Goal: Task Accomplishment & Management: Manage account settings

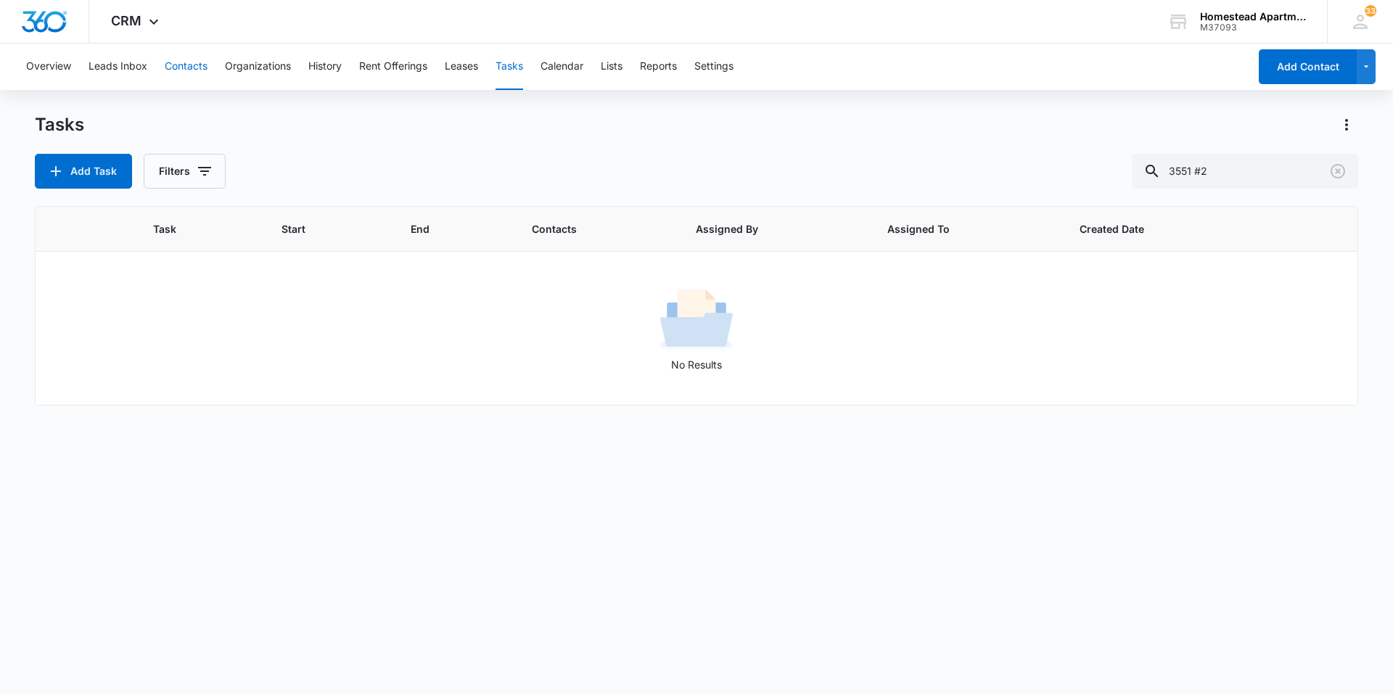
click at [188, 66] on button "Contacts" at bounding box center [186, 67] width 43 height 46
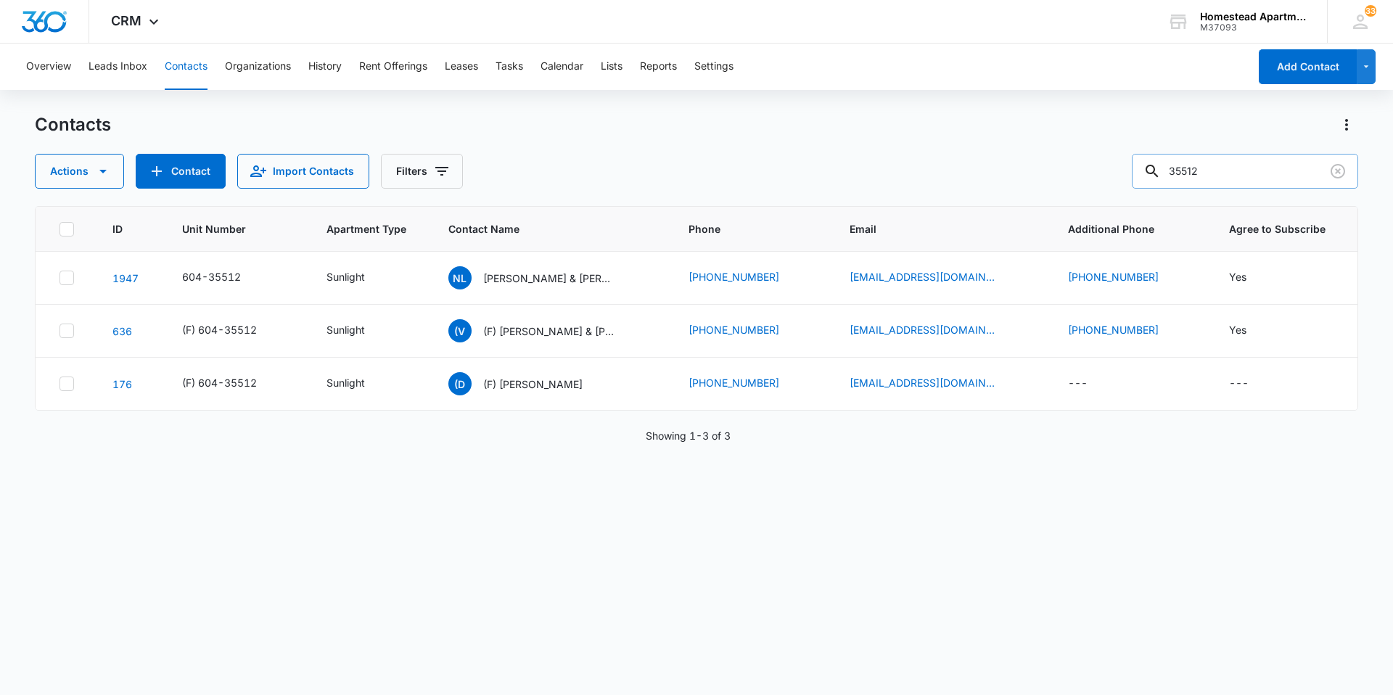
click at [1207, 170] on input "35512" at bounding box center [1245, 171] width 226 height 35
click at [1211, 170] on input "35512" at bounding box center [1245, 171] width 226 height 35
type input "35532"
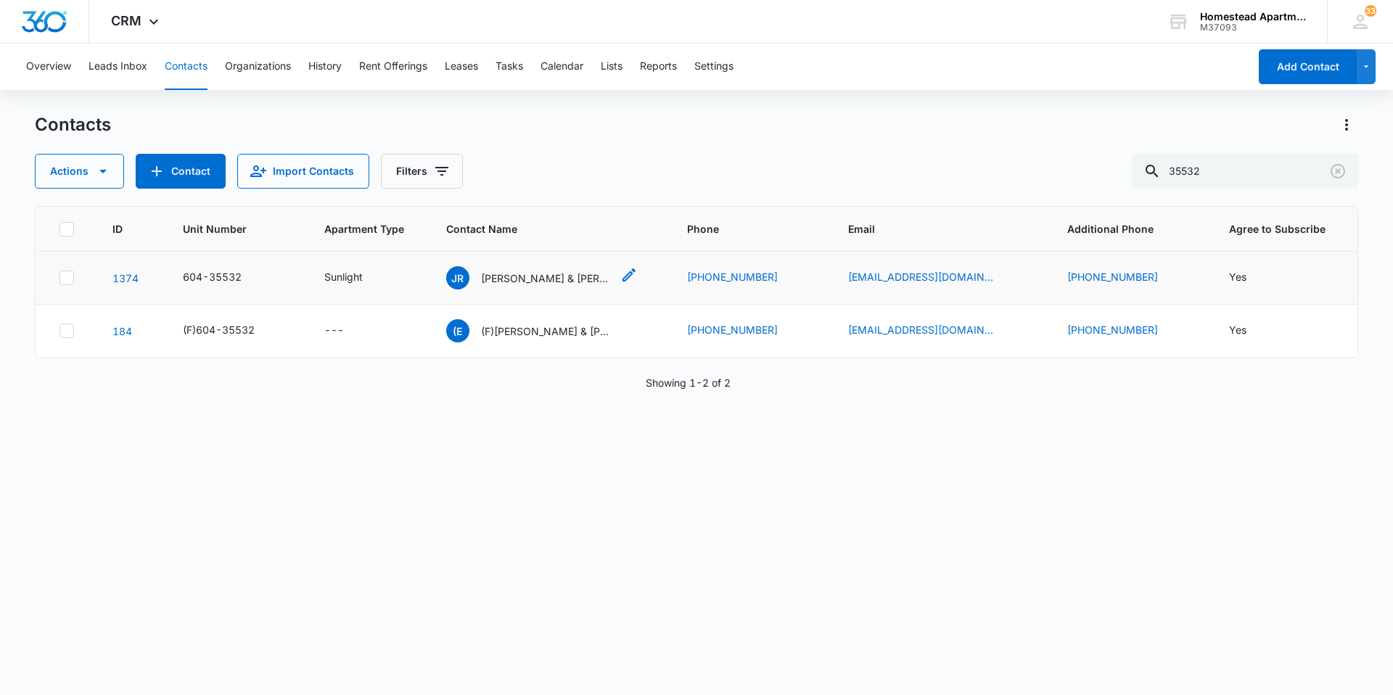
click at [599, 277] on p "[PERSON_NAME] & [PERSON_NAME]" at bounding box center [546, 278] width 131 height 15
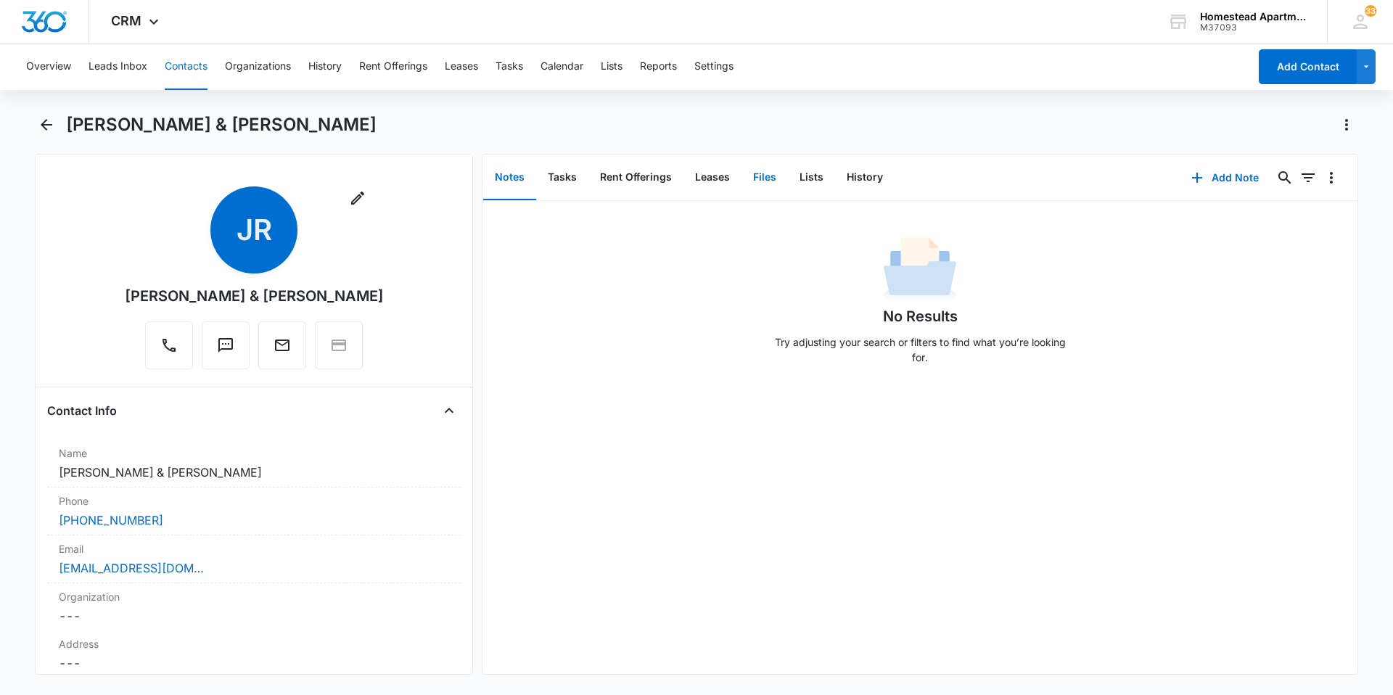
click at [756, 173] on button "Files" at bounding box center [765, 177] width 46 height 45
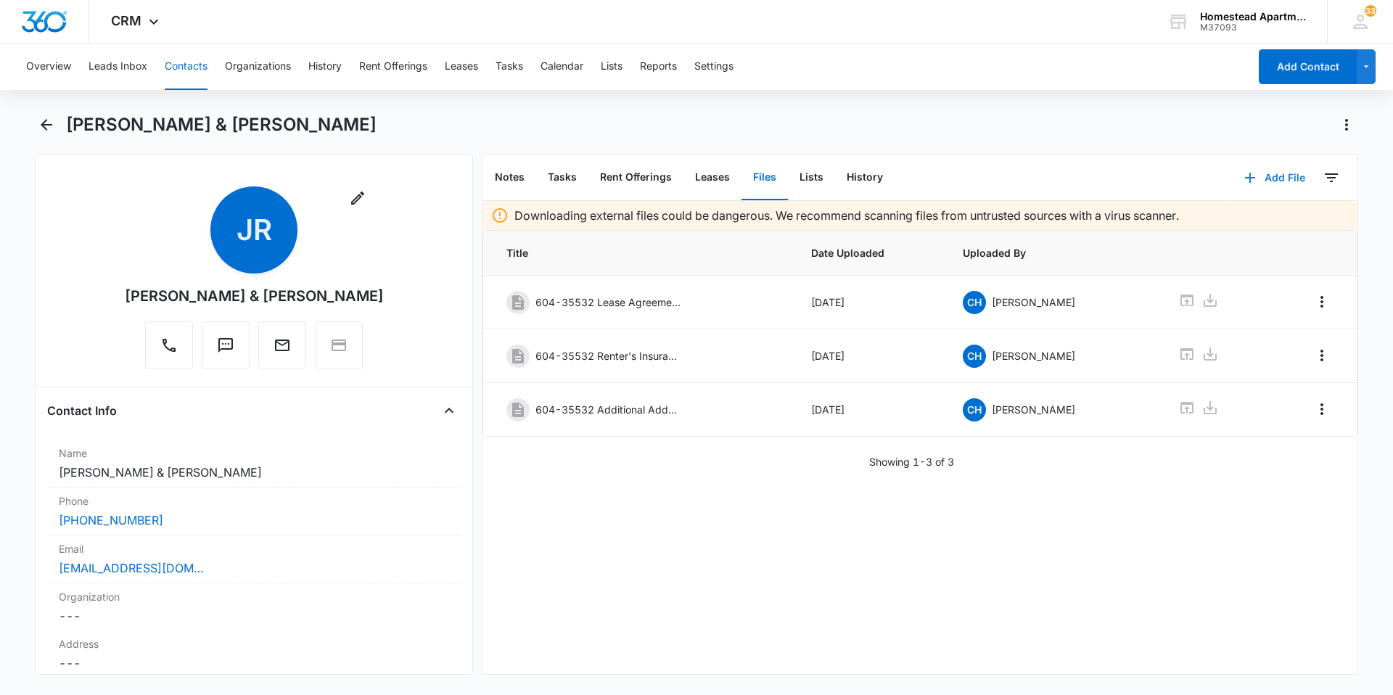
click at [1280, 173] on button "Add File" at bounding box center [1275, 177] width 90 height 35
click at [1238, 221] on div "Upload Files" at bounding box center [1256, 224] width 58 height 10
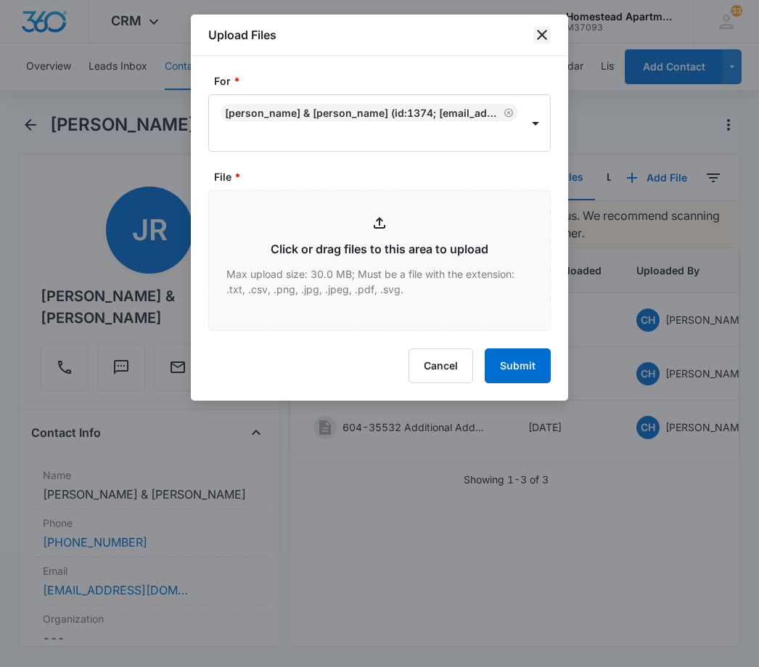
click at [537, 33] on icon "close" at bounding box center [541, 34] width 17 height 17
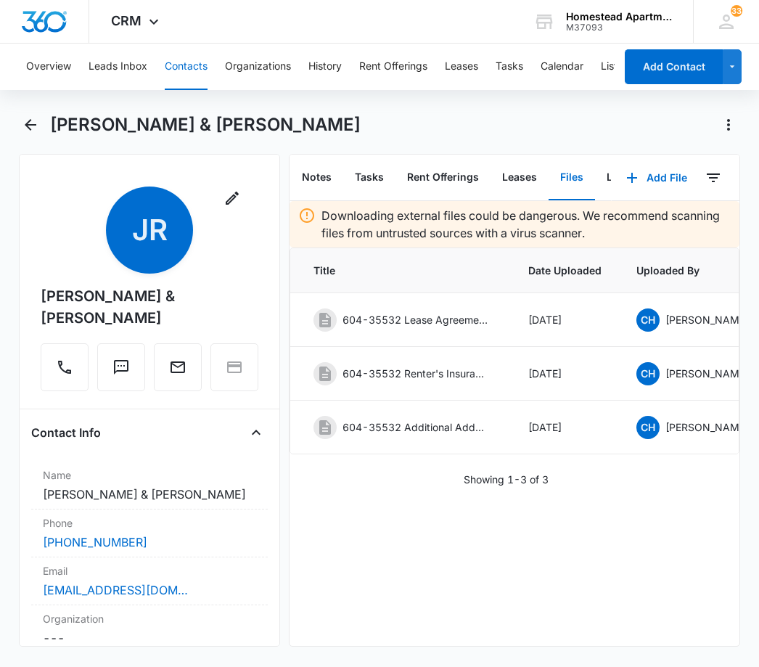
click at [197, 57] on button "Contacts" at bounding box center [186, 67] width 43 height 46
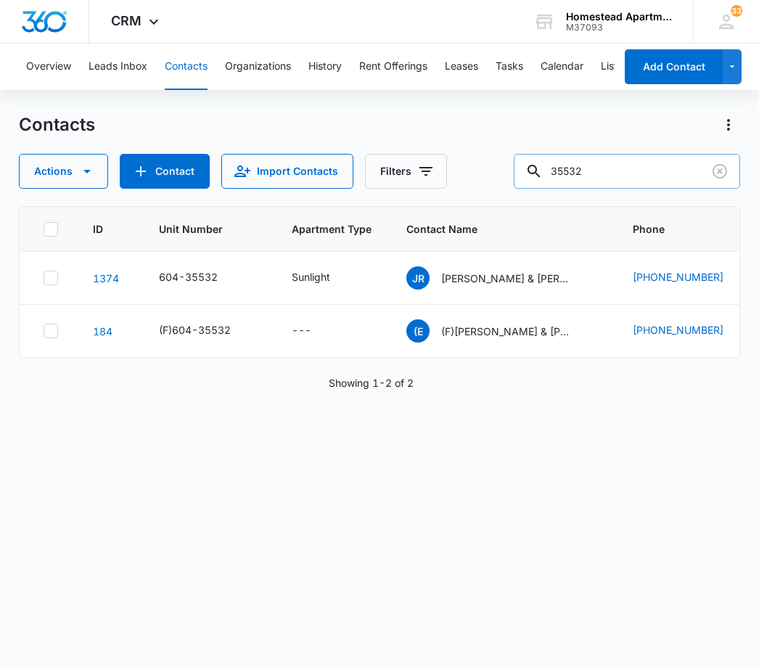
click at [602, 173] on input "35532" at bounding box center [627, 171] width 226 height 35
type input "35535"
click at [470, 278] on p "[PERSON_NAME]" at bounding box center [482, 278] width 83 height 15
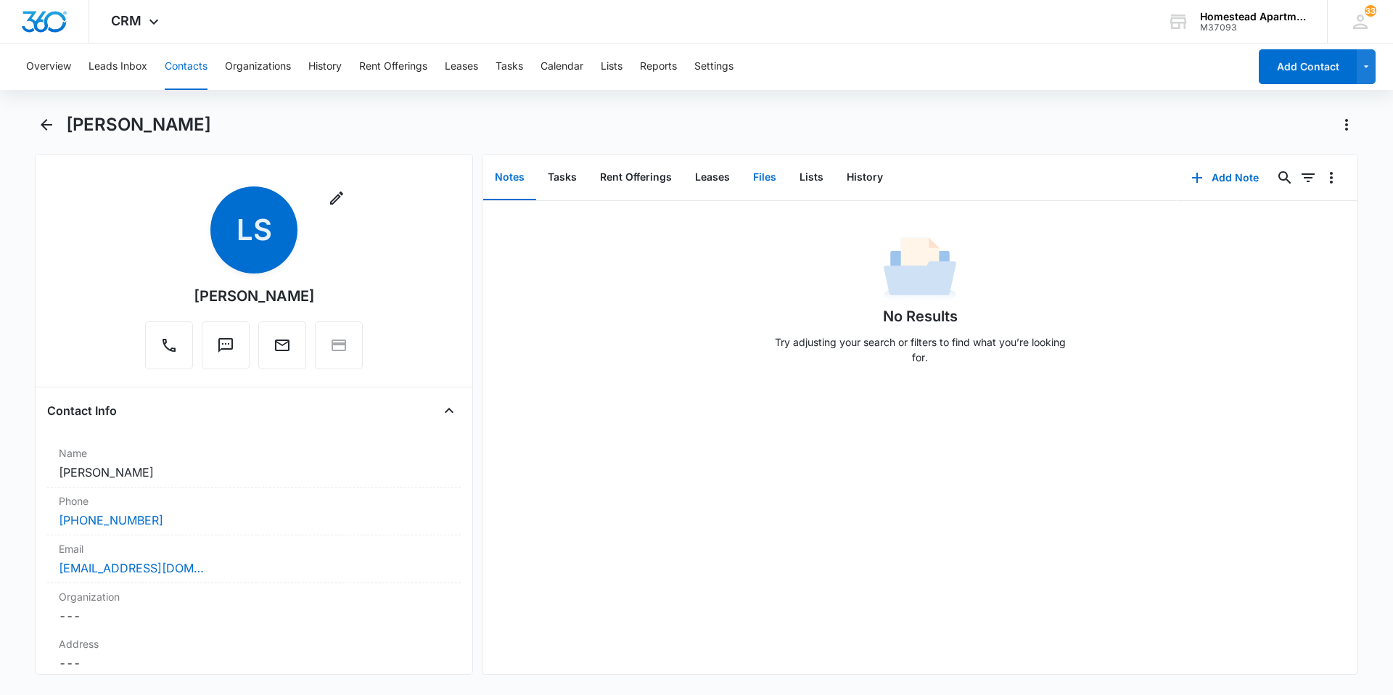
click at [758, 168] on button "Files" at bounding box center [765, 177] width 46 height 45
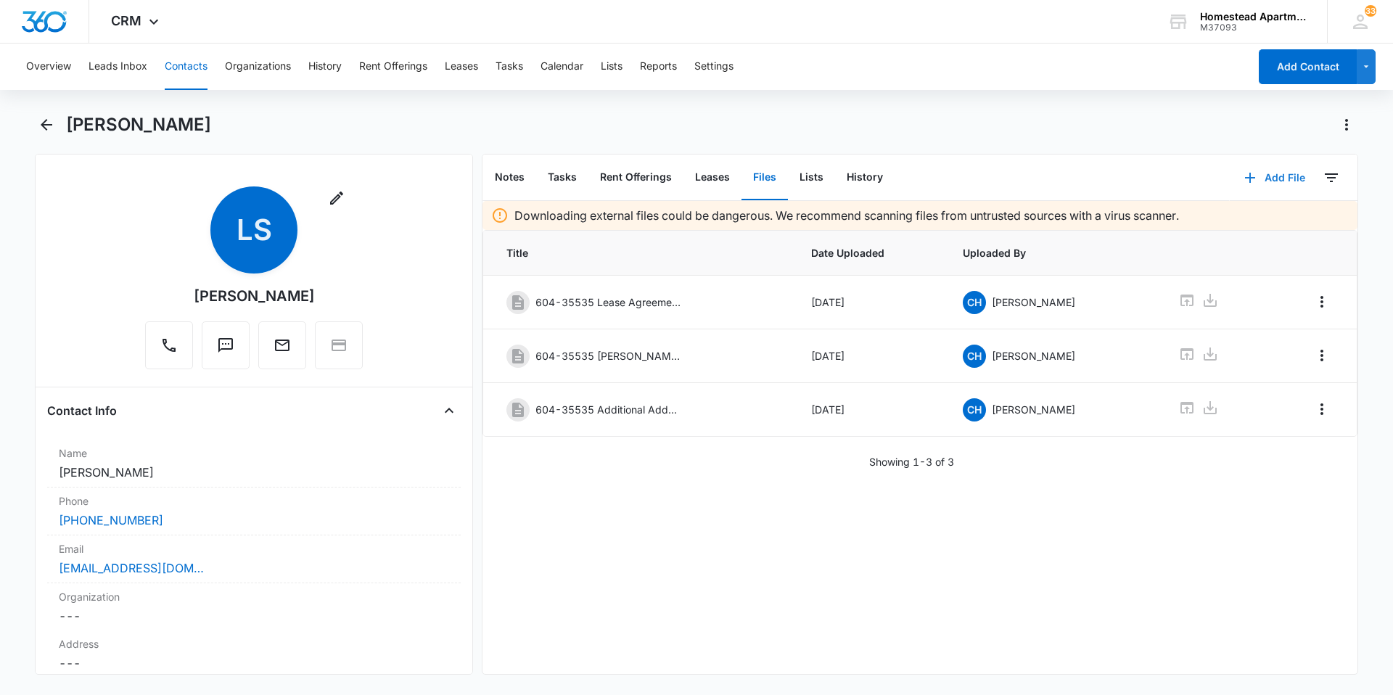
click at [1258, 179] on button "Add File" at bounding box center [1275, 177] width 90 height 35
click at [1250, 224] on div "Upload Files" at bounding box center [1256, 224] width 58 height 10
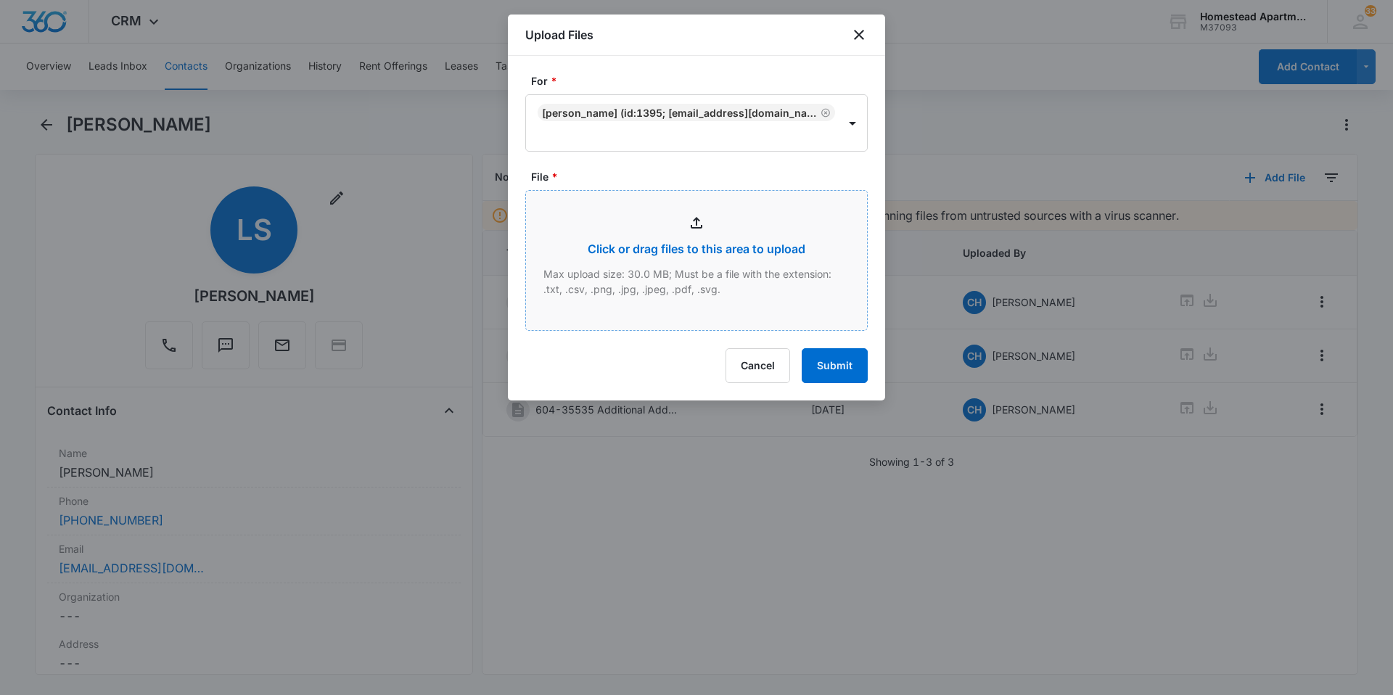
type input "C:\fakepath\3553 #5.pdf"
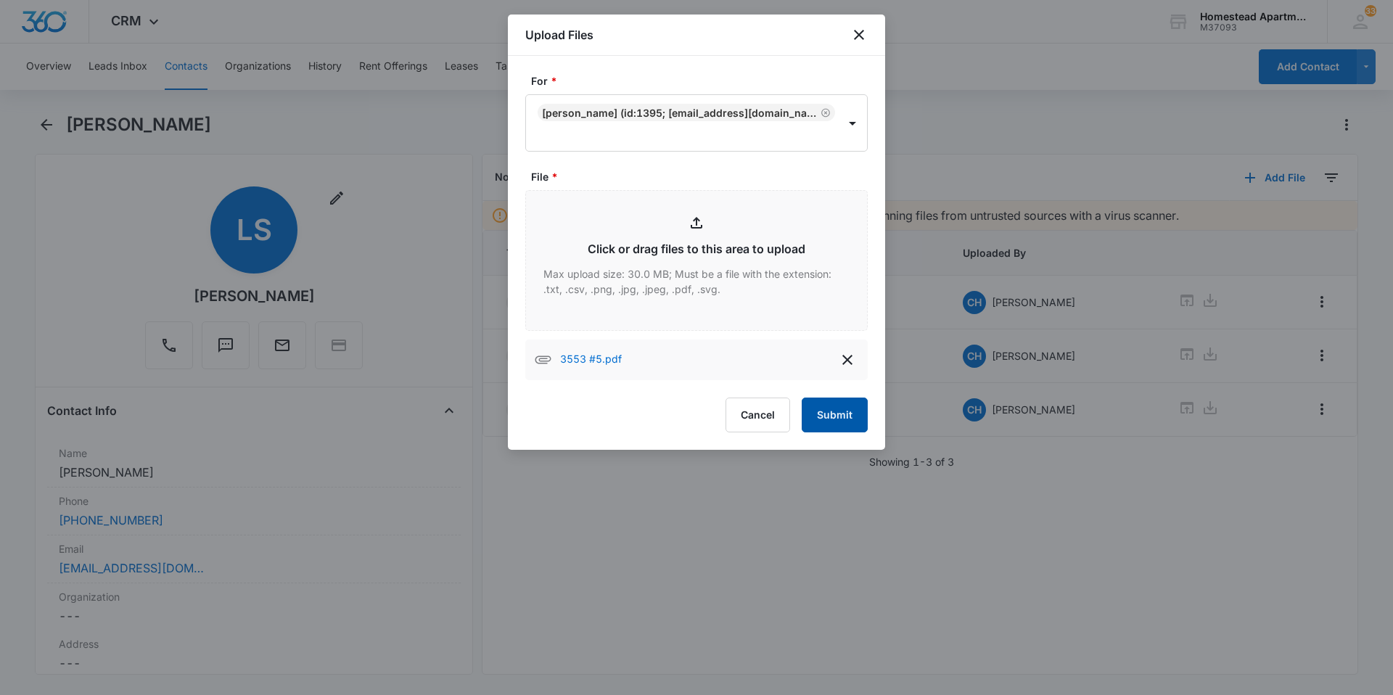
click at [840, 419] on button "Submit" at bounding box center [835, 415] width 66 height 35
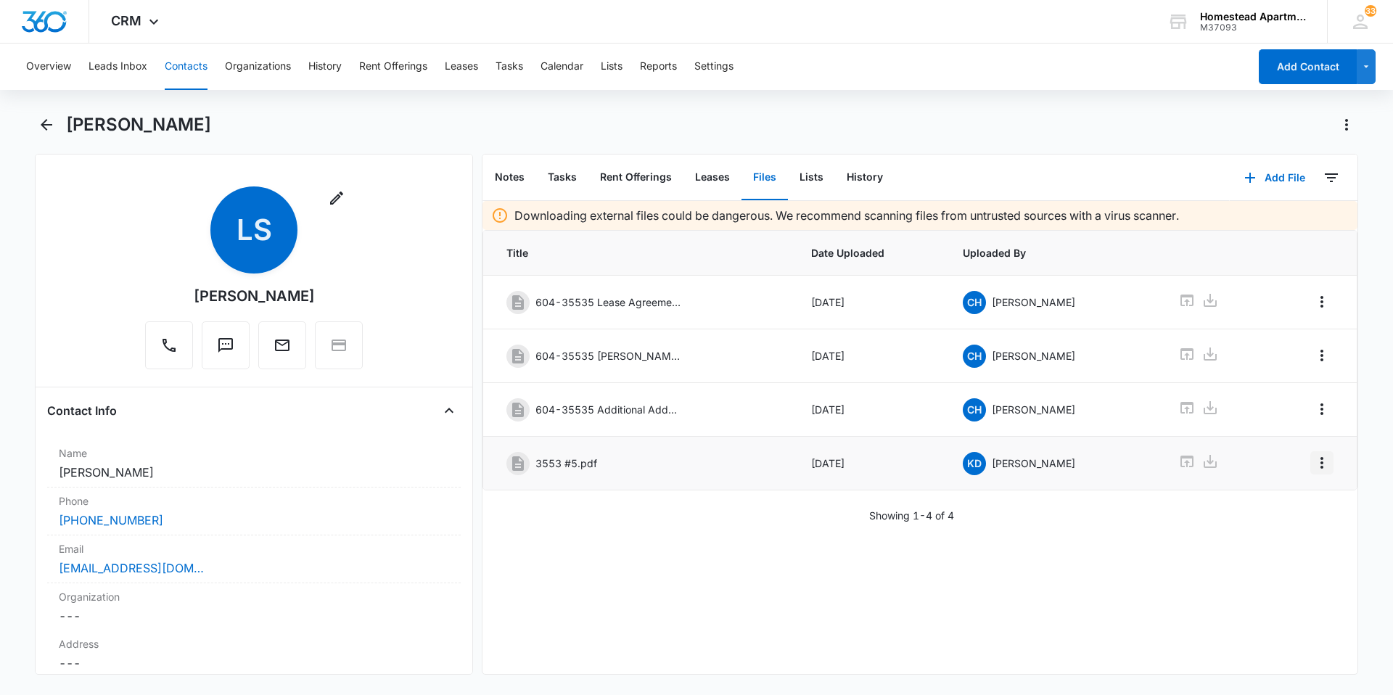
click at [1314, 462] on icon "Overflow Menu" at bounding box center [1322, 462] width 17 height 17
click at [1262, 500] on div "Edit" at bounding box center [1272, 504] width 30 height 10
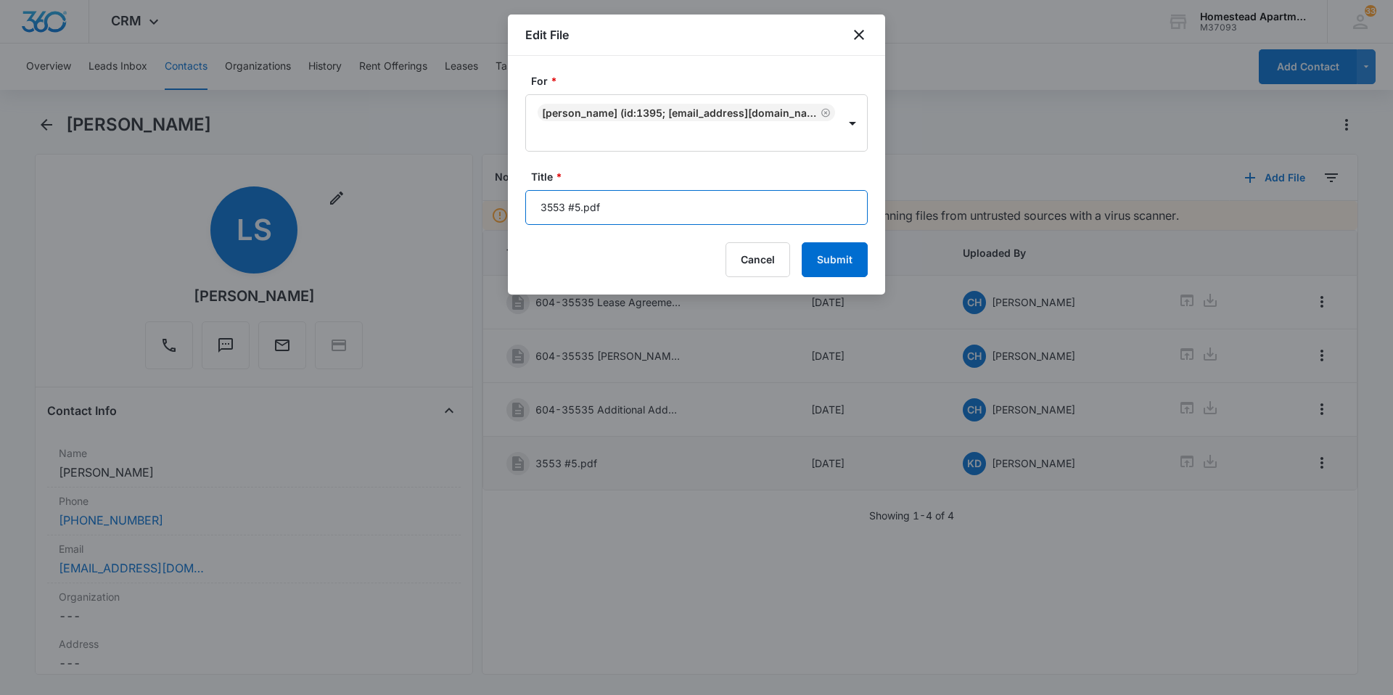
click at [618, 206] on input "3553 #5.pdf" at bounding box center [696, 207] width 343 height 35
type input "3"
type input "[DATE]-[DATE]"
click at [833, 259] on button "Submit" at bounding box center [835, 259] width 66 height 35
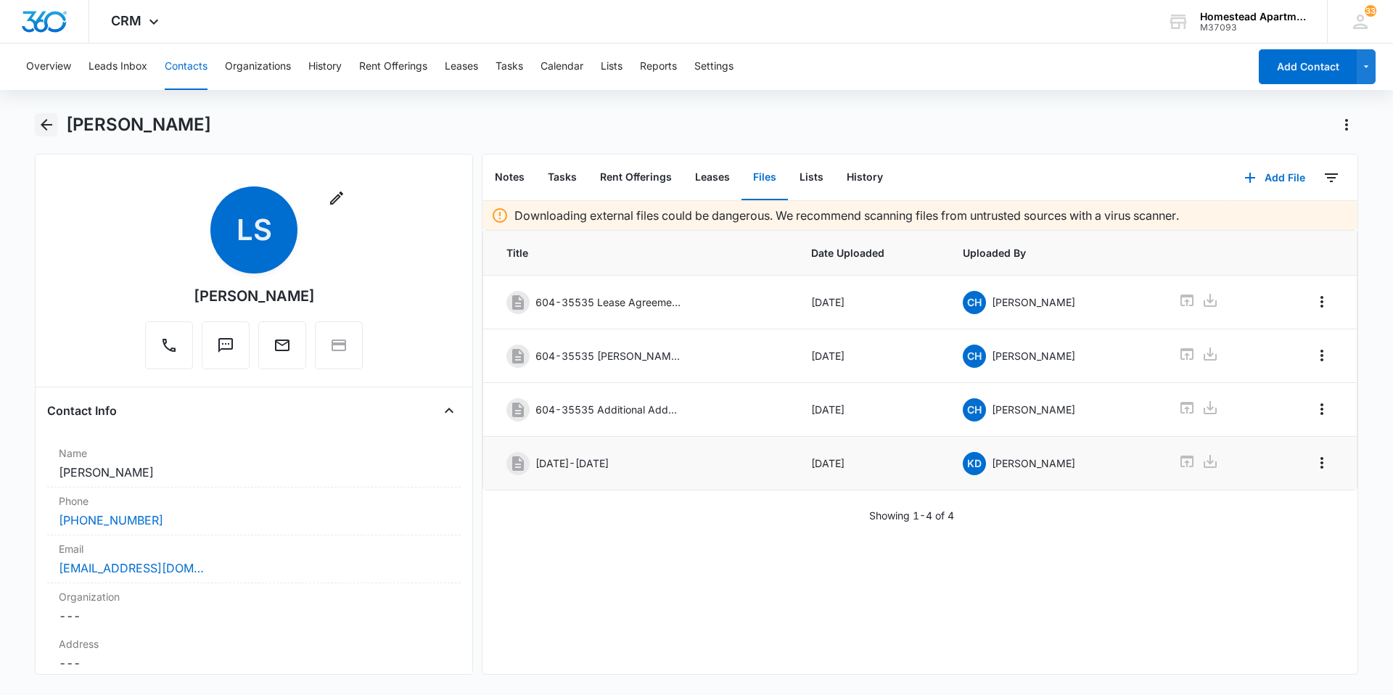
click at [46, 120] on icon "Back" at bounding box center [47, 125] width 12 height 12
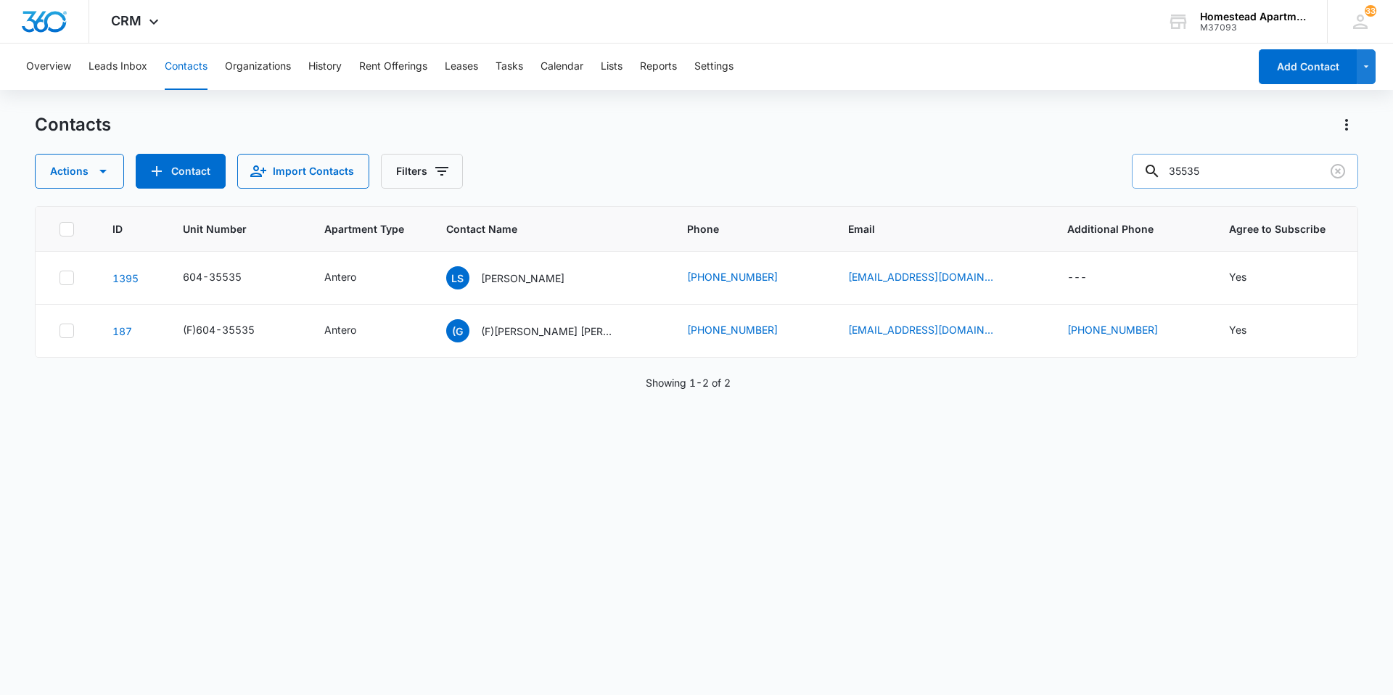
click at [1229, 168] on input "35535" at bounding box center [1245, 171] width 226 height 35
type input "36225"
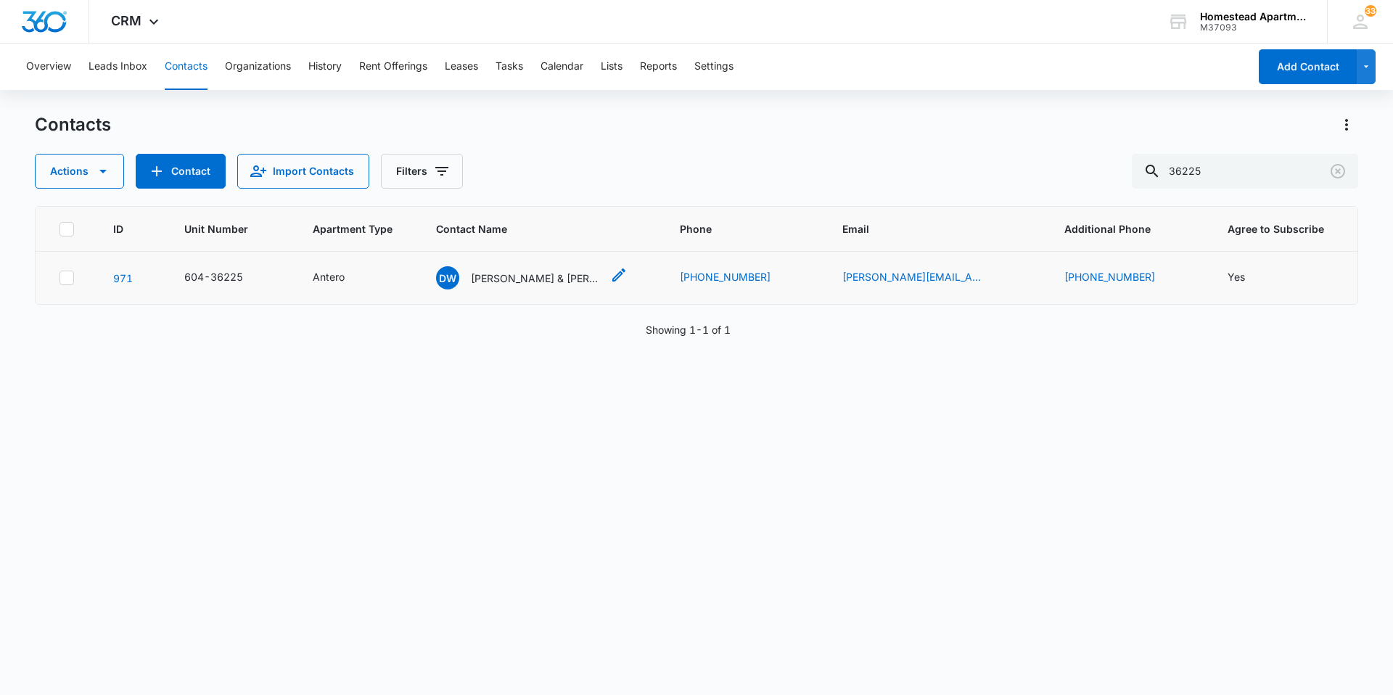
click at [557, 272] on p "[PERSON_NAME] & [PERSON_NAME]" at bounding box center [536, 278] width 131 height 15
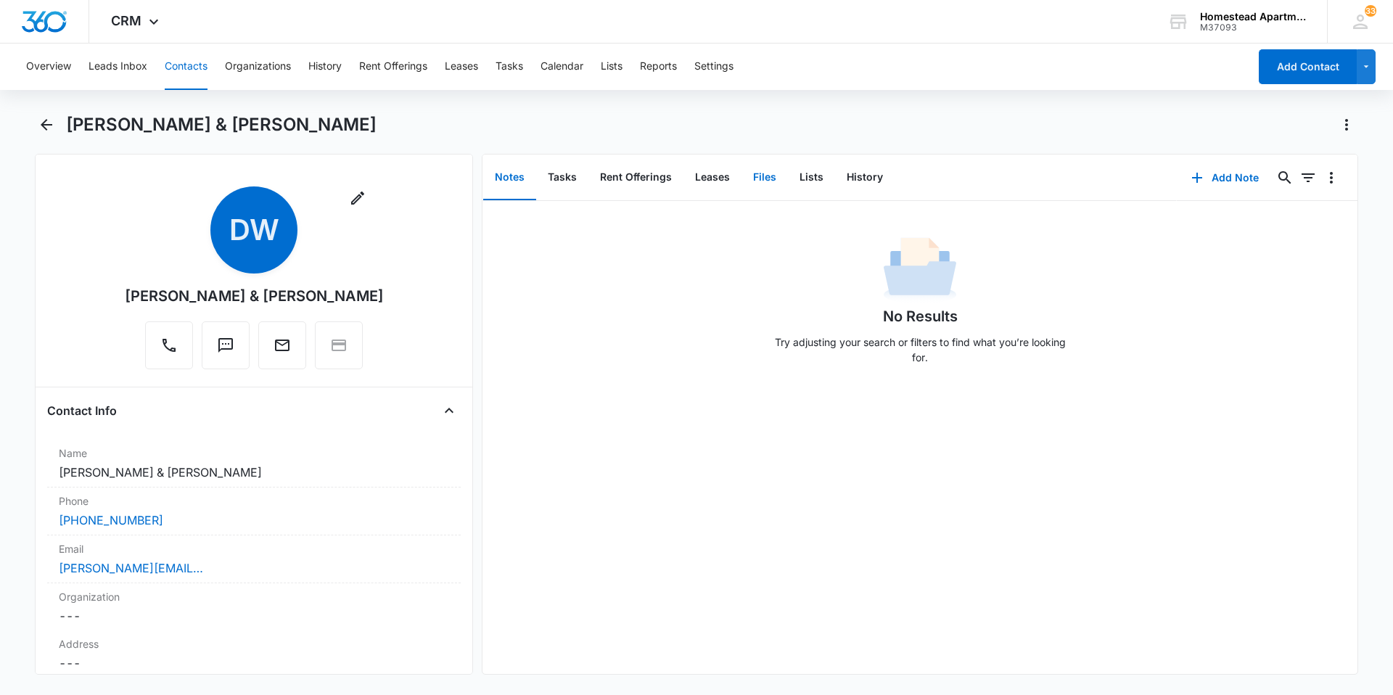
click at [762, 174] on button "Files" at bounding box center [765, 177] width 46 height 45
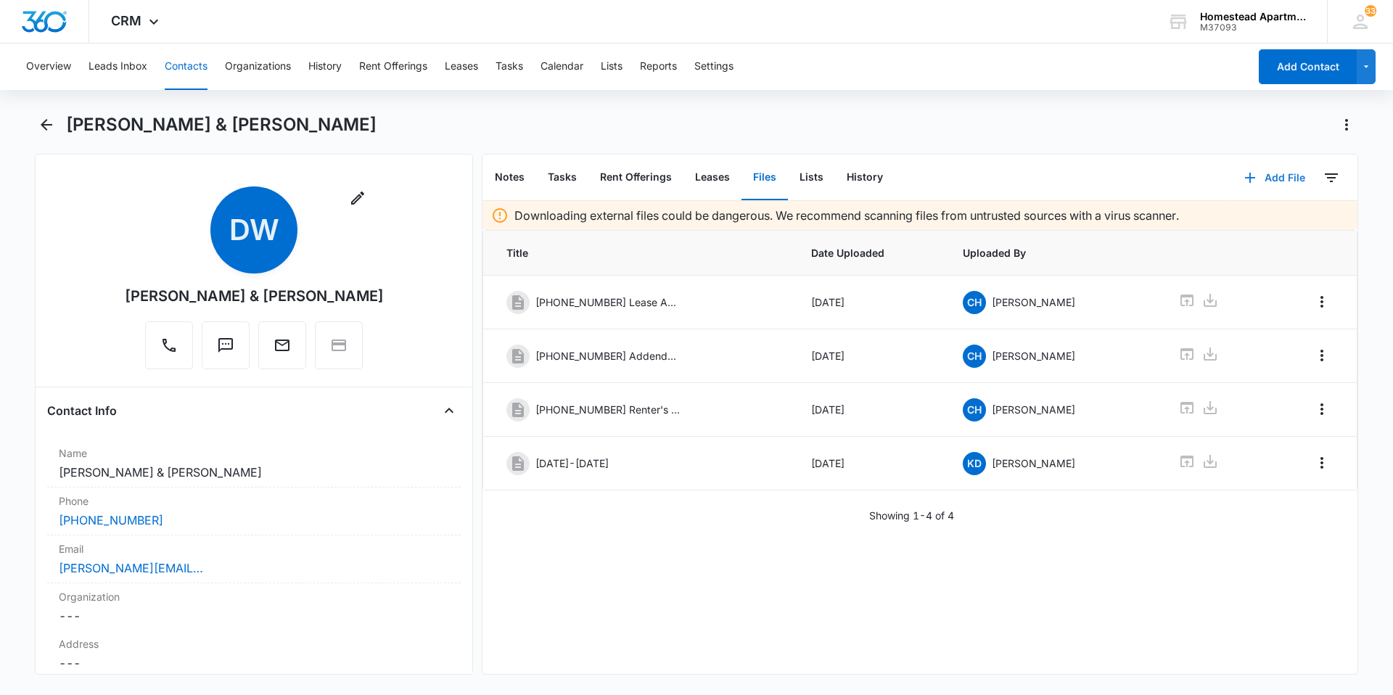
click at [1256, 173] on button "Add File" at bounding box center [1275, 177] width 90 height 35
click at [1245, 221] on div "Upload Files" at bounding box center [1256, 224] width 58 height 10
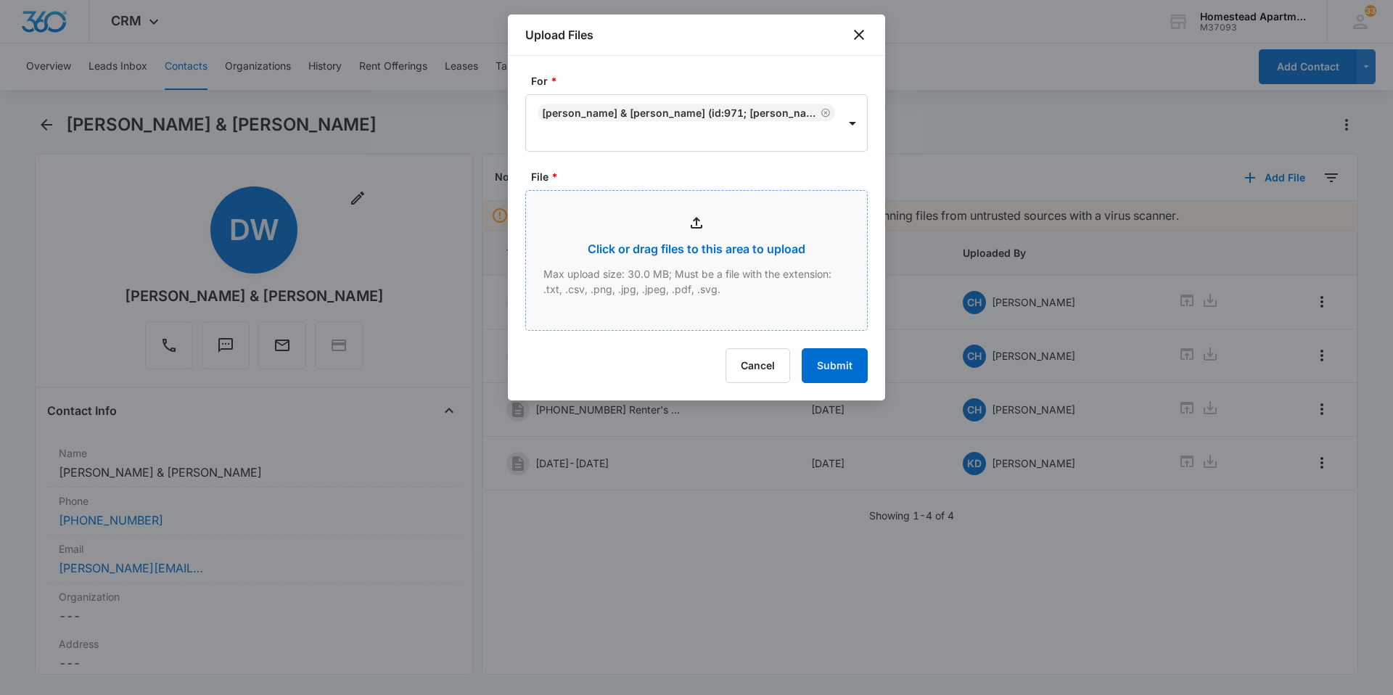
type input "C:\fakepath\3622 #5.pdf"
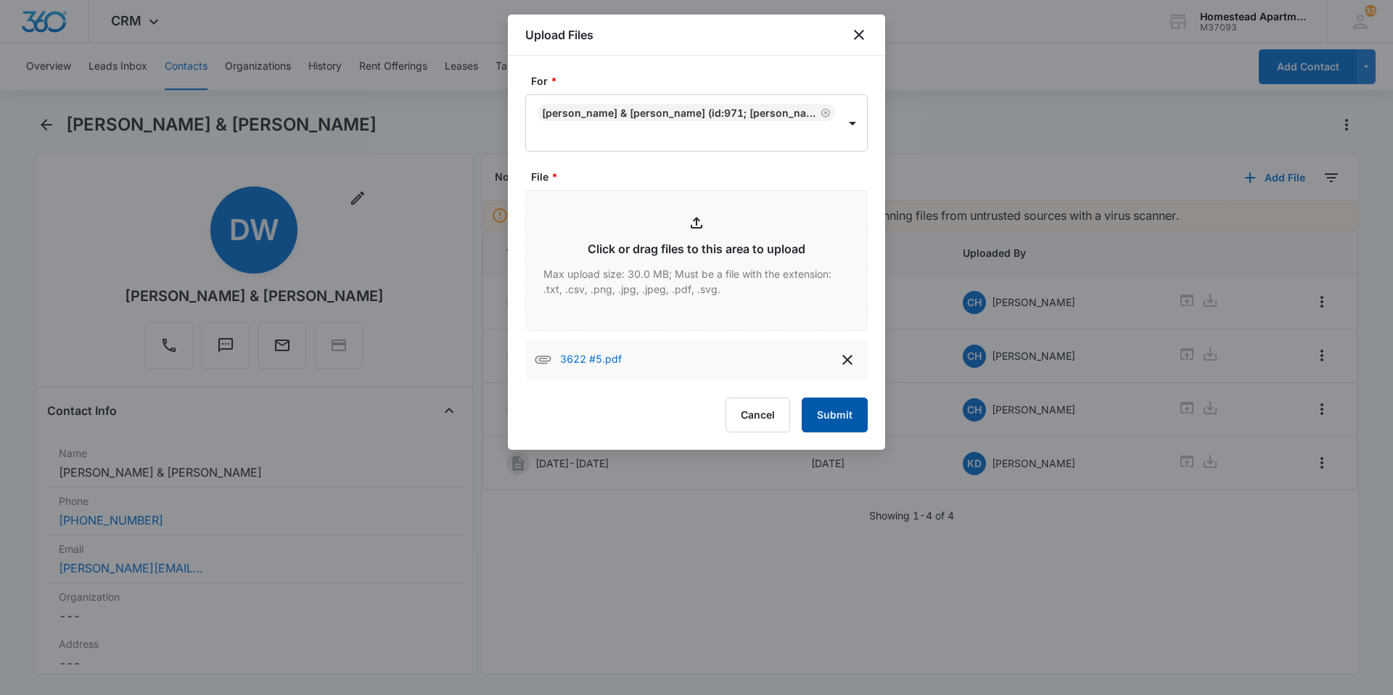
click at [843, 417] on button "Submit" at bounding box center [835, 415] width 66 height 35
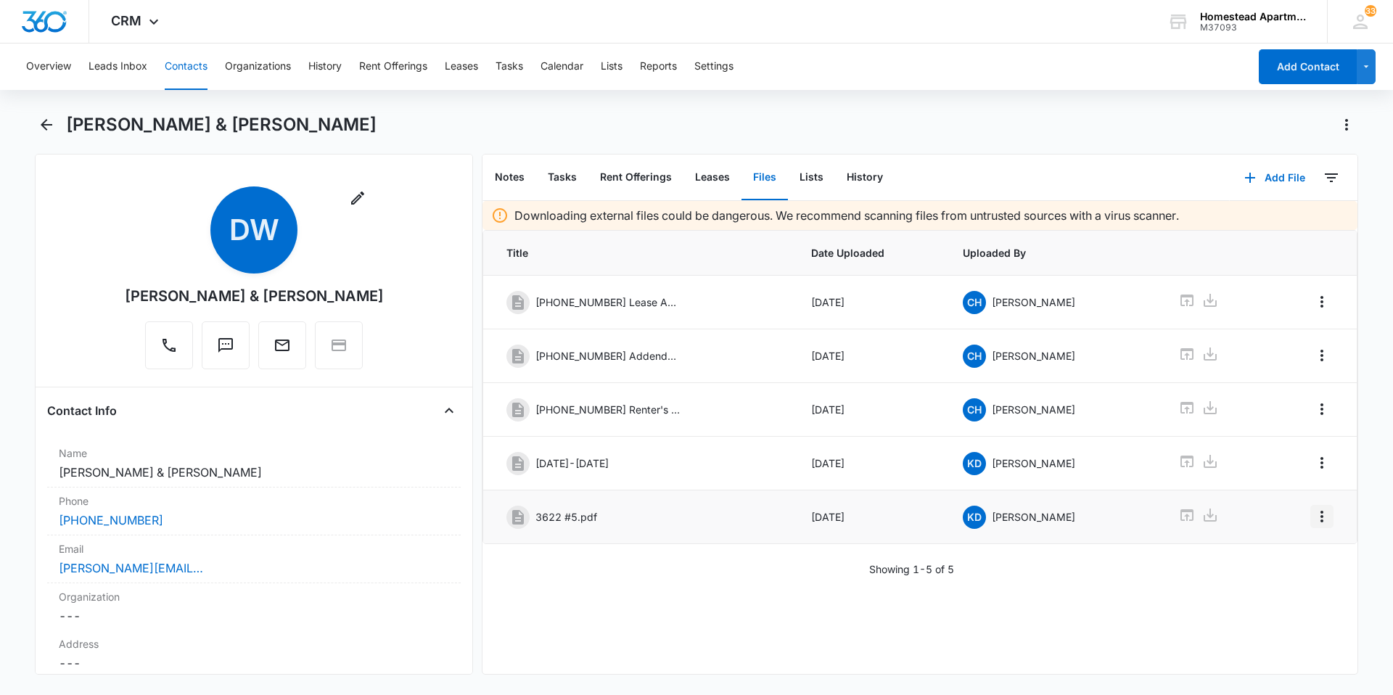
click at [1314, 518] on icon "Overflow Menu" at bounding box center [1322, 516] width 17 height 17
click at [1268, 557] on div "Edit" at bounding box center [1272, 557] width 30 height 10
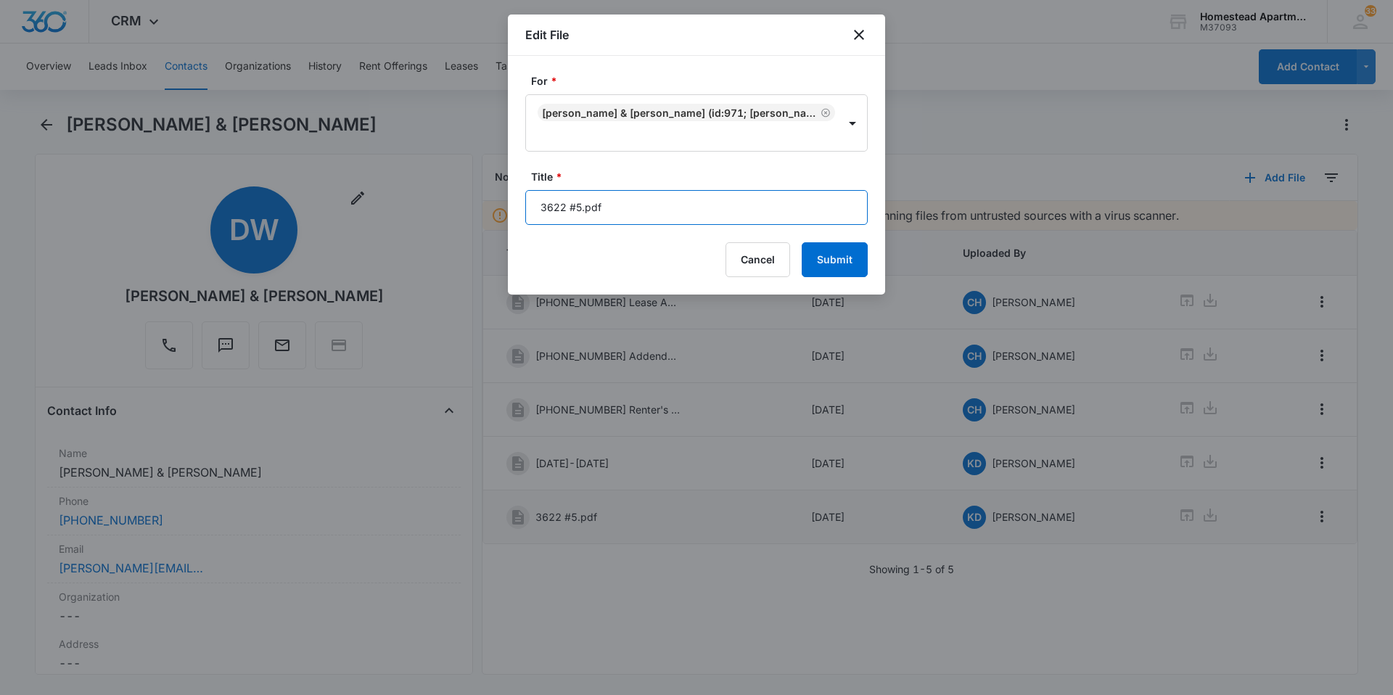
click at [613, 204] on input "3622 #5.pdf" at bounding box center [696, 207] width 343 height 35
type input "3"
type input "M-M [DATE]-[DATE]"
click at [827, 252] on button "Submit" at bounding box center [835, 259] width 66 height 35
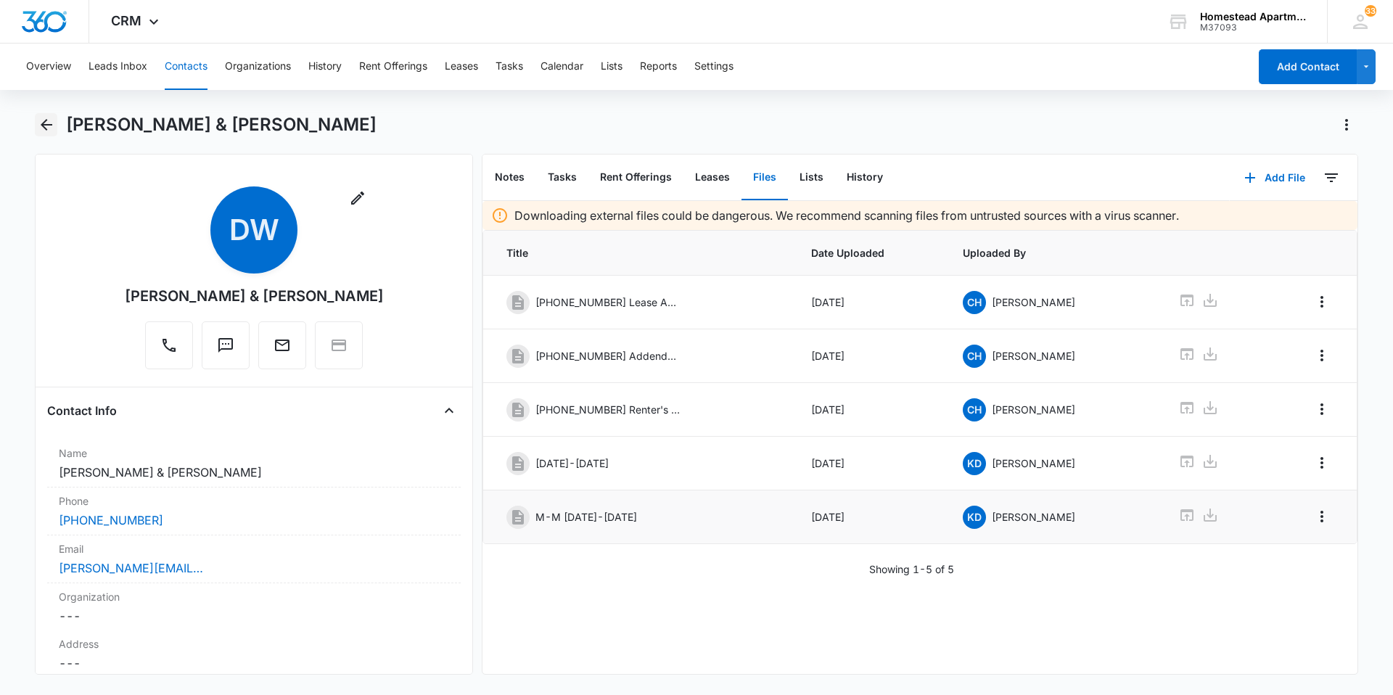
click at [42, 119] on icon "Back" at bounding box center [46, 124] width 17 height 17
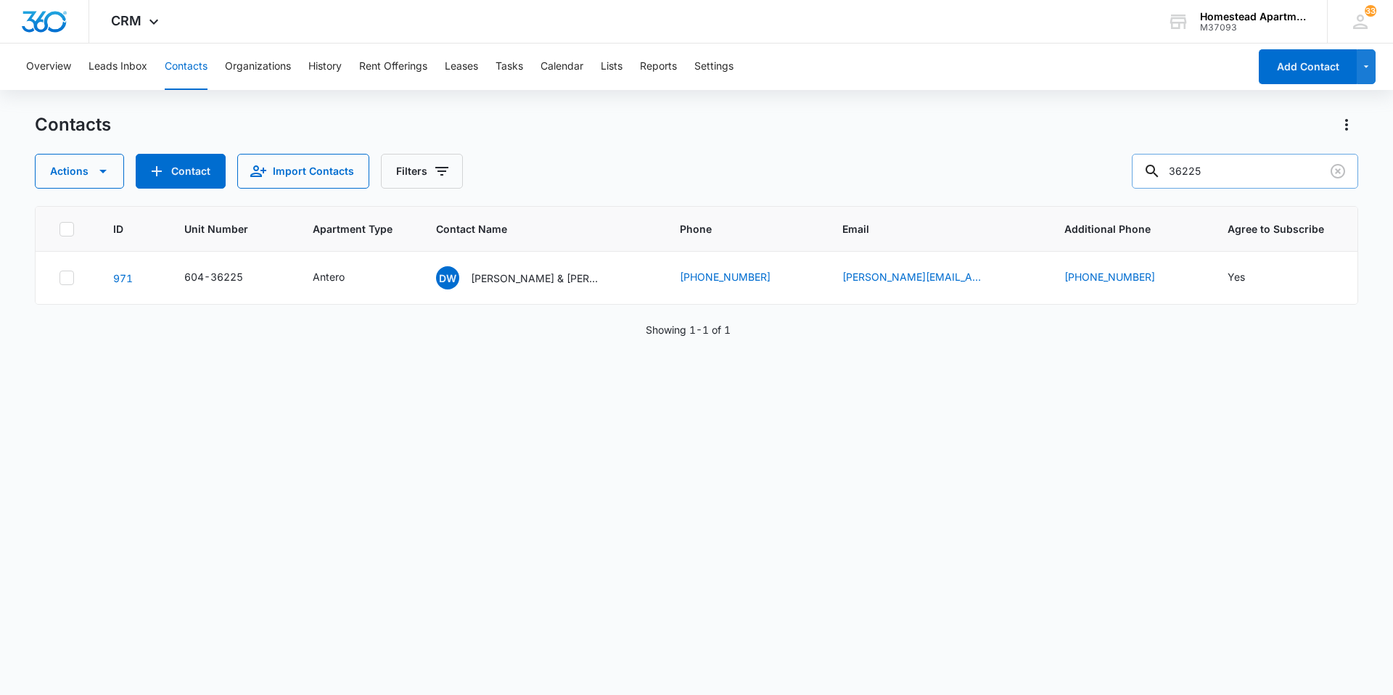
click at [1219, 170] on input "36225" at bounding box center [1245, 171] width 226 height 35
type input "36227"
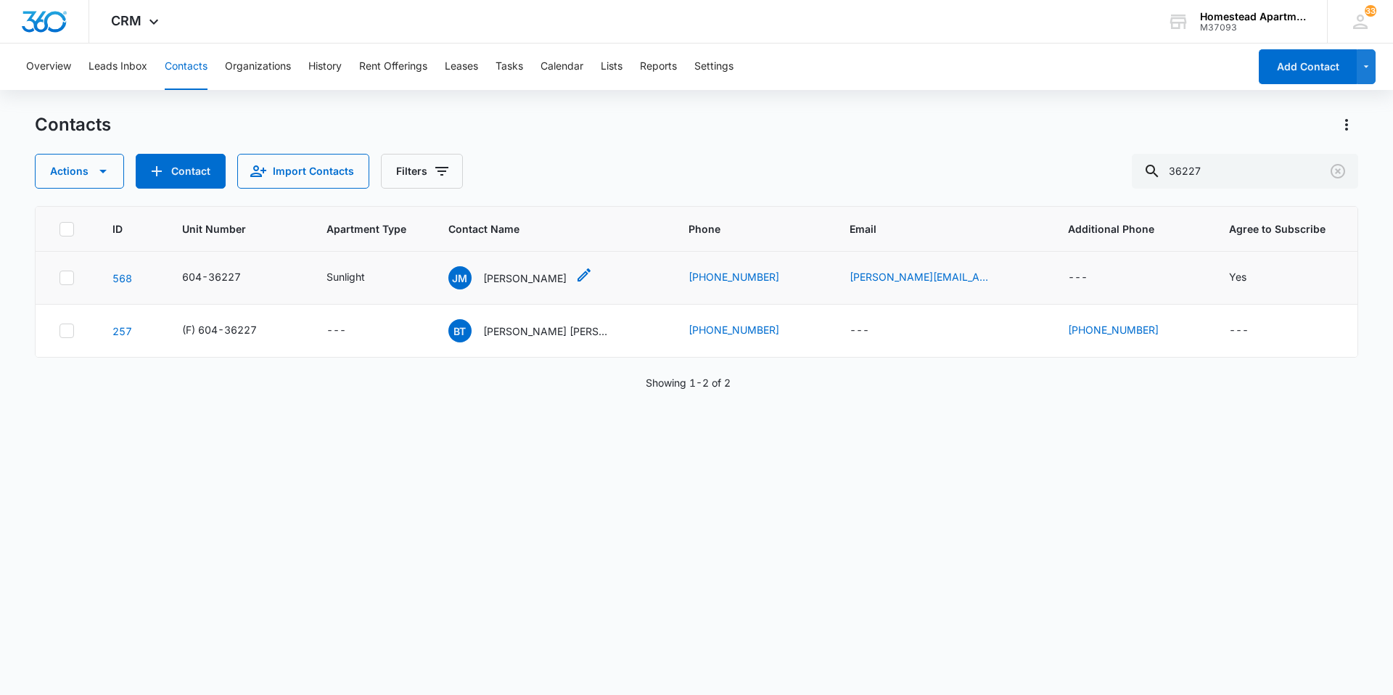
click at [567, 274] on p "[PERSON_NAME]" at bounding box center [524, 278] width 83 height 15
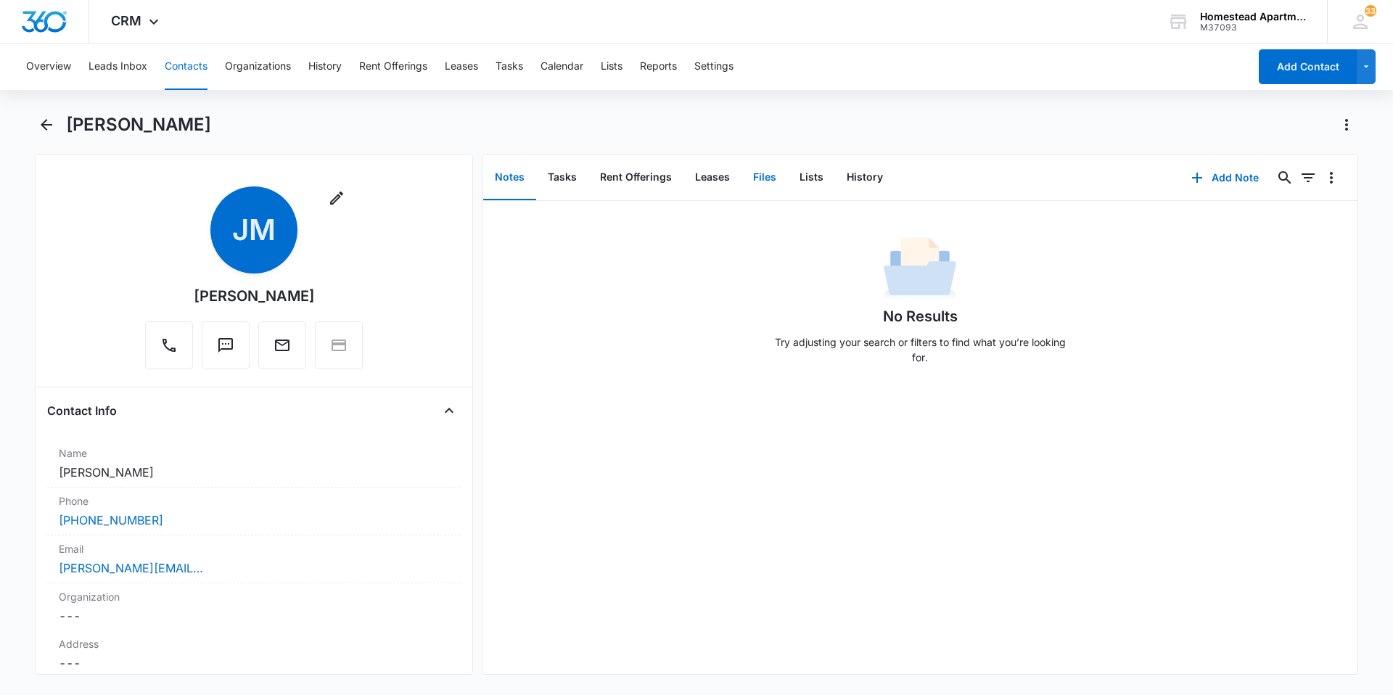
click at [760, 173] on button "Files" at bounding box center [765, 177] width 46 height 45
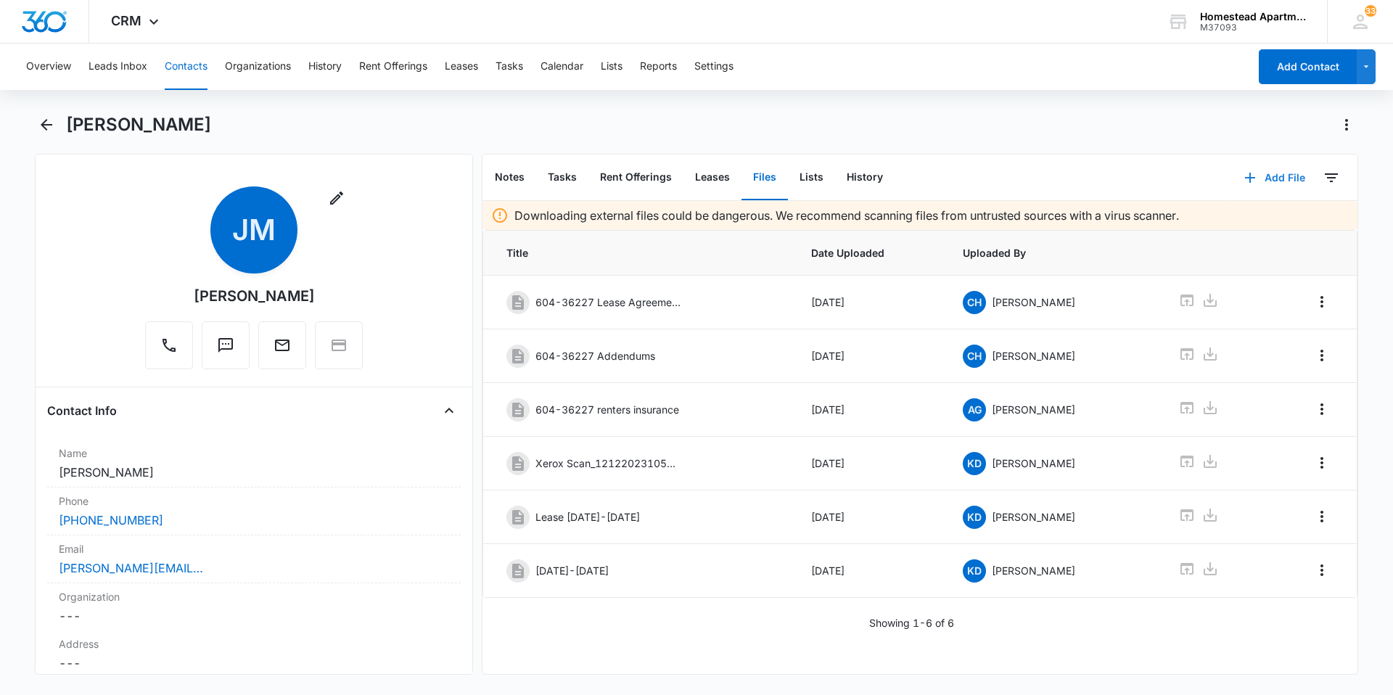
click at [1261, 176] on button "Add File" at bounding box center [1275, 177] width 90 height 35
click at [1232, 226] on div "Upload Files" at bounding box center [1256, 224] width 58 height 10
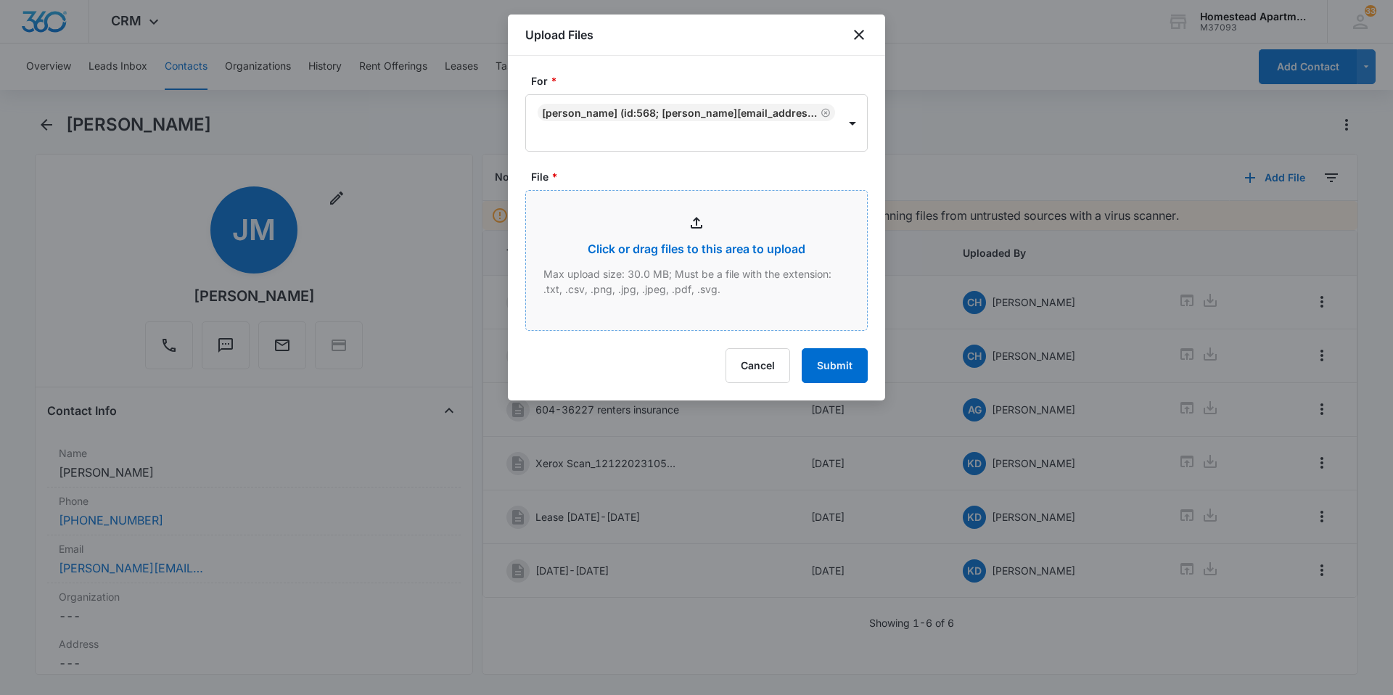
type input "C:\fakepath\3622 #7.pdf"
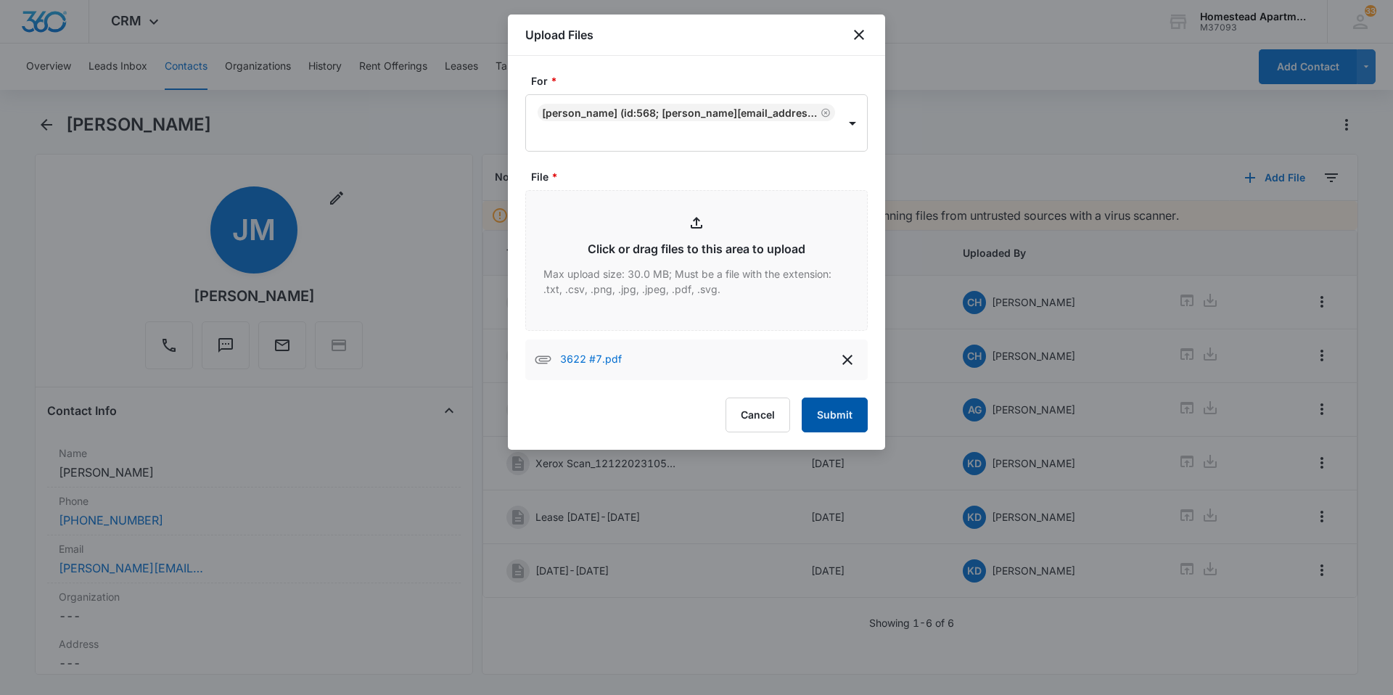
click at [828, 412] on button "Submit" at bounding box center [835, 415] width 66 height 35
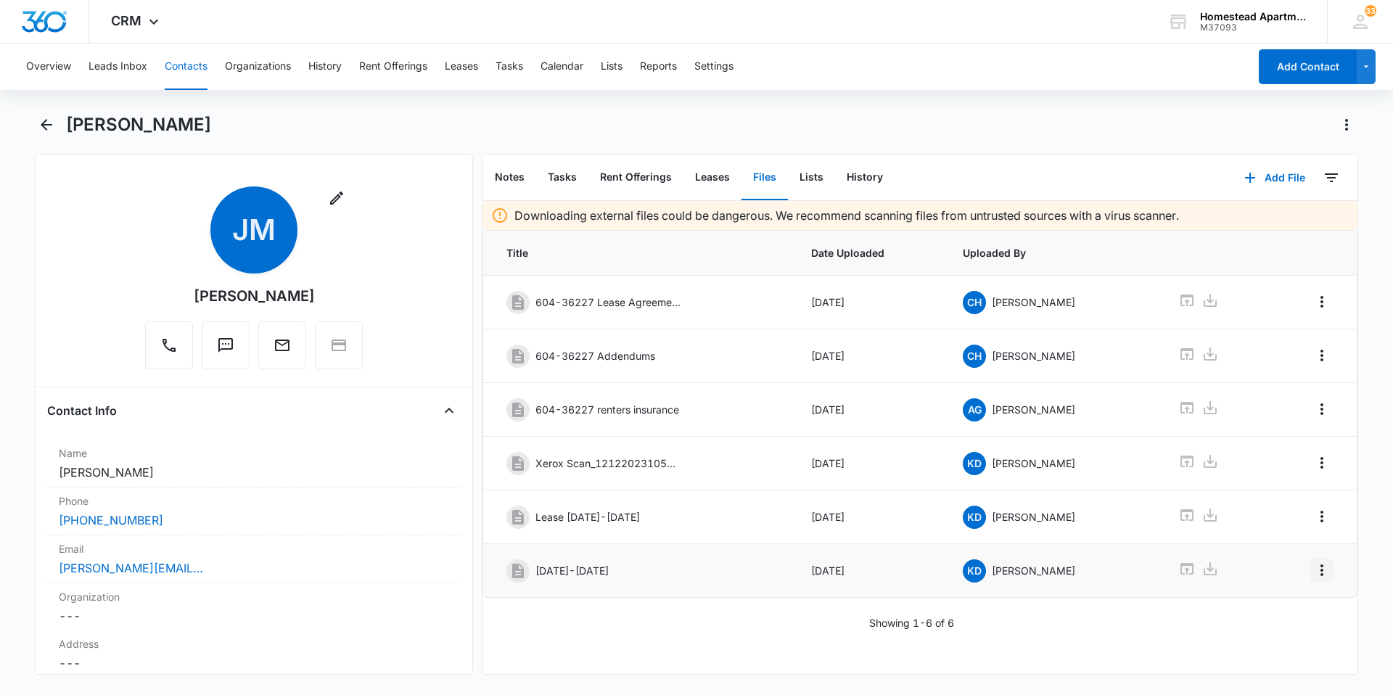
click at [1314, 573] on icon "Overflow Menu" at bounding box center [1322, 570] width 17 height 17
click at [1277, 603] on td at bounding box center [1312, 625] width 90 height 54
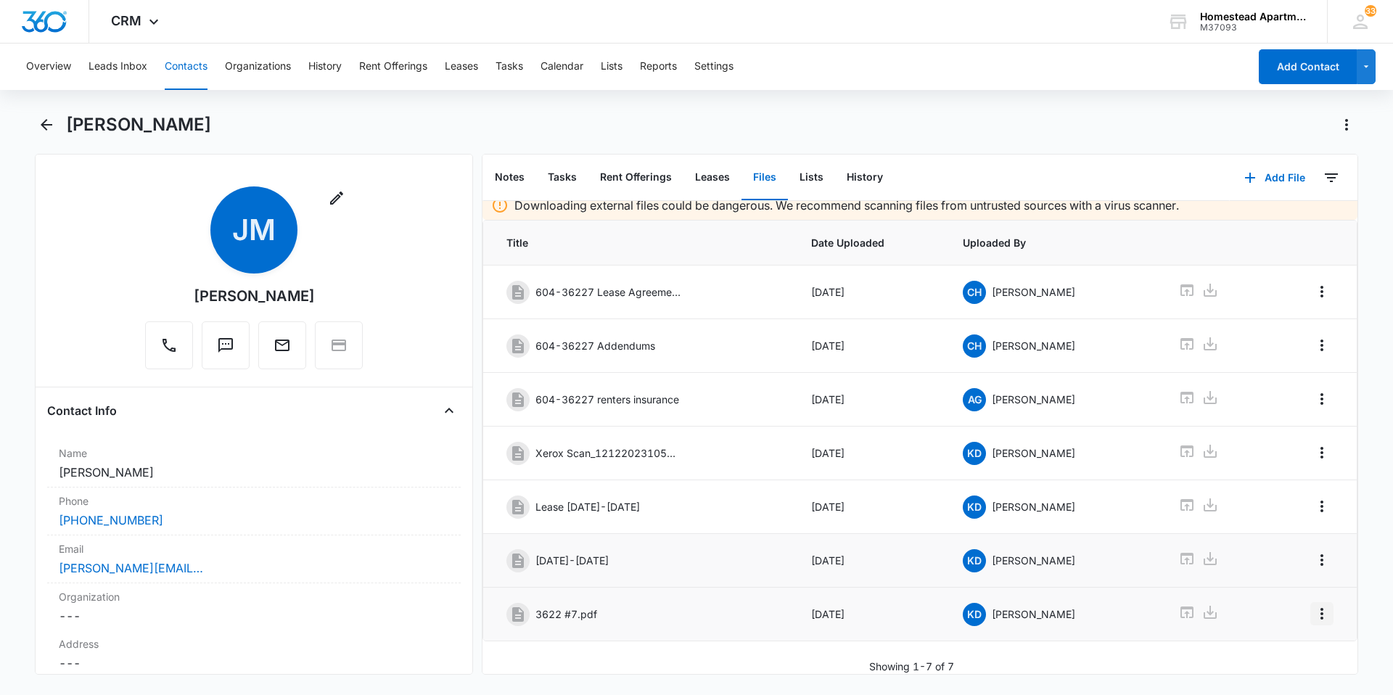
click at [1314, 605] on icon "Overflow Menu" at bounding box center [1322, 613] width 17 height 17
click at [1264, 637] on button "Edit" at bounding box center [1281, 644] width 83 height 22
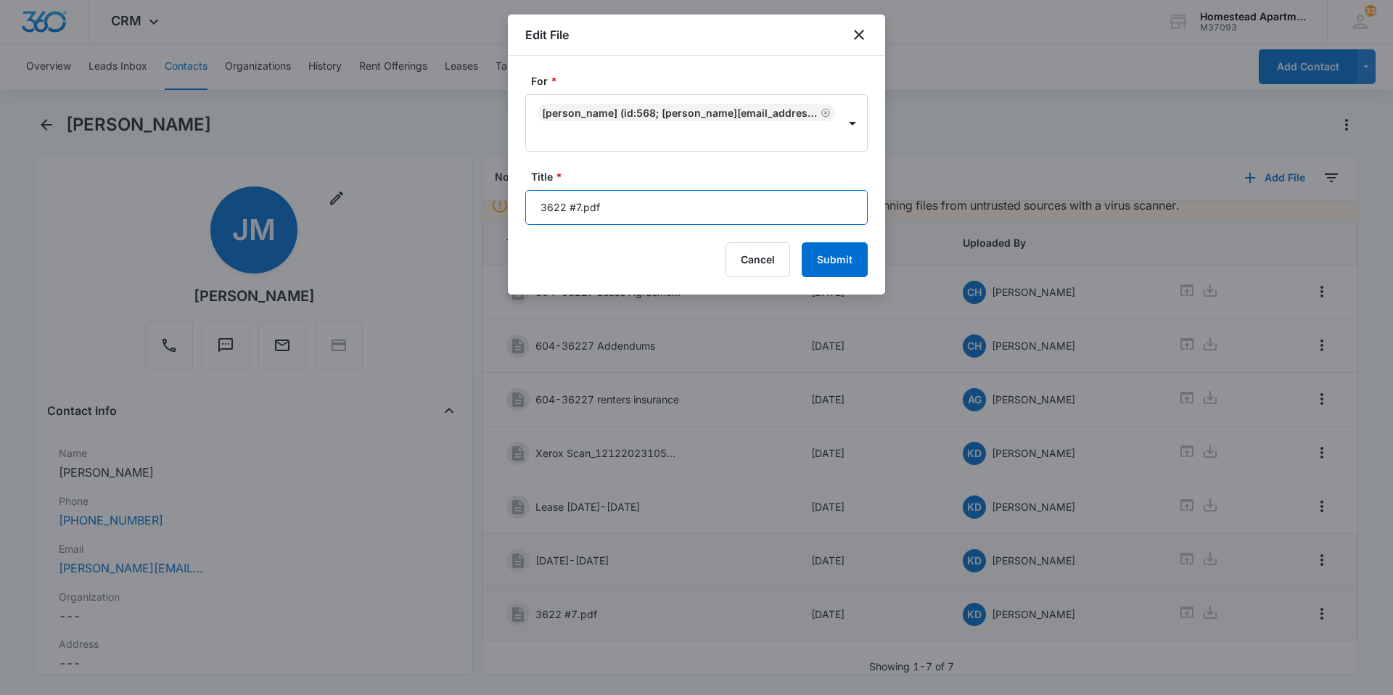
click at [599, 205] on input "3622 #7.pdf" at bounding box center [696, 207] width 343 height 35
type input "3"
type input "112/01/2025-11/30/2026"
click at [816, 258] on button "Submit" at bounding box center [835, 259] width 66 height 35
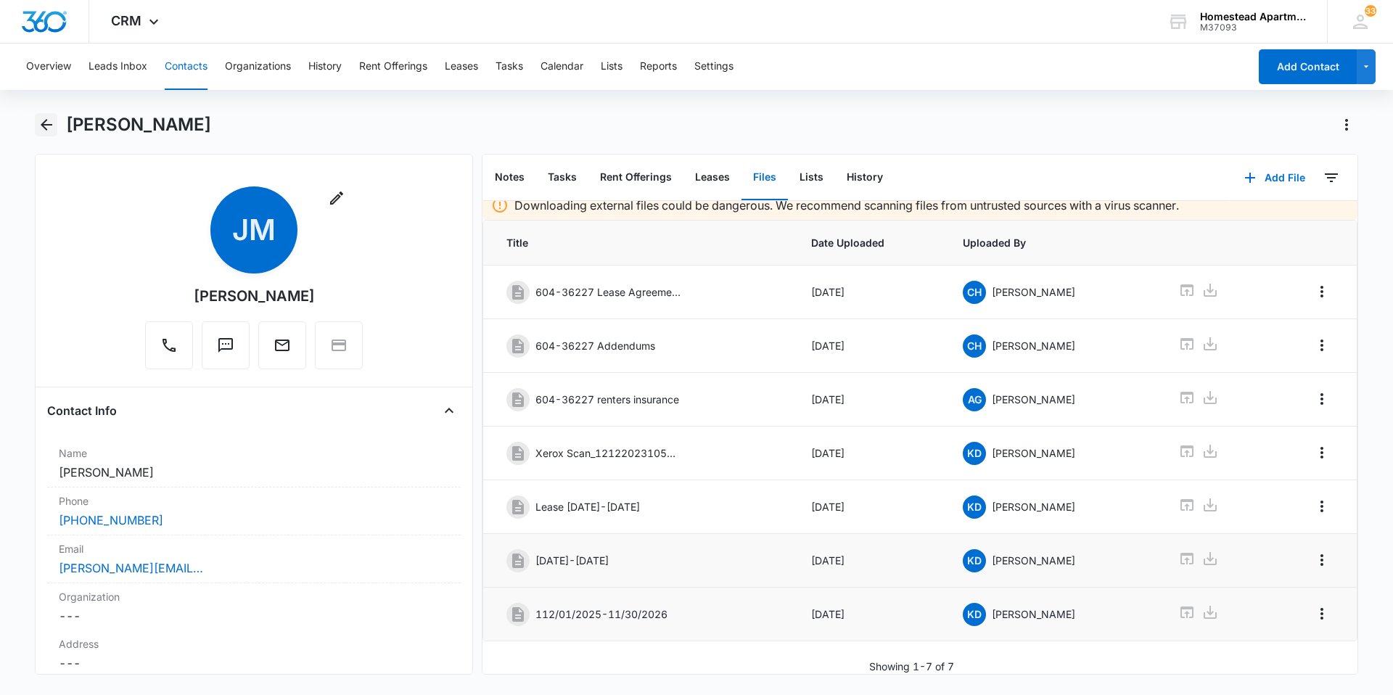
click at [52, 124] on icon "Back" at bounding box center [47, 125] width 12 height 12
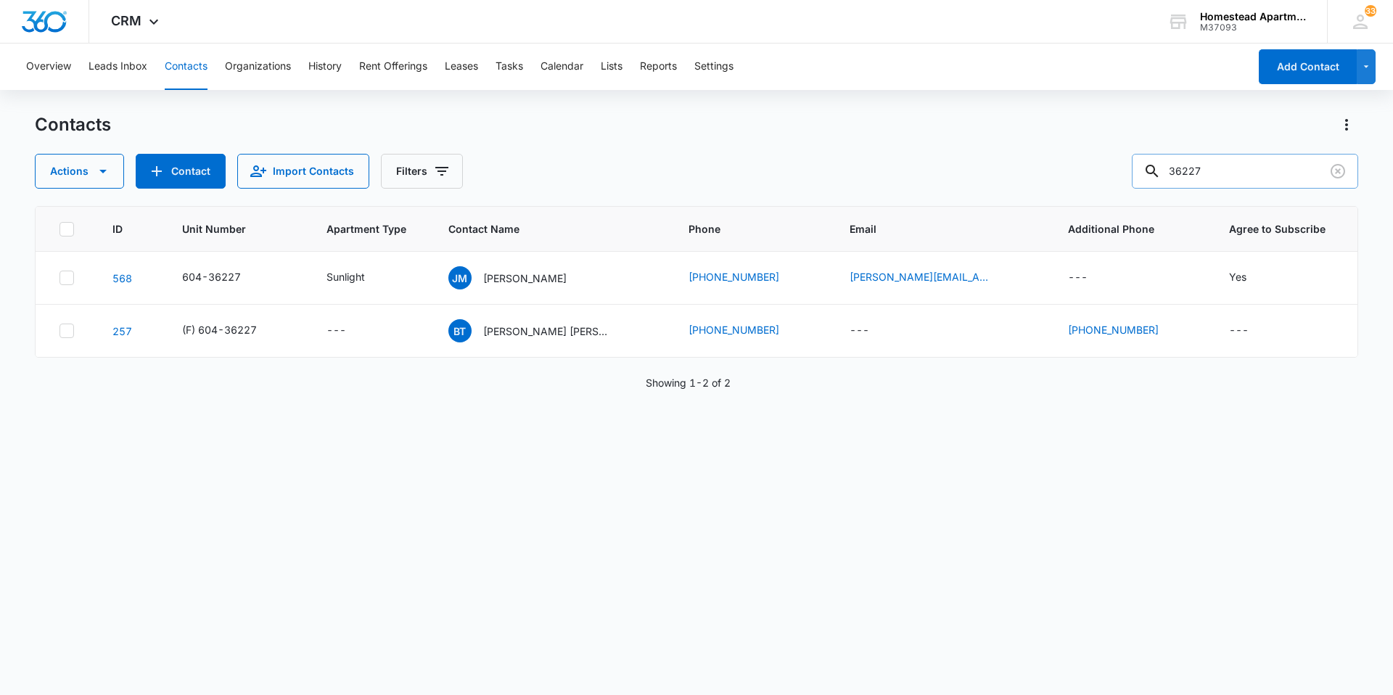
click at [1224, 172] on input "36227" at bounding box center [1245, 171] width 226 height 35
type input "36054"
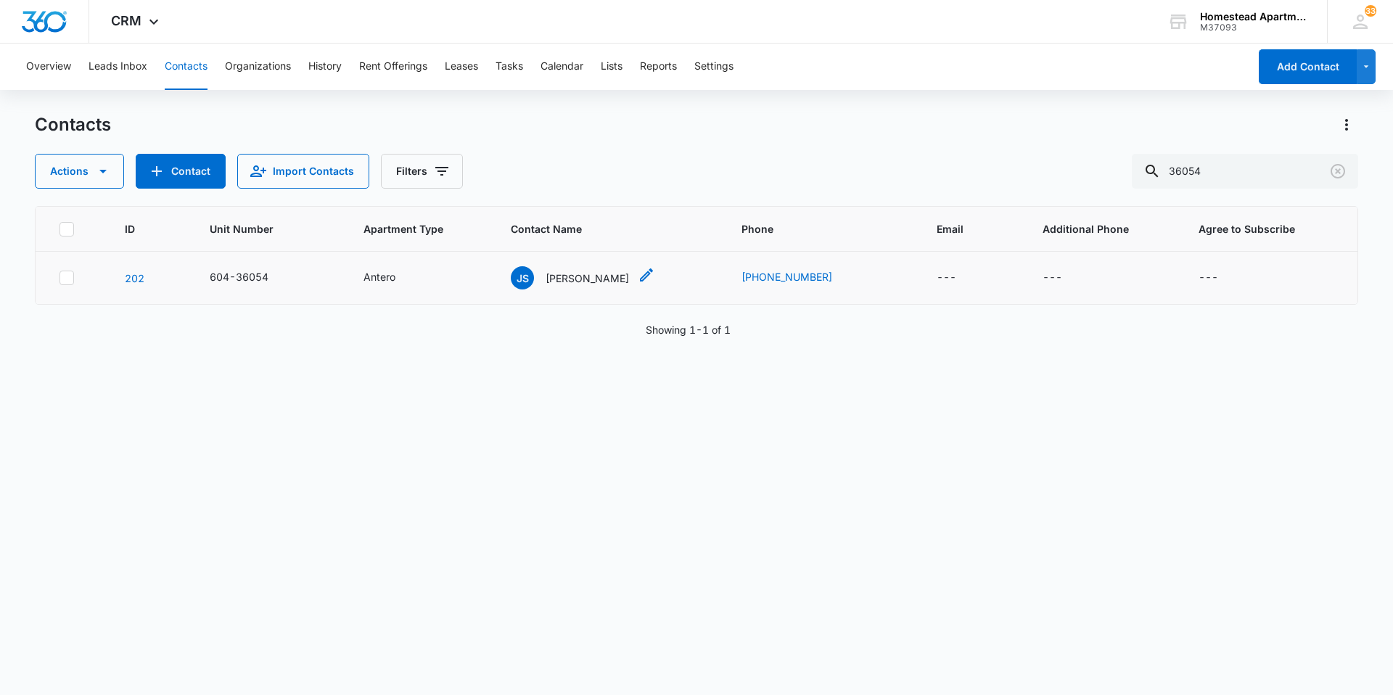
click at [592, 276] on p "[PERSON_NAME]" at bounding box center [587, 278] width 83 height 15
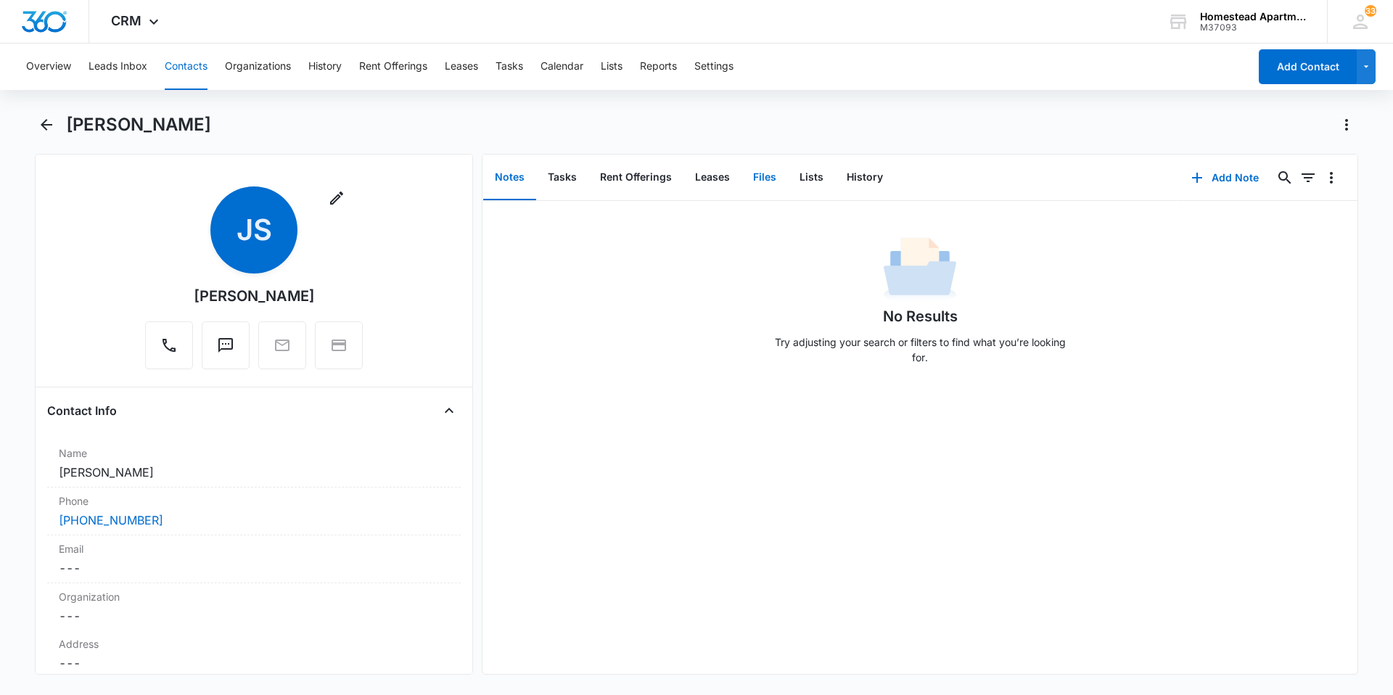
click at [761, 172] on button "Files" at bounding box center [765, 177] width 46 height 45
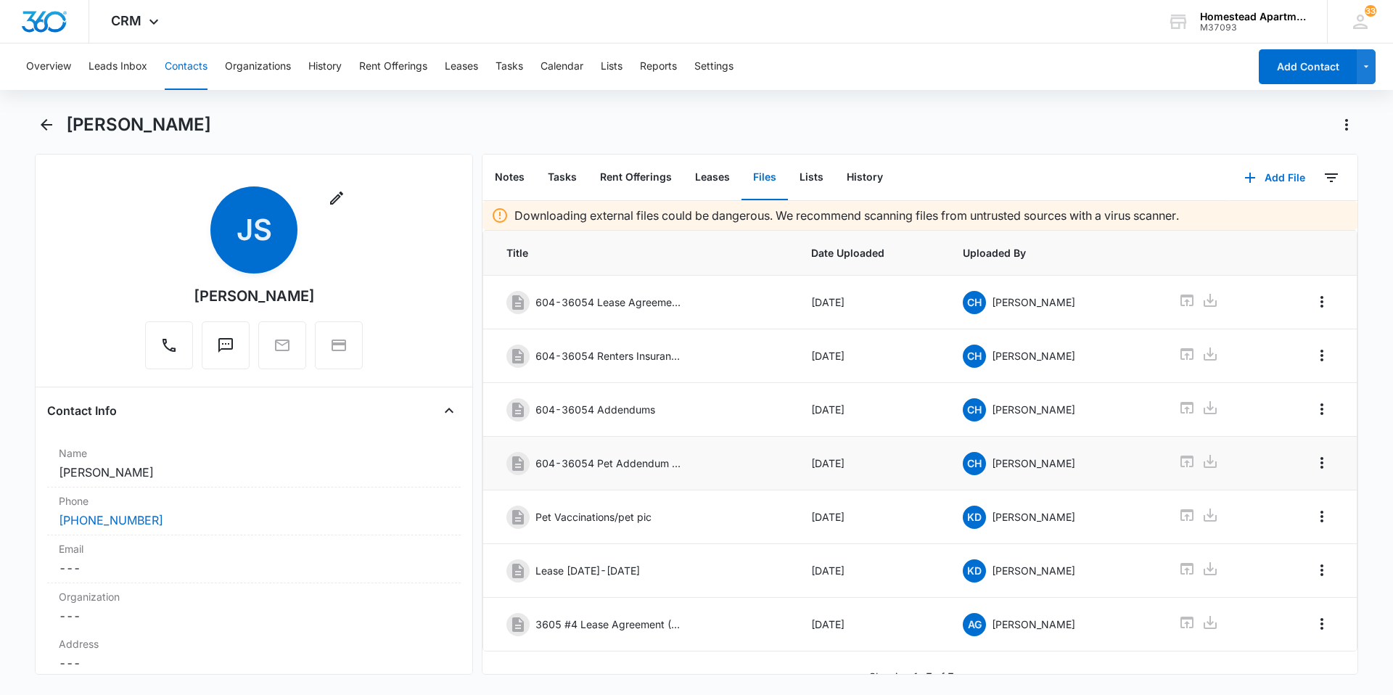
scroll to position [21, 0]
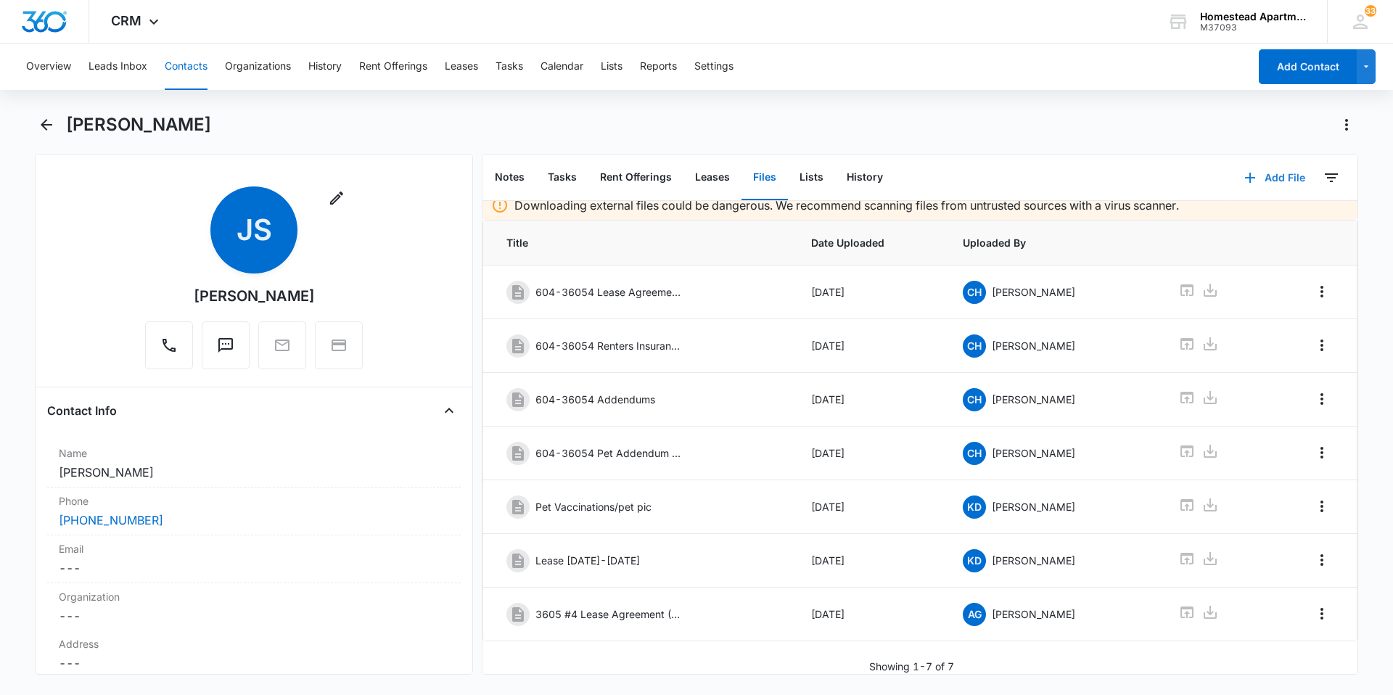
click at [1246, 176] on icon "button" at bounding box center [1250, 177] width 17 height 17
click at [1241, 221] on div "Upload Files" at bounding box center [1256, 224] width 58 height 10
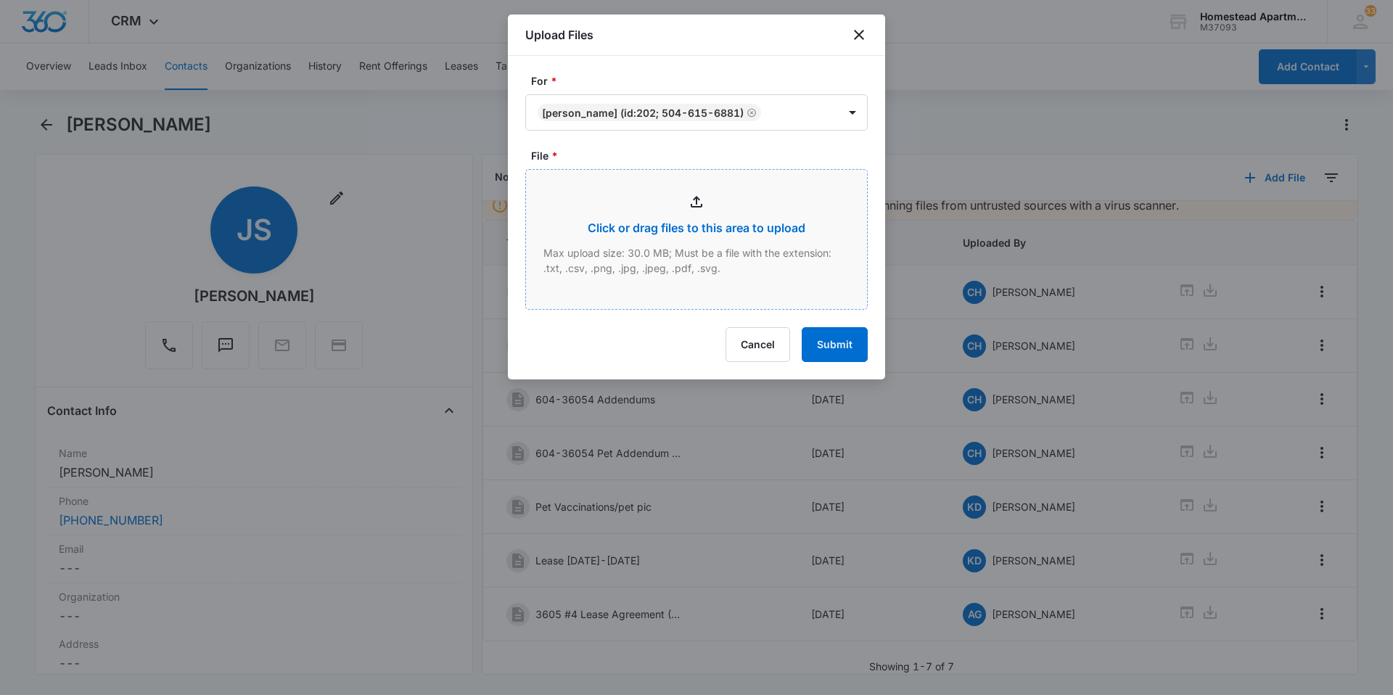
type input "C:\fakepath\3605 #4.pdf"
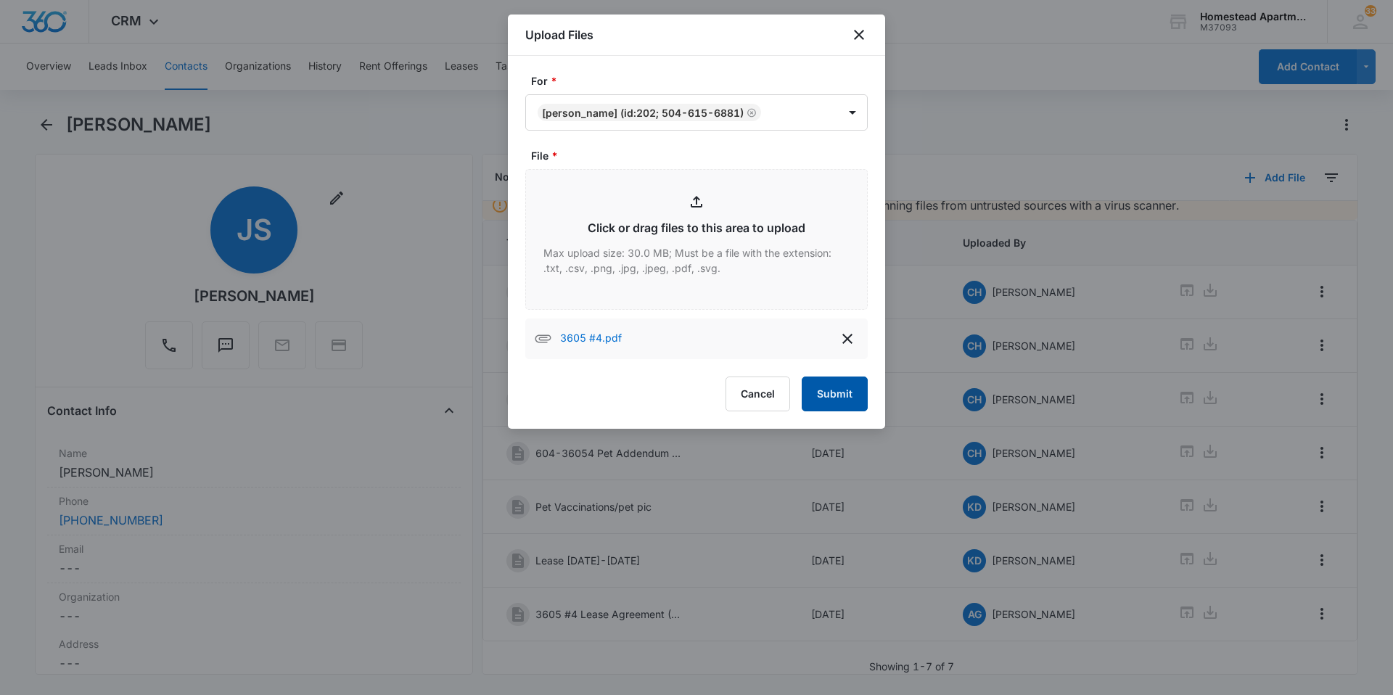
click at [817, 397] on button "Submit" at bounding box center [835, 394] width 66 height 35
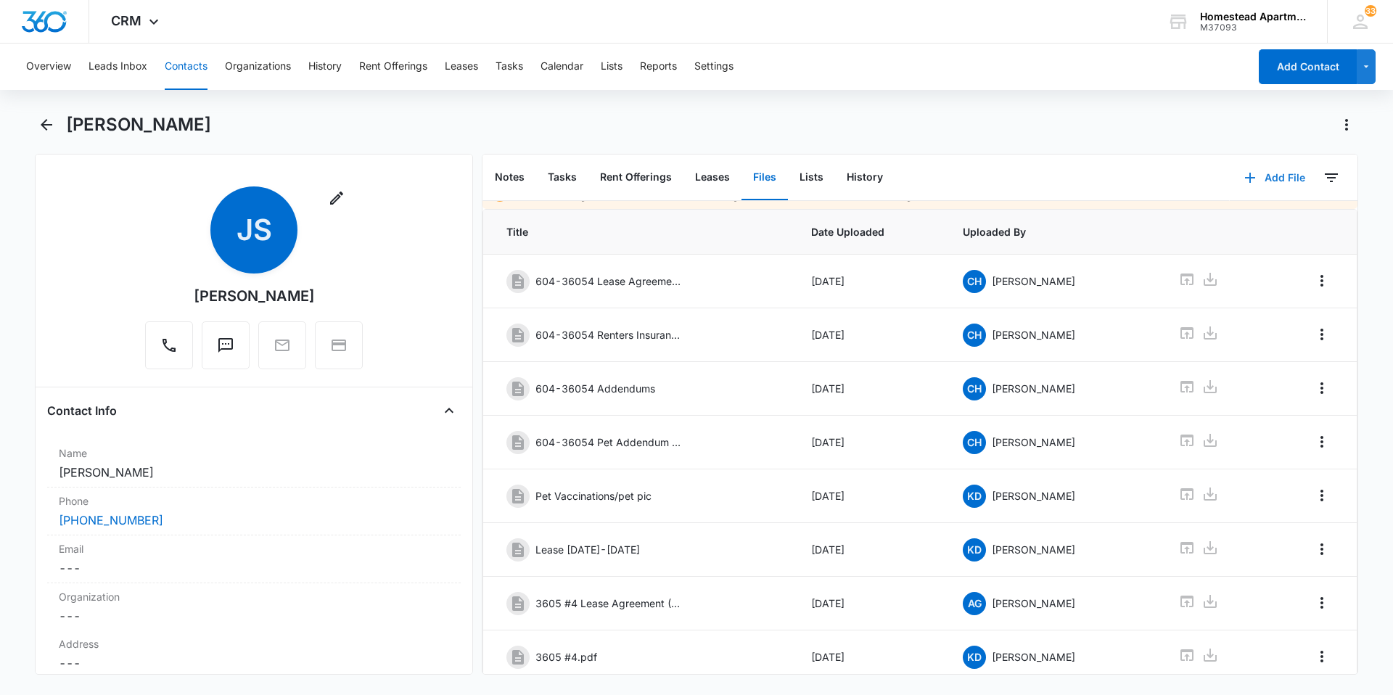
click at [1262, 174] on button "Add File" at bounding box center [1275, 177] width 90 height 35
click at [1264, 214] on button "Upload Files" at bounding box center [1264, 224] width 110 height 22
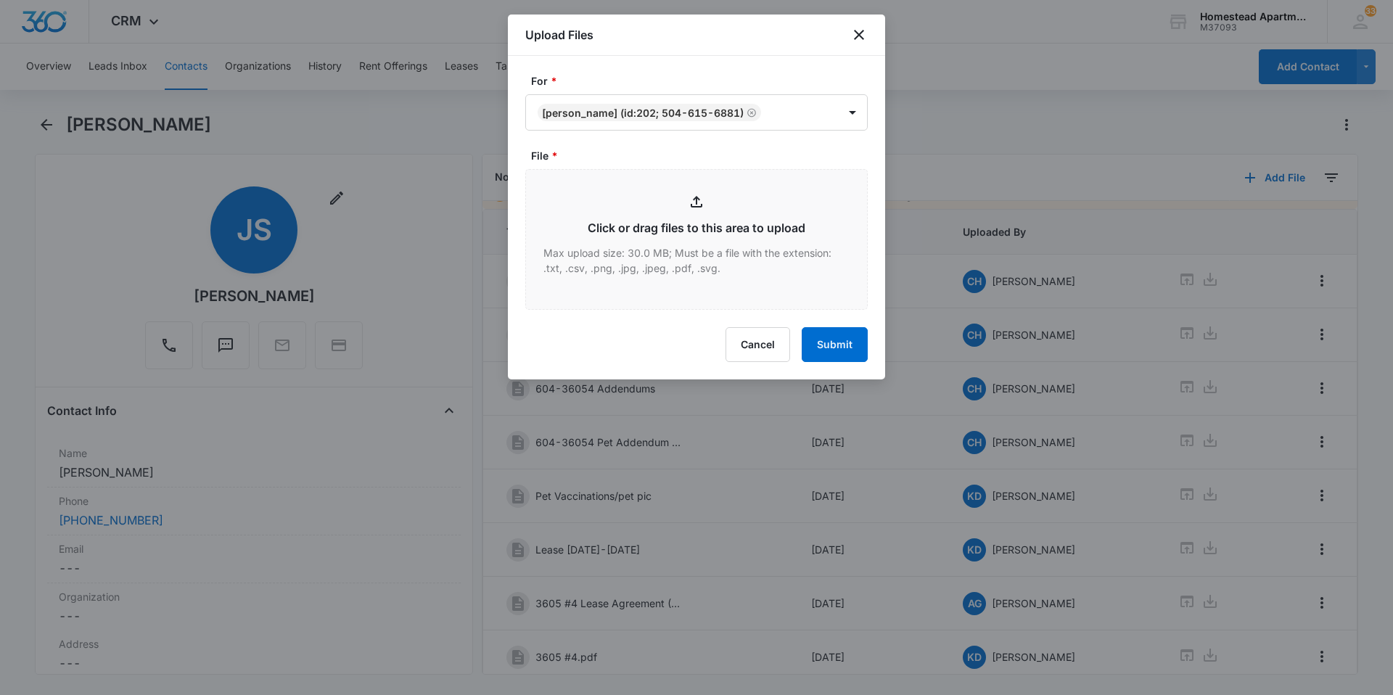
type input "C:\fakepath\3605 #4 (1).pdf"
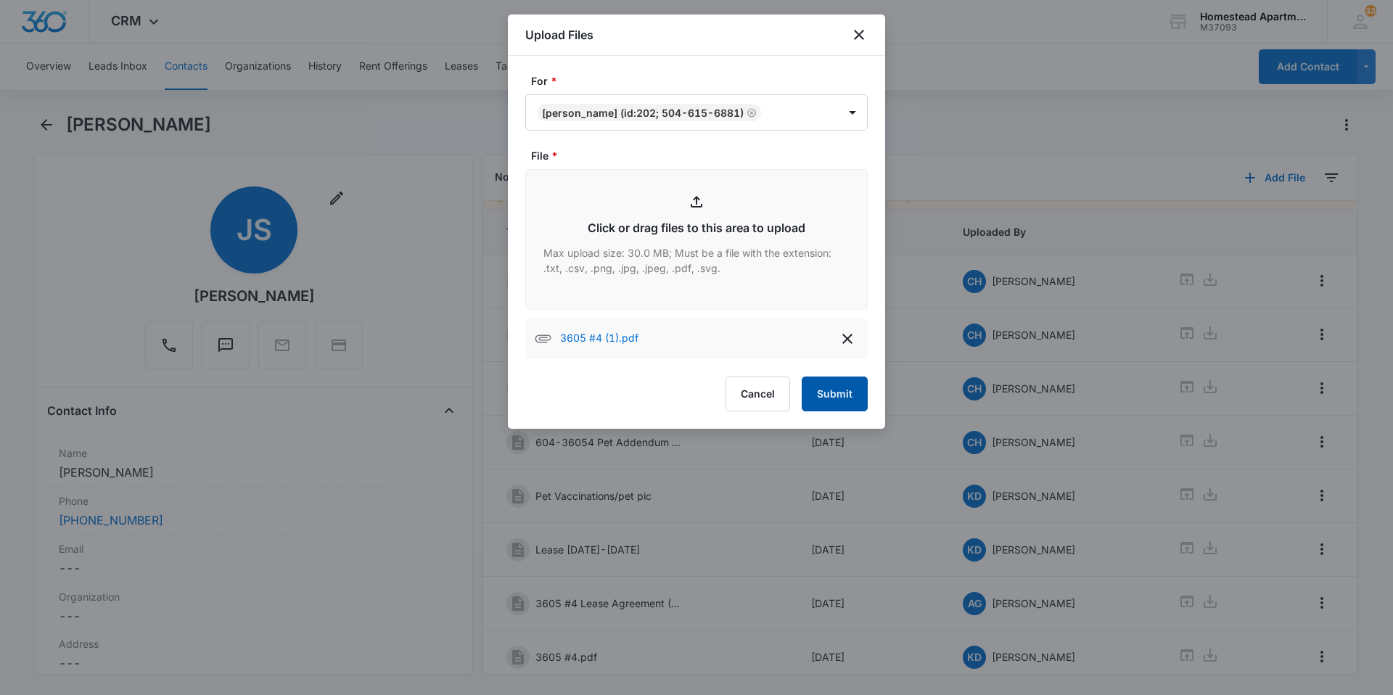
click at [829, 398] on button "Submit" at bounding box center [835, 394] width 66 height 35
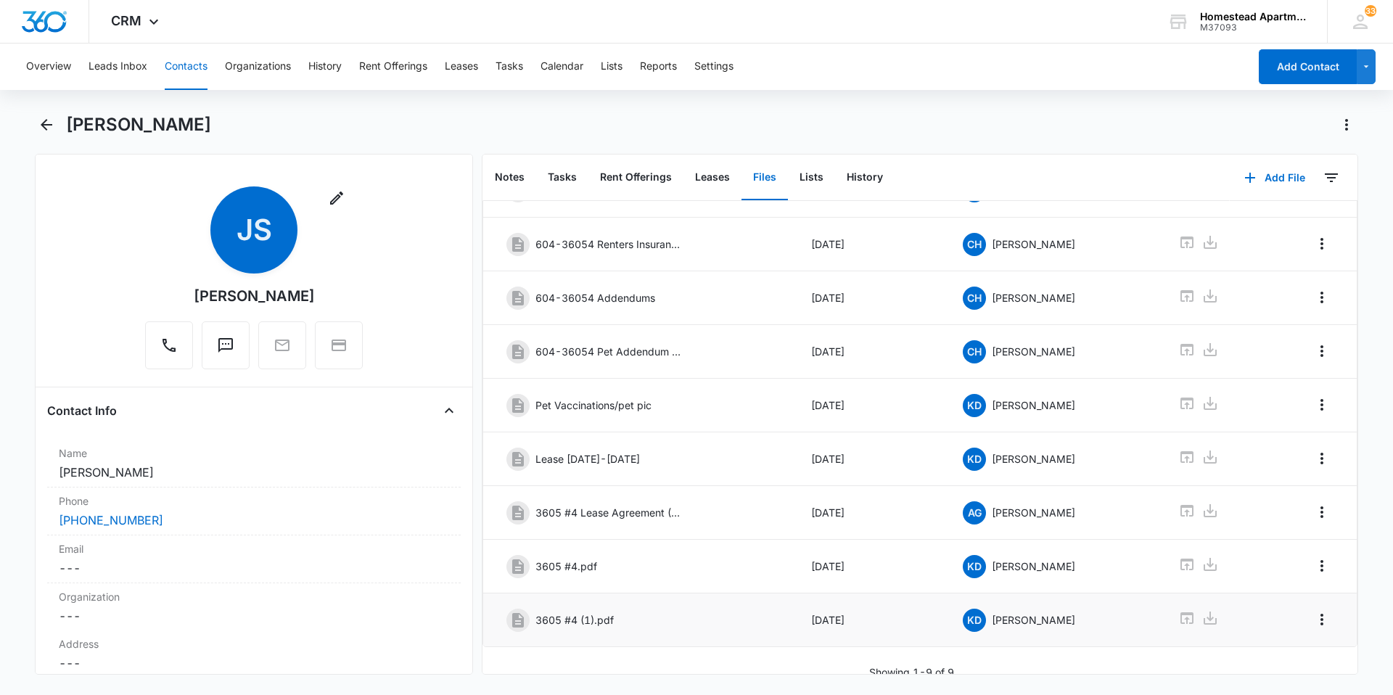
scroll to position [128, 0]
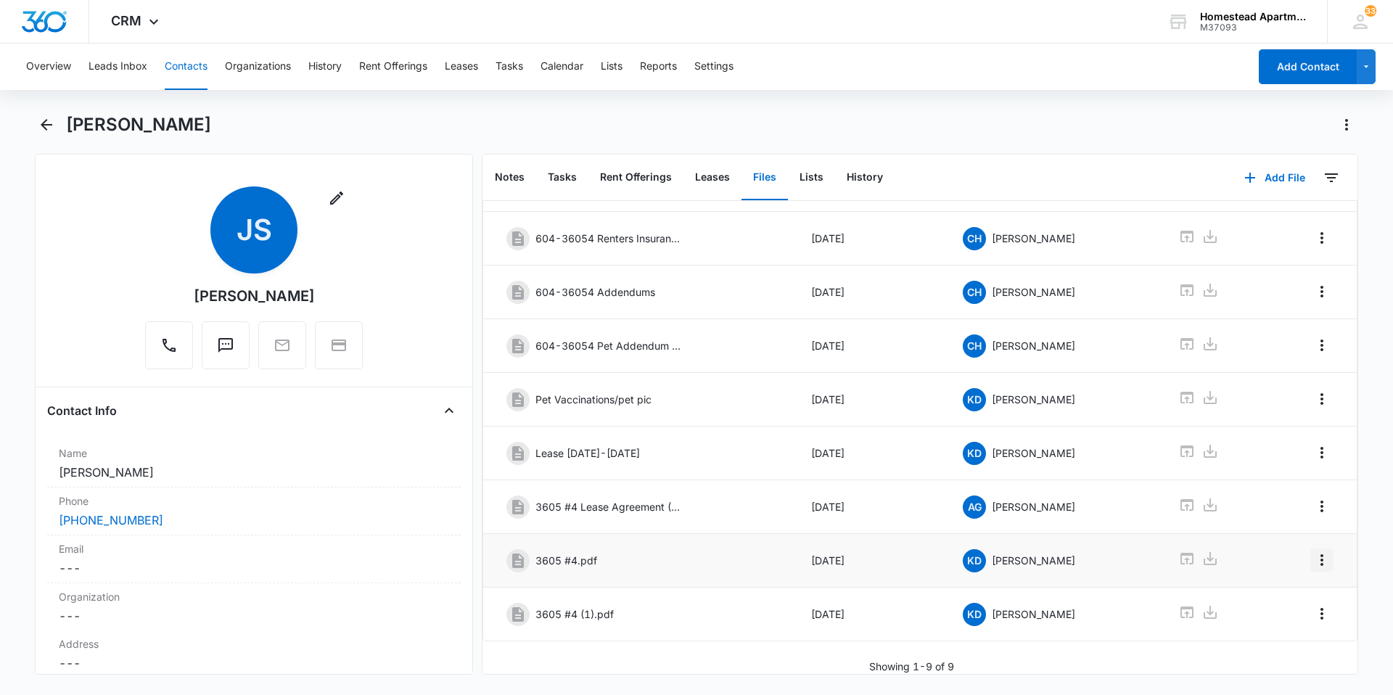
click at [1321, 554] on icon "Overflow Menu" at bounding box center [1322, 560] width 3 height 12
click at [1278, 604] on button "Delete" at bounding box center [1281, 612] width 83 height 22
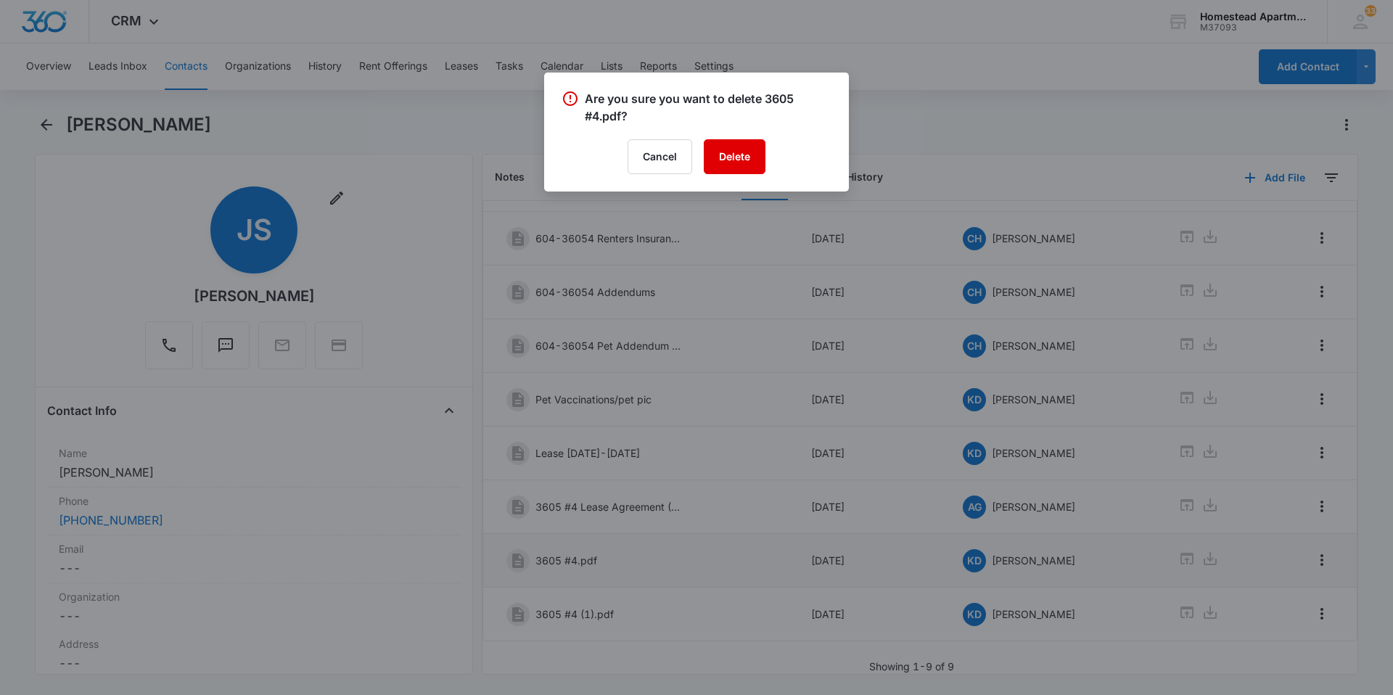
click at [737, 152] on button "Delete" at bounding box center [735, 156] width 62 height 35
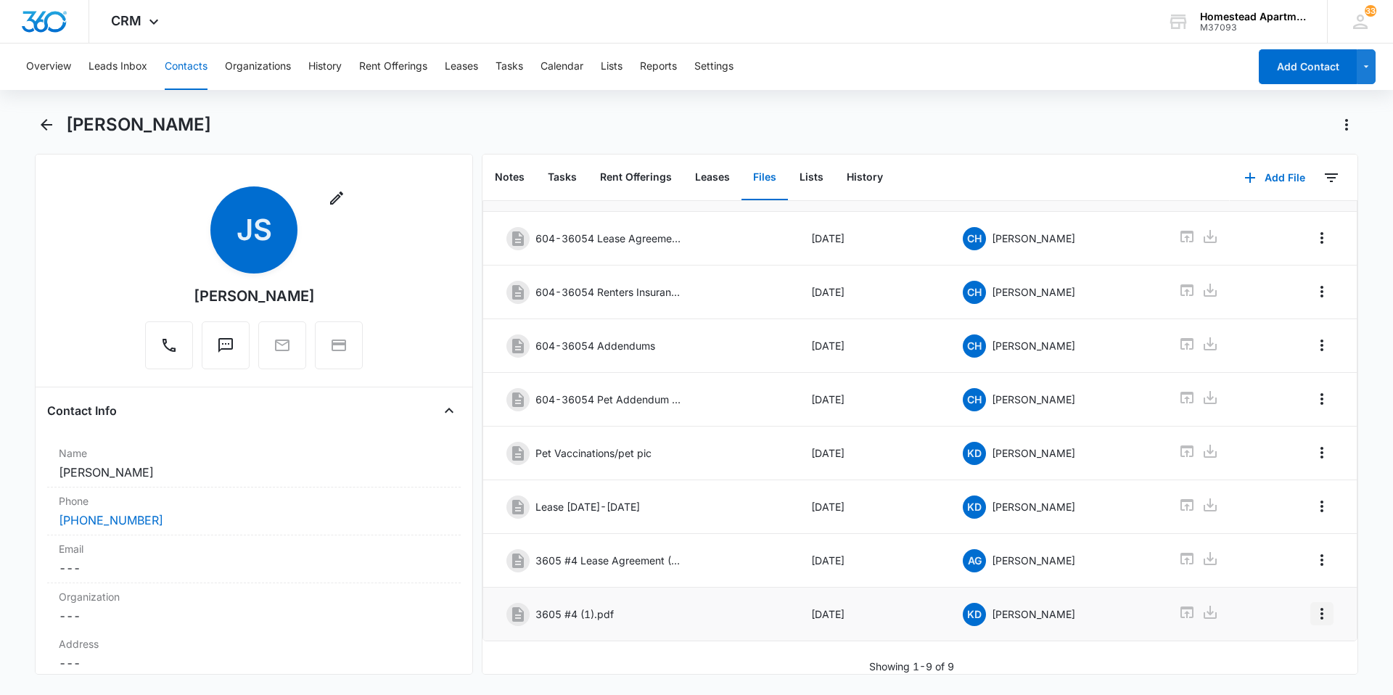
click at [1314, 607] on icon "Overflow Menu" at bounding box center [1322, 613] width 17 height 17
click at [1273, 643] on div "Edit" at bounding box center [1272, 644] width 30 height 10
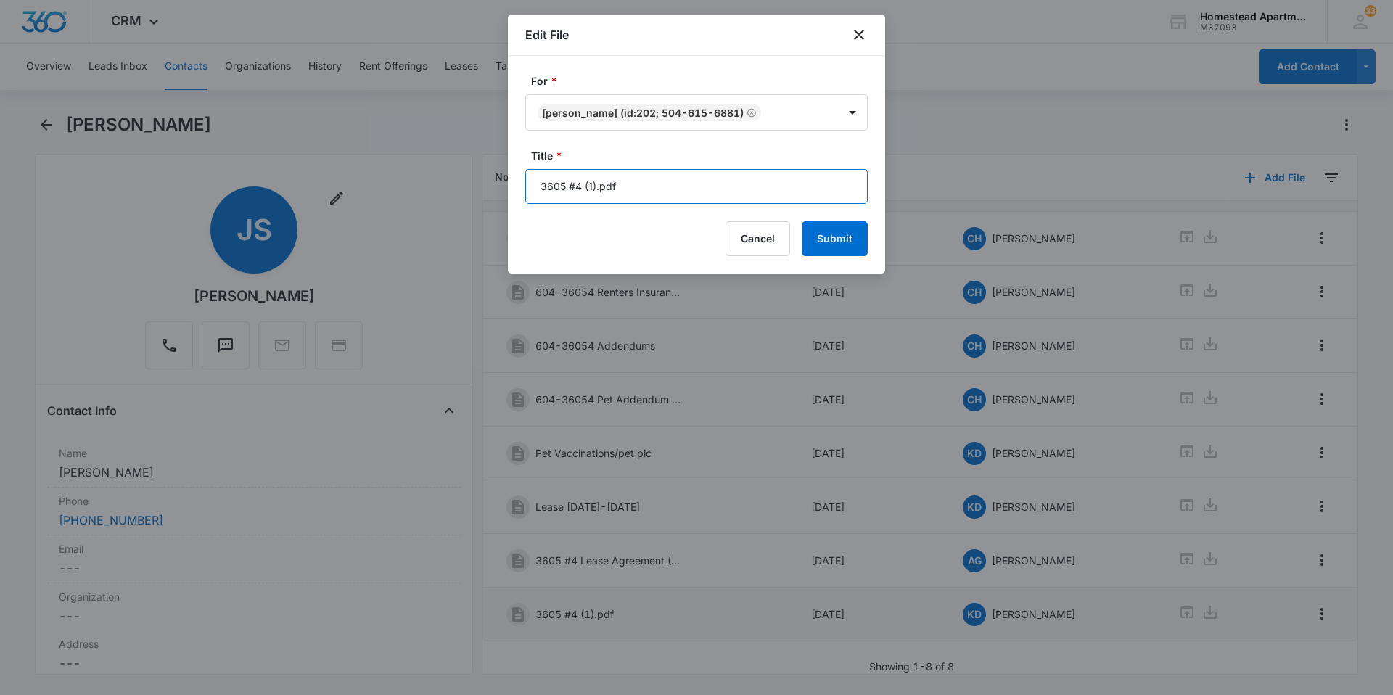
click at [625, 181] on input "3605 #4 (1).pdf" at bounding box center [696, 186] width 343 height 35
type input "3"
click at [606, 184] on input "11/01/2025-1031/2026" at bounding box center [696, 186] width 343 height 35
type input "[DATE]-[DATE]"
click at [833, 243] on button "Submit" at bounding box center [835, 238] width 66 height 35
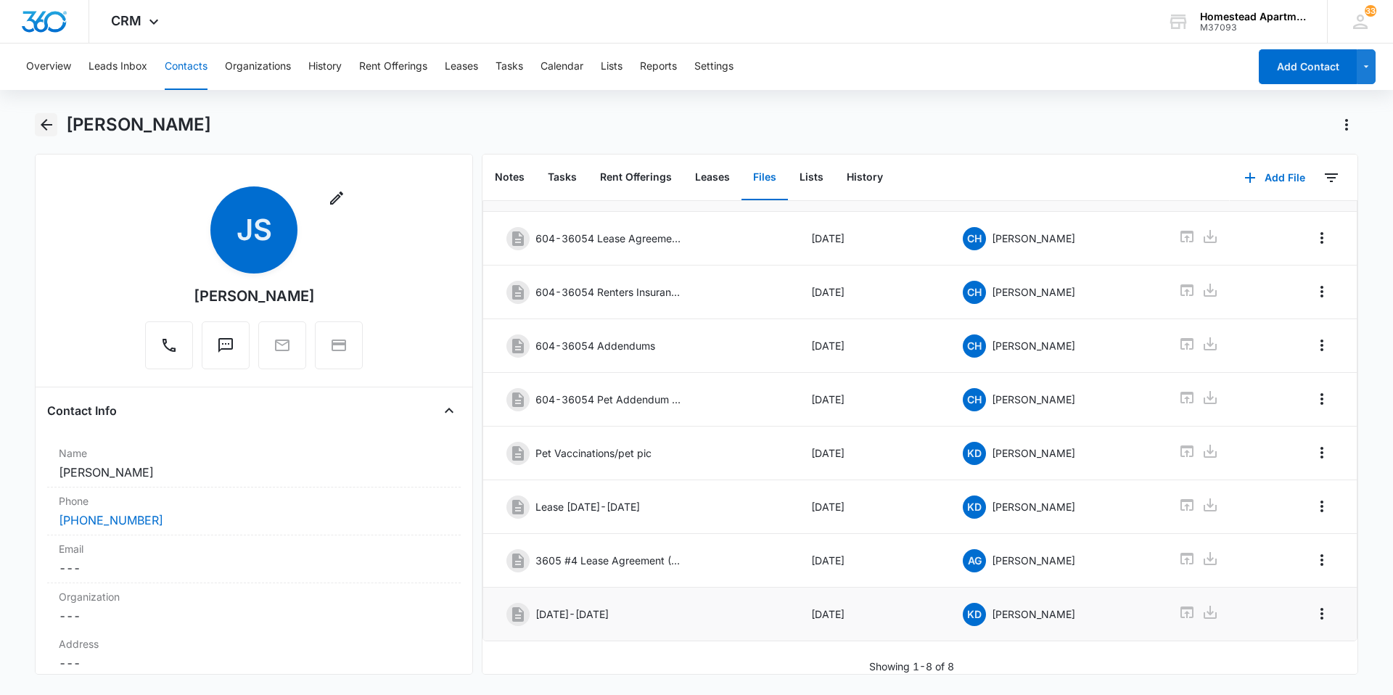
click at [51, 121] on icon "Back" at bounding box center [46, 124] width 17 height 17
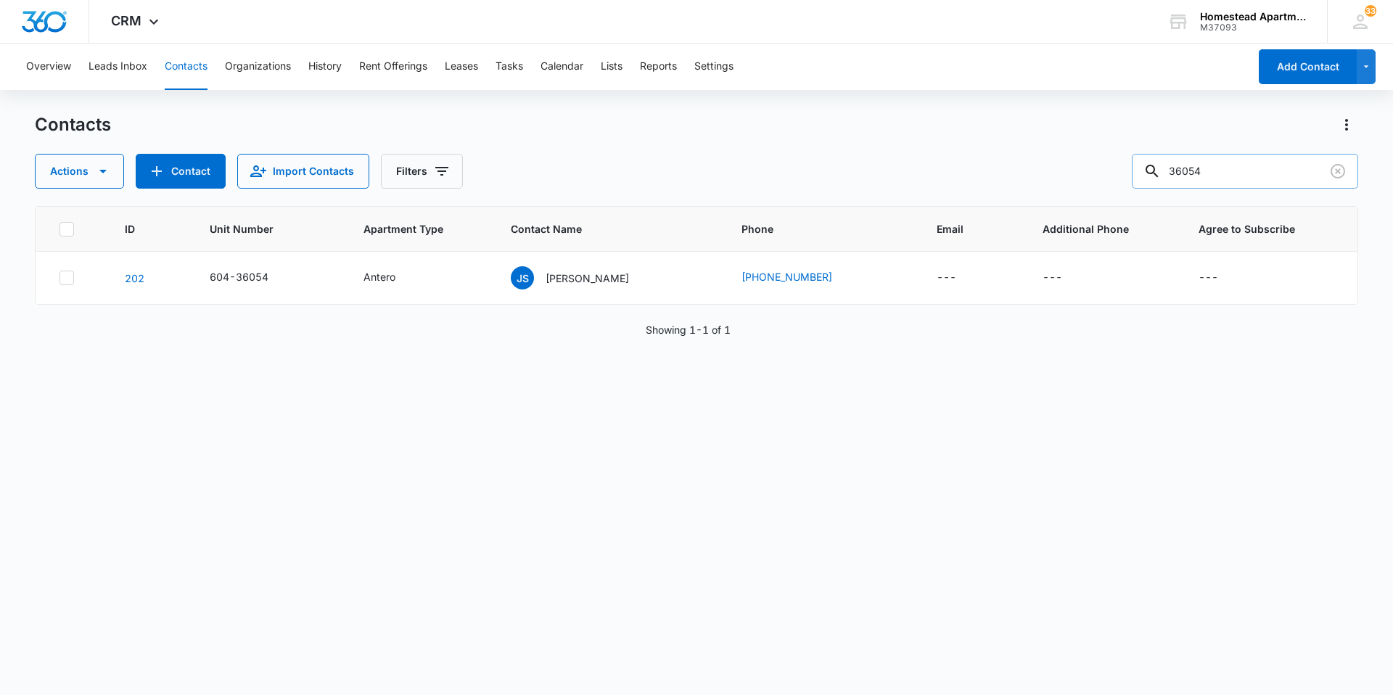
click at [1222, 170] on input "36054" at bounding box center [1245, 171] width 226 height 35
type input "36074"
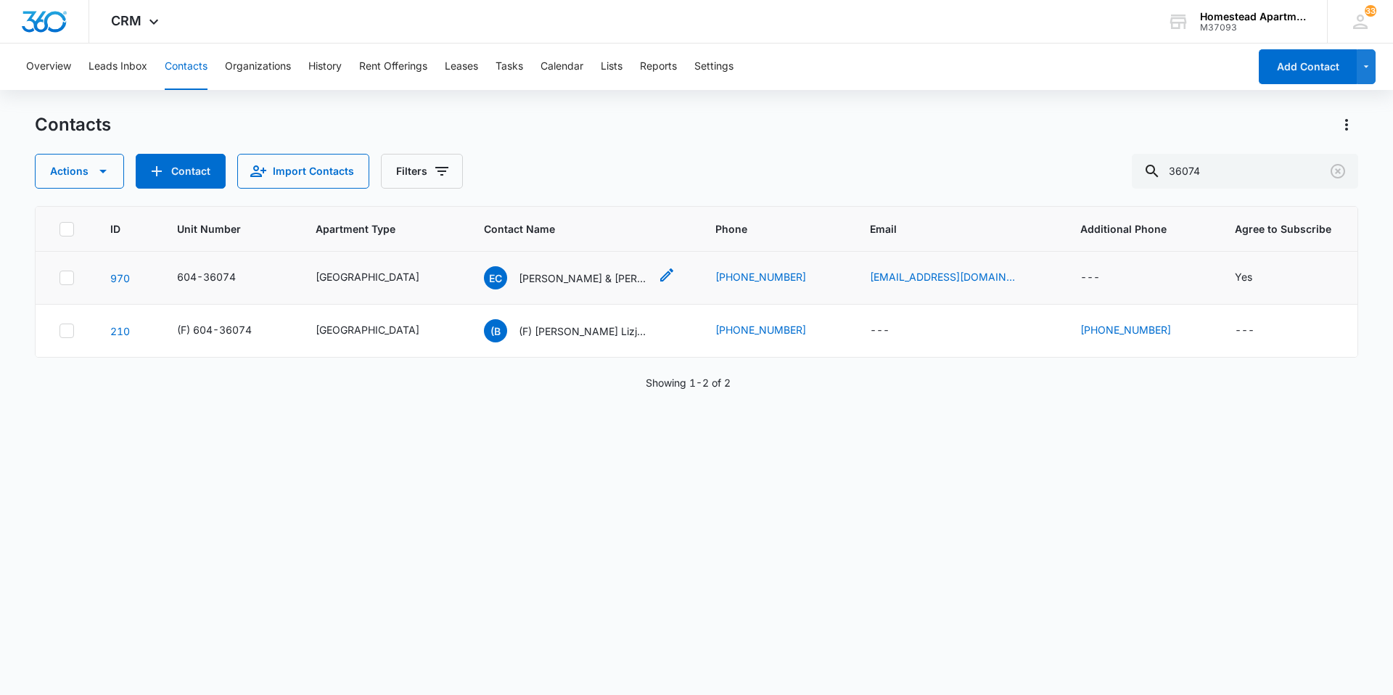
click at [573, 279] on p "[PERSON_NAME] & [PERSON_NAME]" at bounding box center [584, 278] width 131 height 15
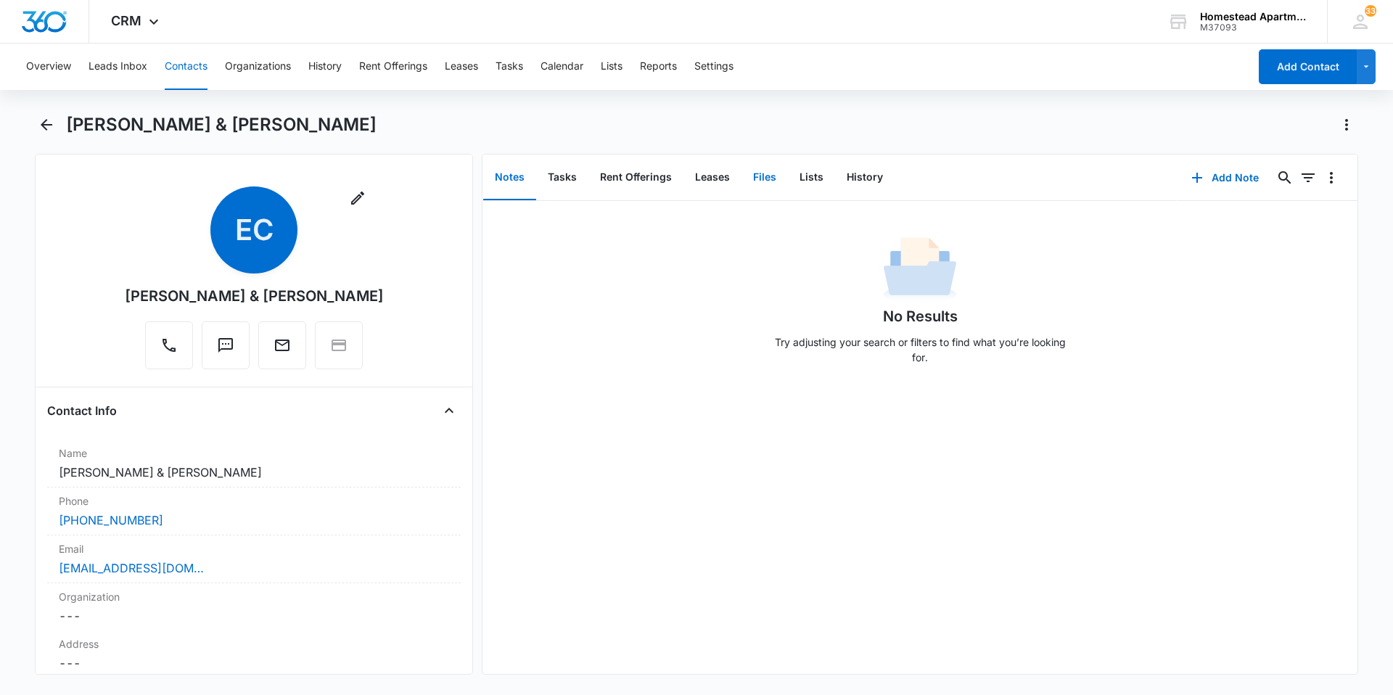
click at [761, 173] on button "Files" at bounding box center [765, 177] width 46 height 45
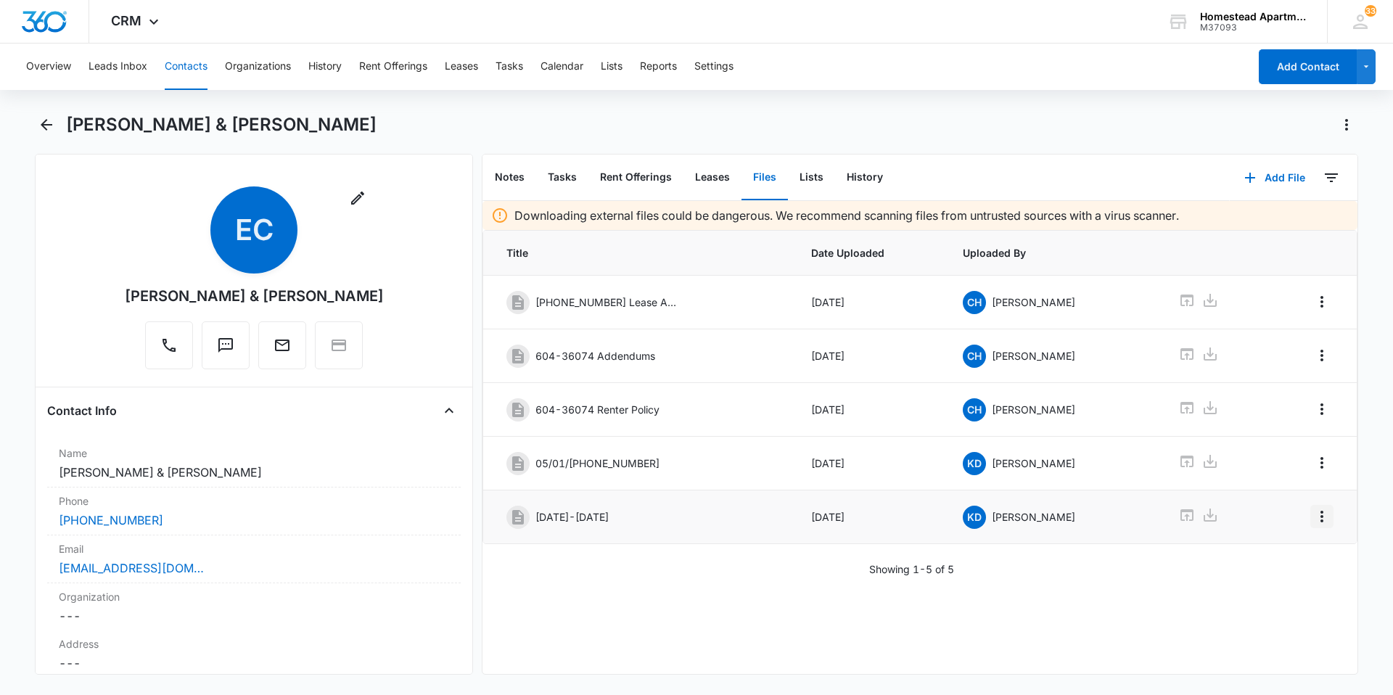
click at [1321, 517] on icon "Overflow Menu" at bounding box center [1322, 517] width 3 height 12
click at [1266, 557] on div "Edit" at bounding box center [1272, 557] width 30 height 10
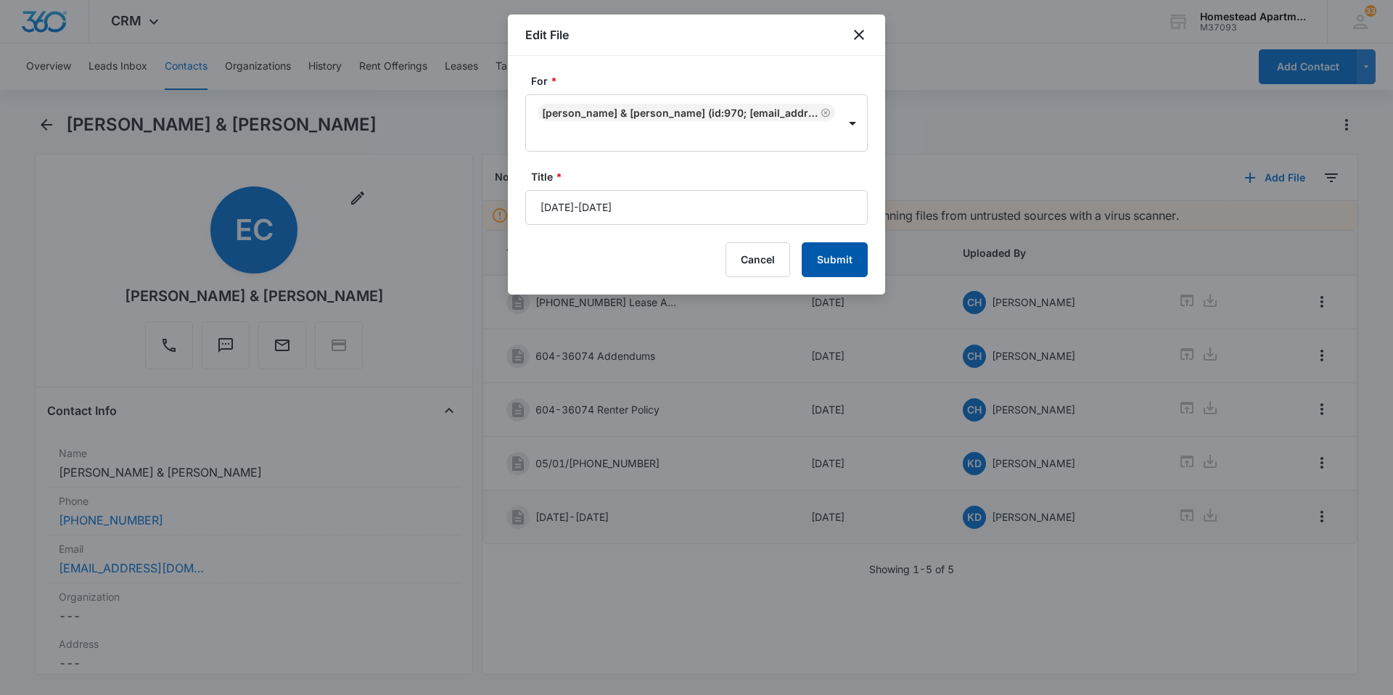
click at [832, 258] on button "Submit" at bounding box center [835, 259] width 66 height 35
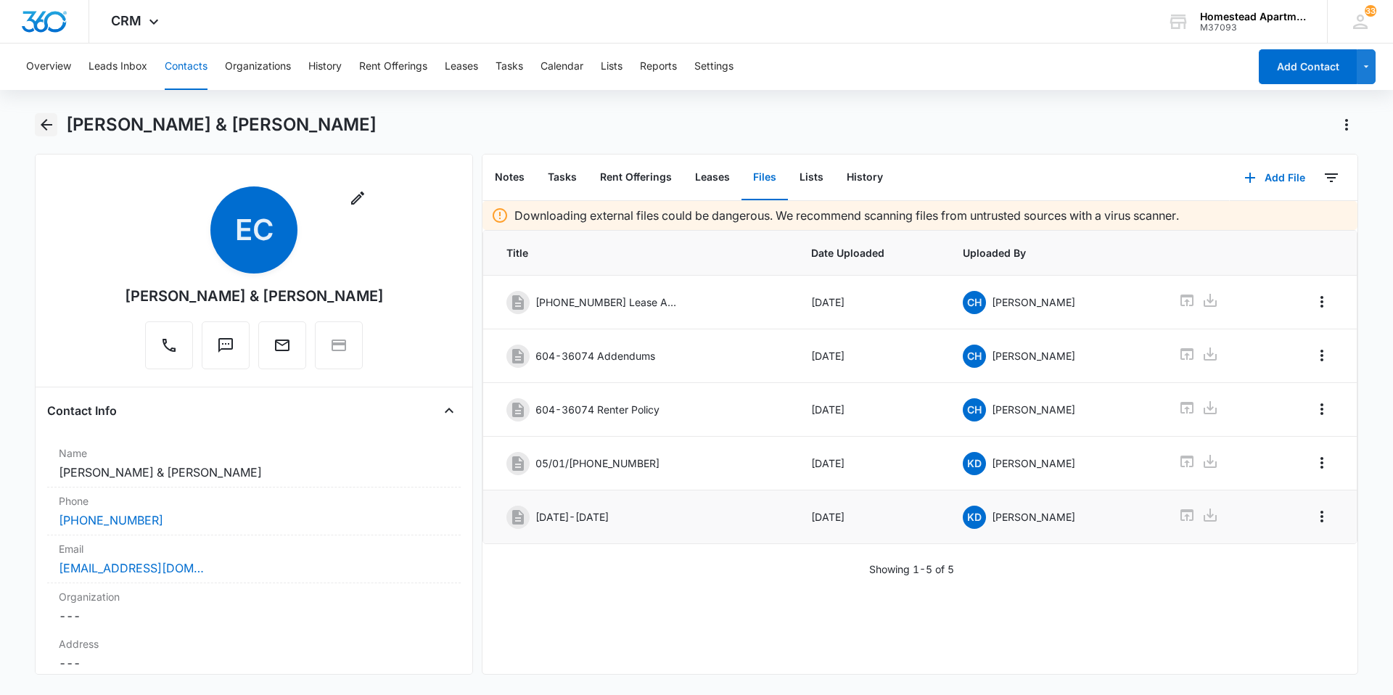
click at [47, 114] on button "Back" at bounding box center [46, 124] width 22 height 23
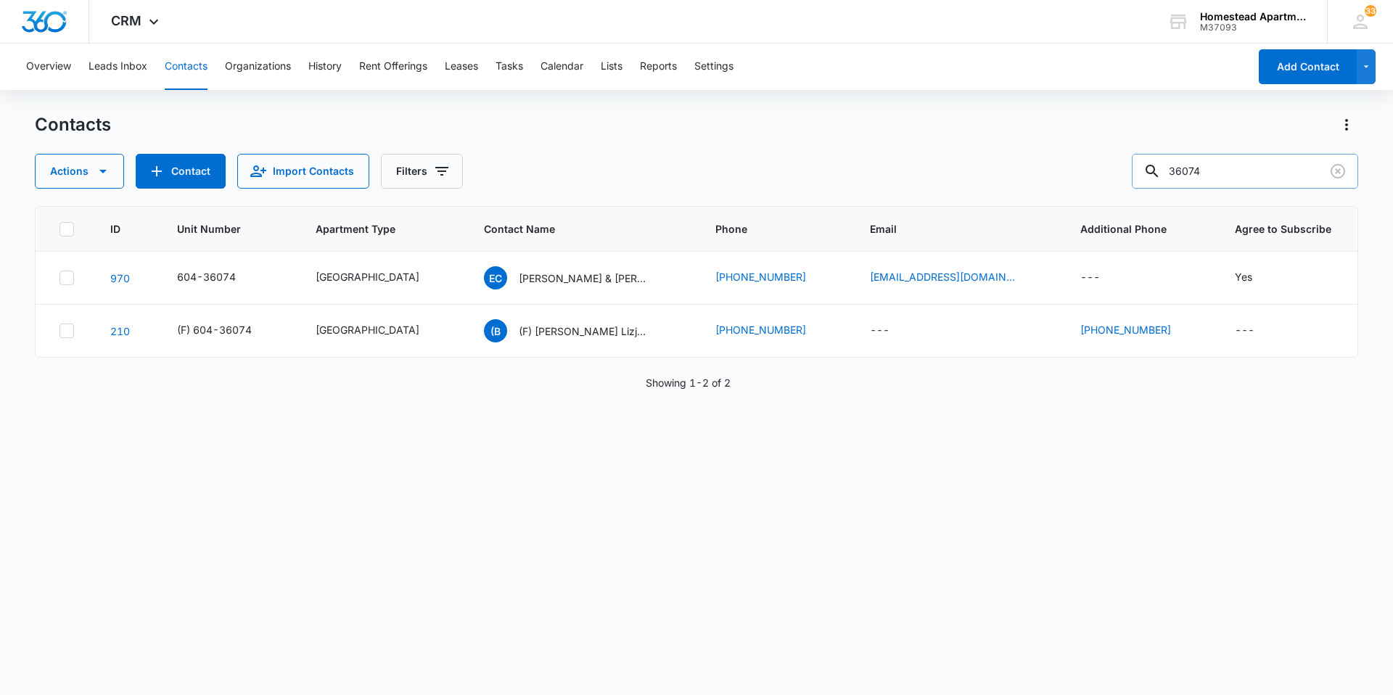
click at [1221, 166] on input "36074" at bounding box center [1245, 171] width 226 height 35
type input "36194"
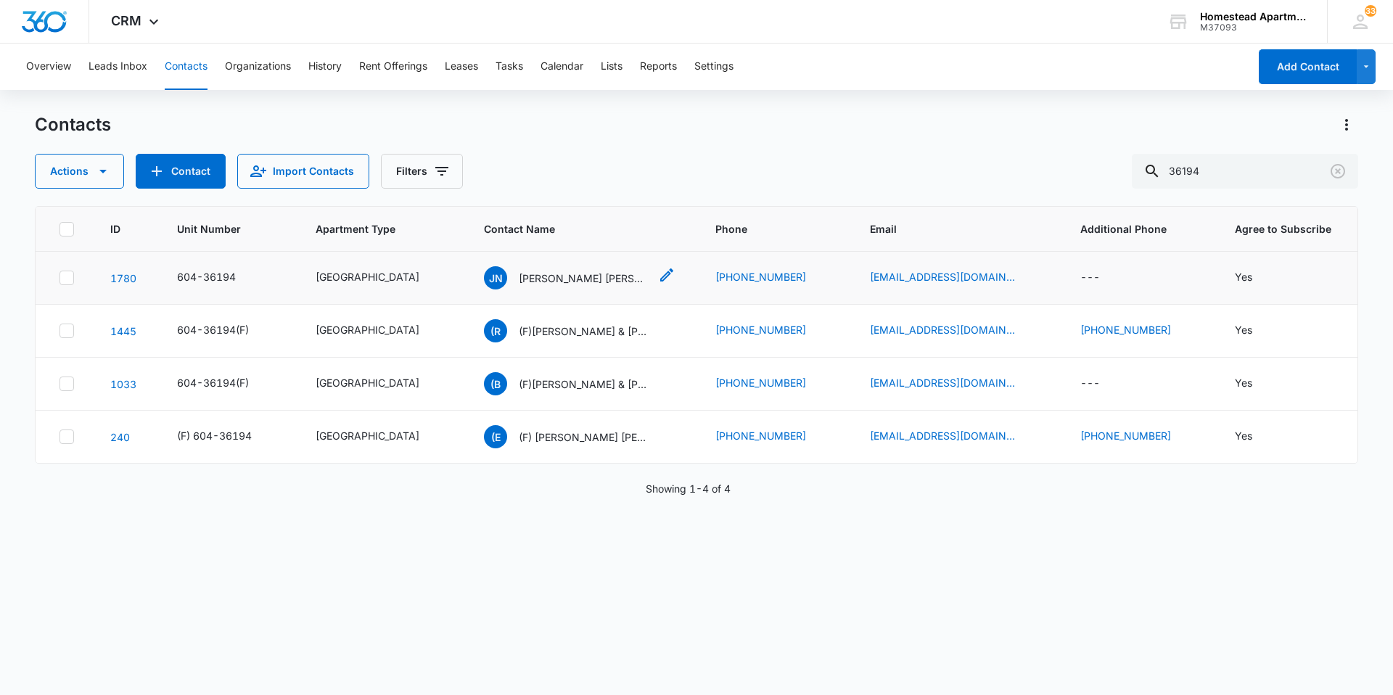
click at [592, 274] on p "[PERSON_NAME] [PERSON_NAME]" at bounding box center [584, 278] width 131 height 15
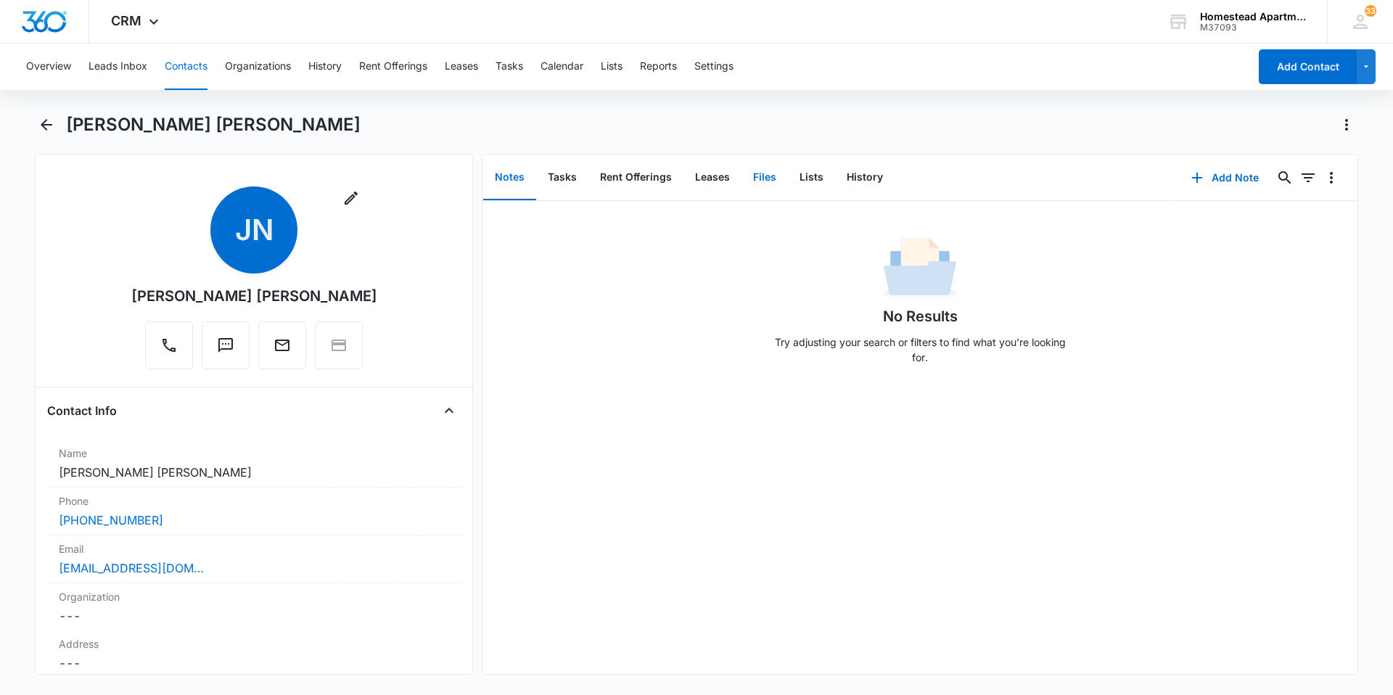
click at [753, 175] on button "Files" at bounding box center [765, 177] width 46 height 45
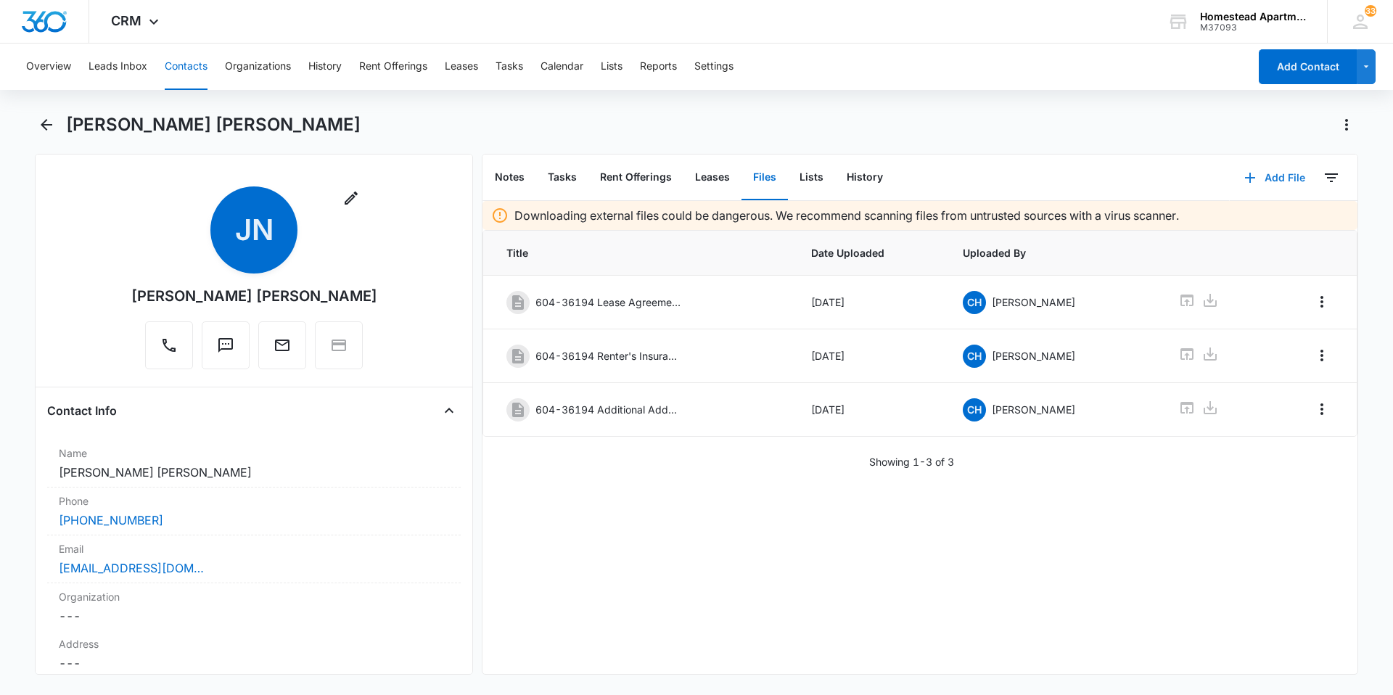
click at [1265, 175] on button "Add File" at bounding box center [1275, 177] width 90 height 35
click at [1253, 216] on button "Upload Files" at bounding box center [1264, 224] width 110 height 22
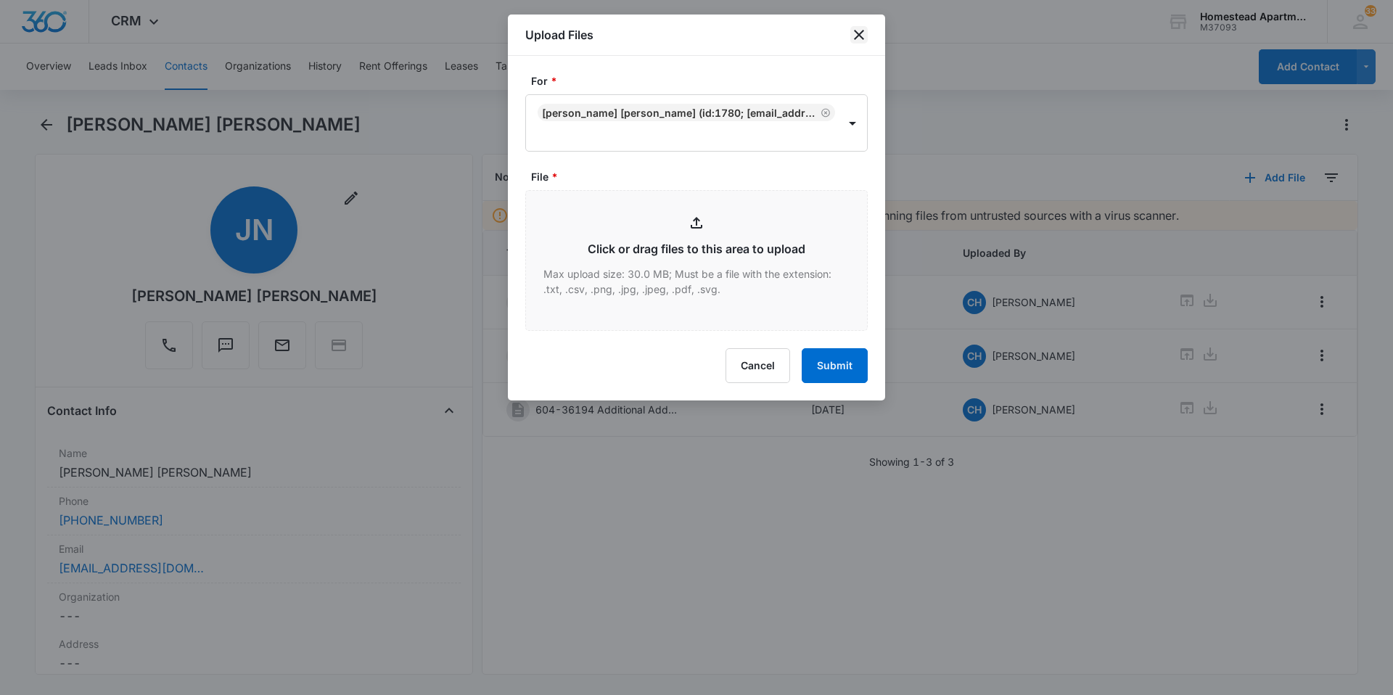
click at [862, 33] on icon "close" at bounding box center [859, 34] width 17 height 17
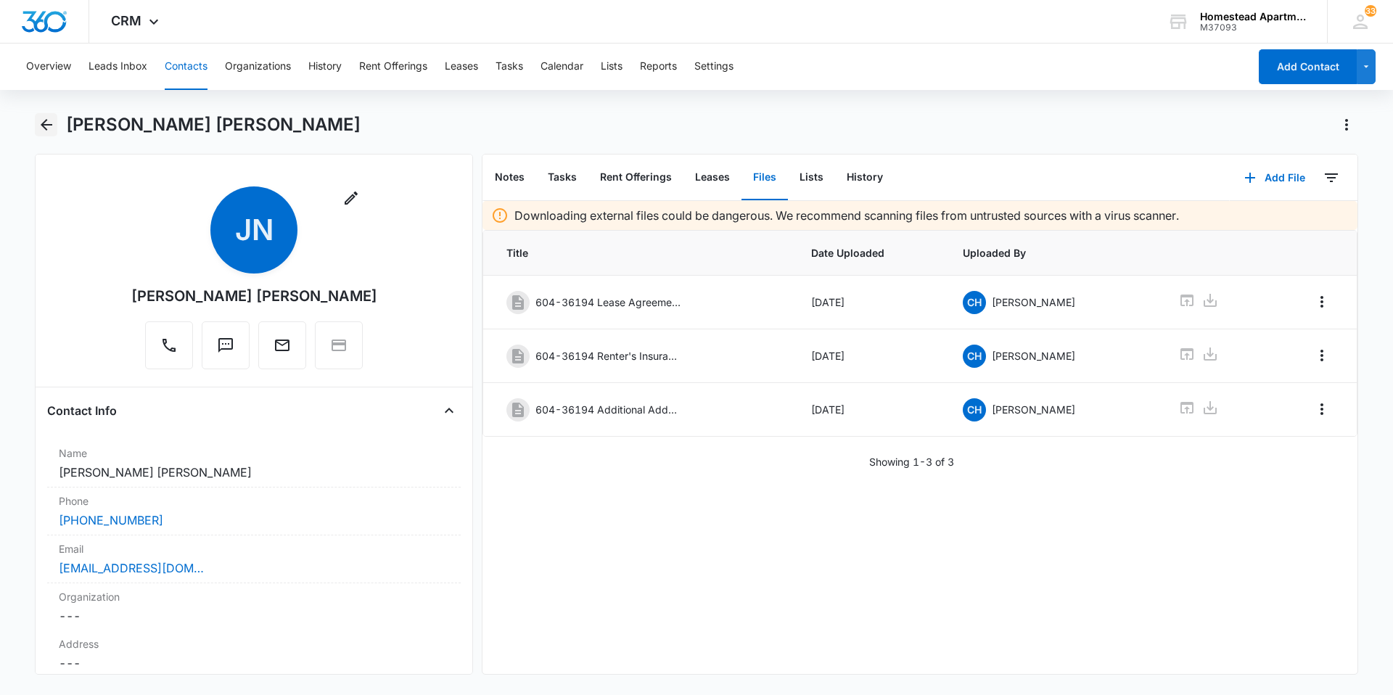
click at [40, 121] on icon "Back" at bounding box center [46, 124] width 17 height 17
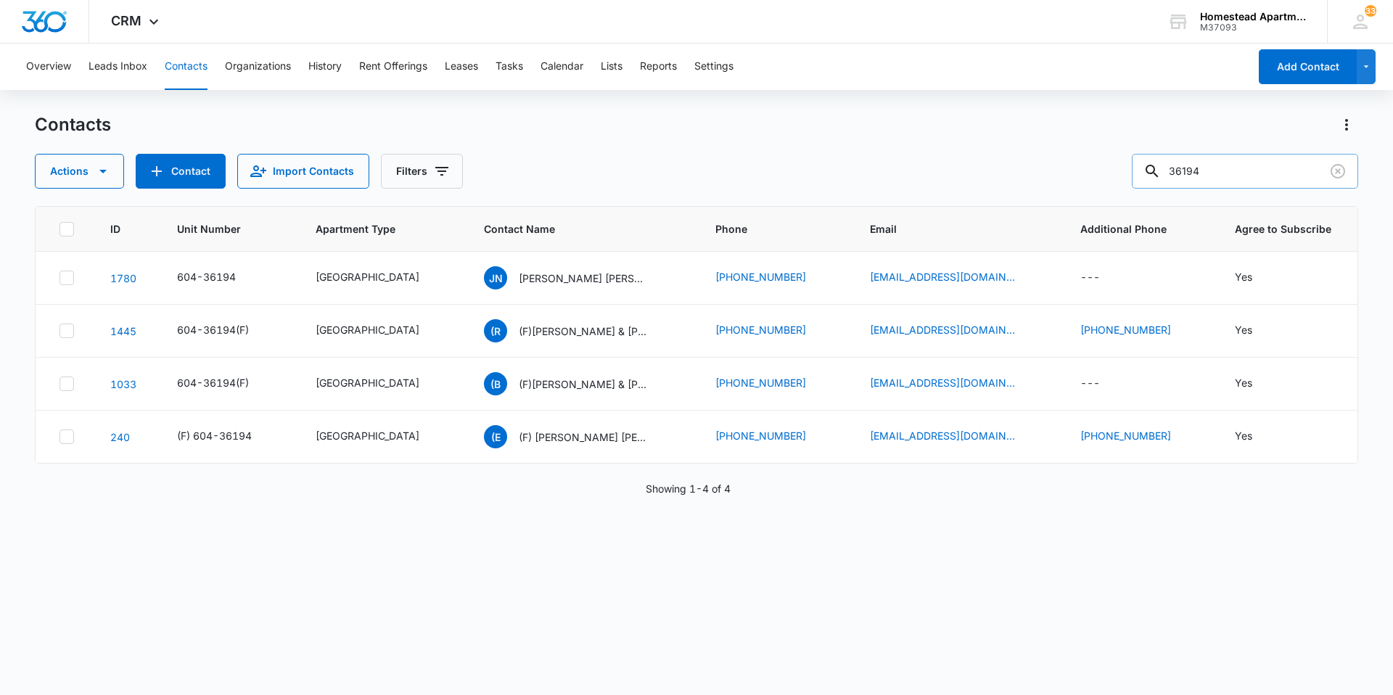
click at [1226, 172] on input "36194" at bounding box center [1245, 171] width 226 height 35
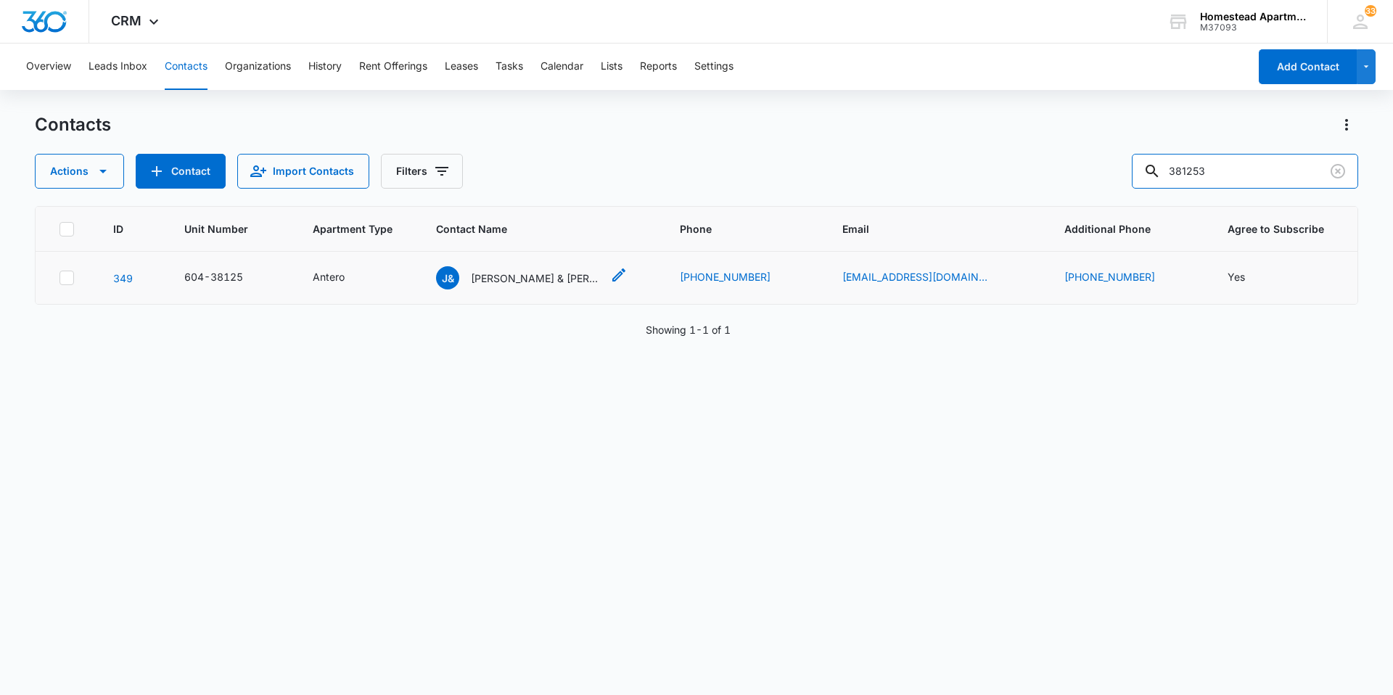
type input "381253"
click at [536, 268] on div "J& [PERSON_NAME] & [PERSON_NAME]" at bounding box center [518, 277] width 165 height 23
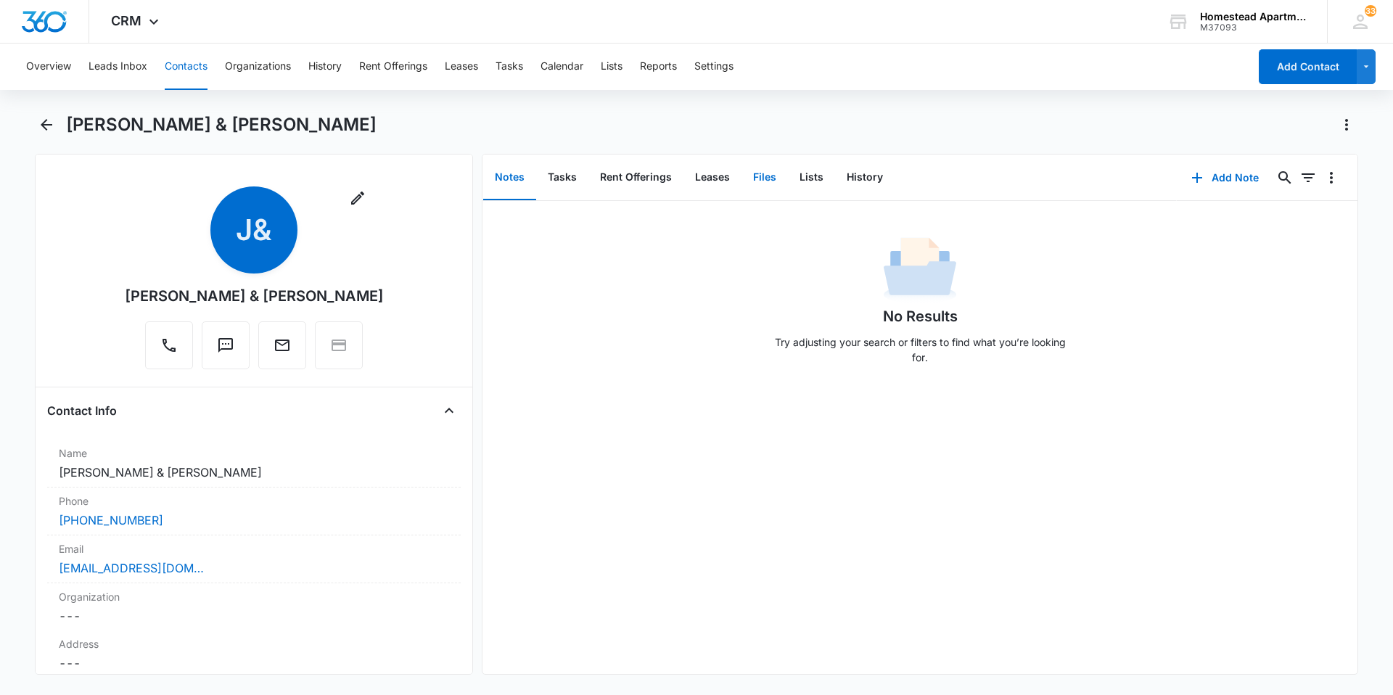
click at [757, 173] on button "Files" at bounding box center [765, 177] width 46 height 45
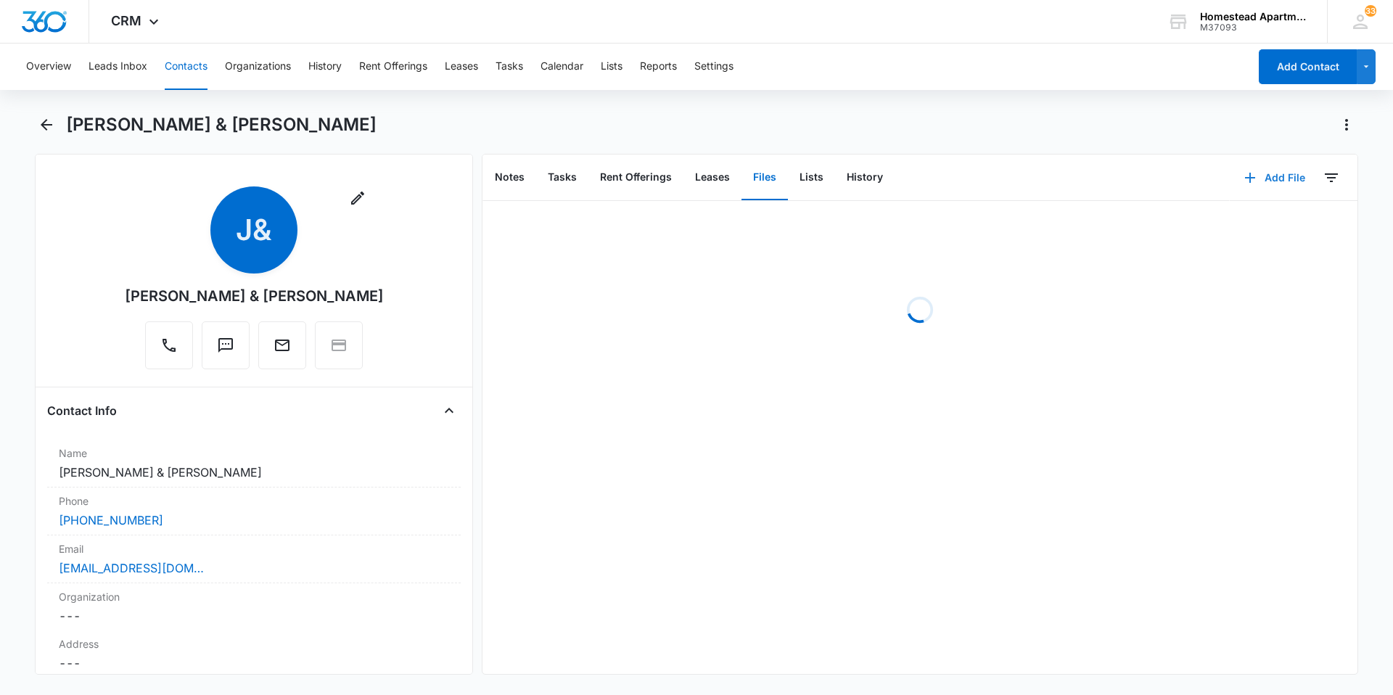
click at [1268, 175] on button "Add File" at bounding box center [1275, 177] width 90 height 35
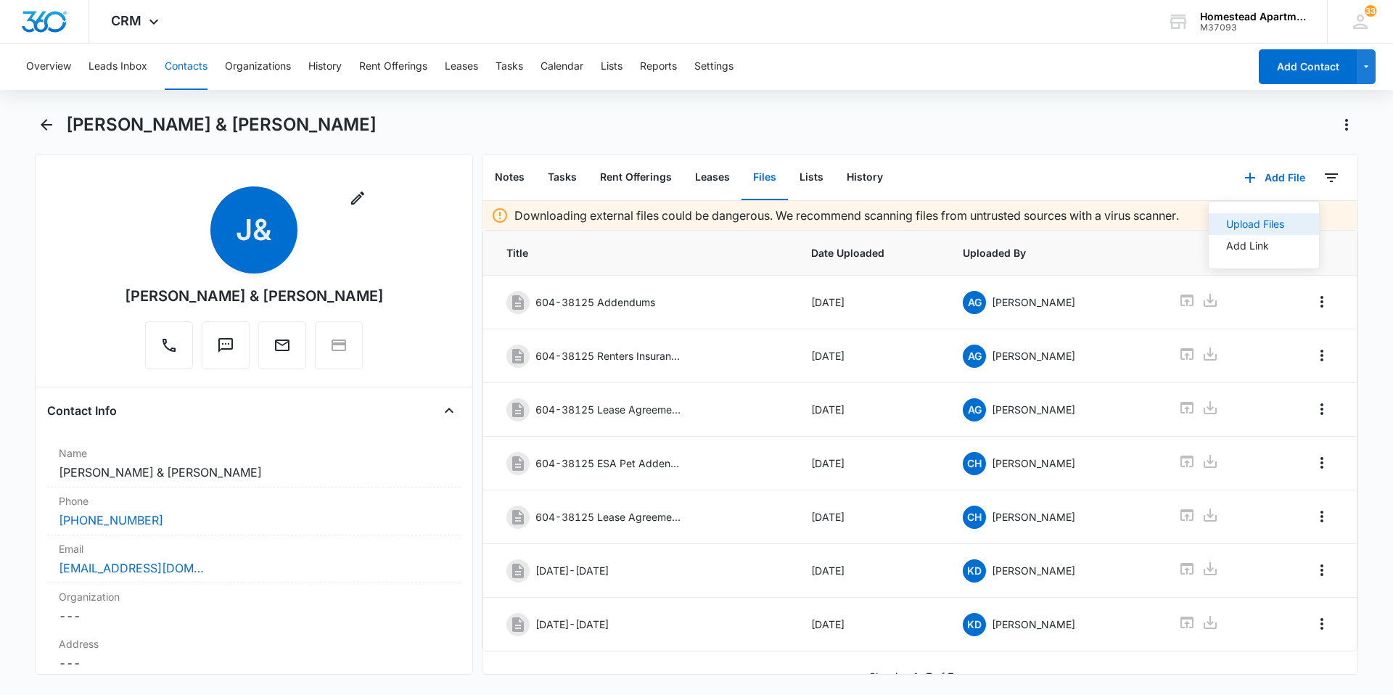
click at [1243, 216] on button "Upload Files" at bounding box center [1264, 224] width 110 height 22
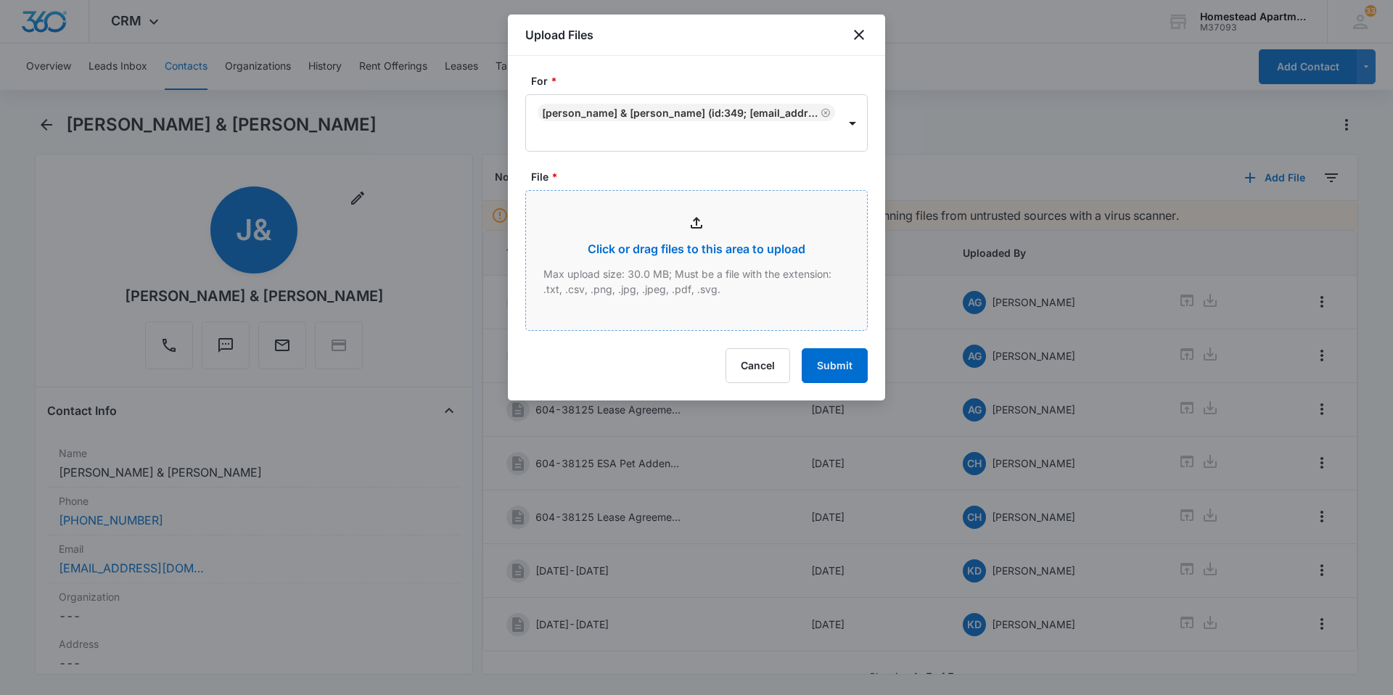
type input "C:\fakepath\3812 #5.pdf"
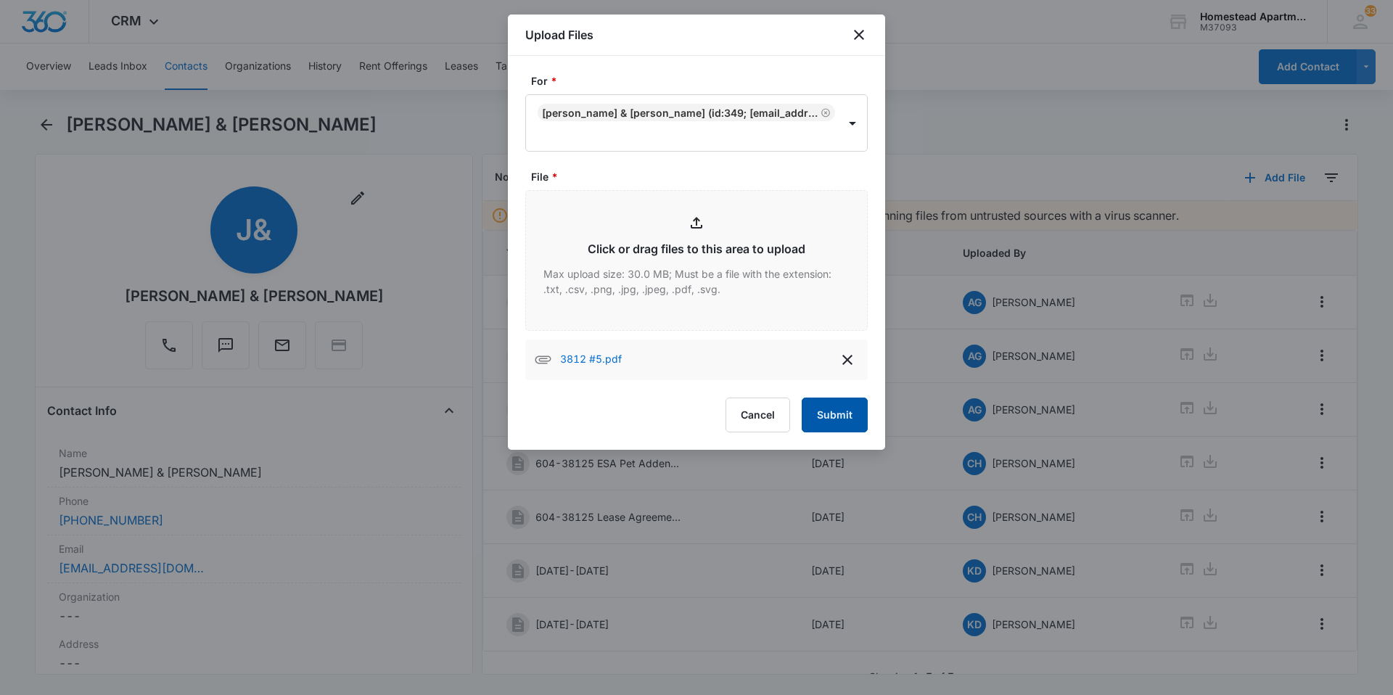
click at [836, 404] on button "Submit" at bounding box center [835, 415] width 66 height 35
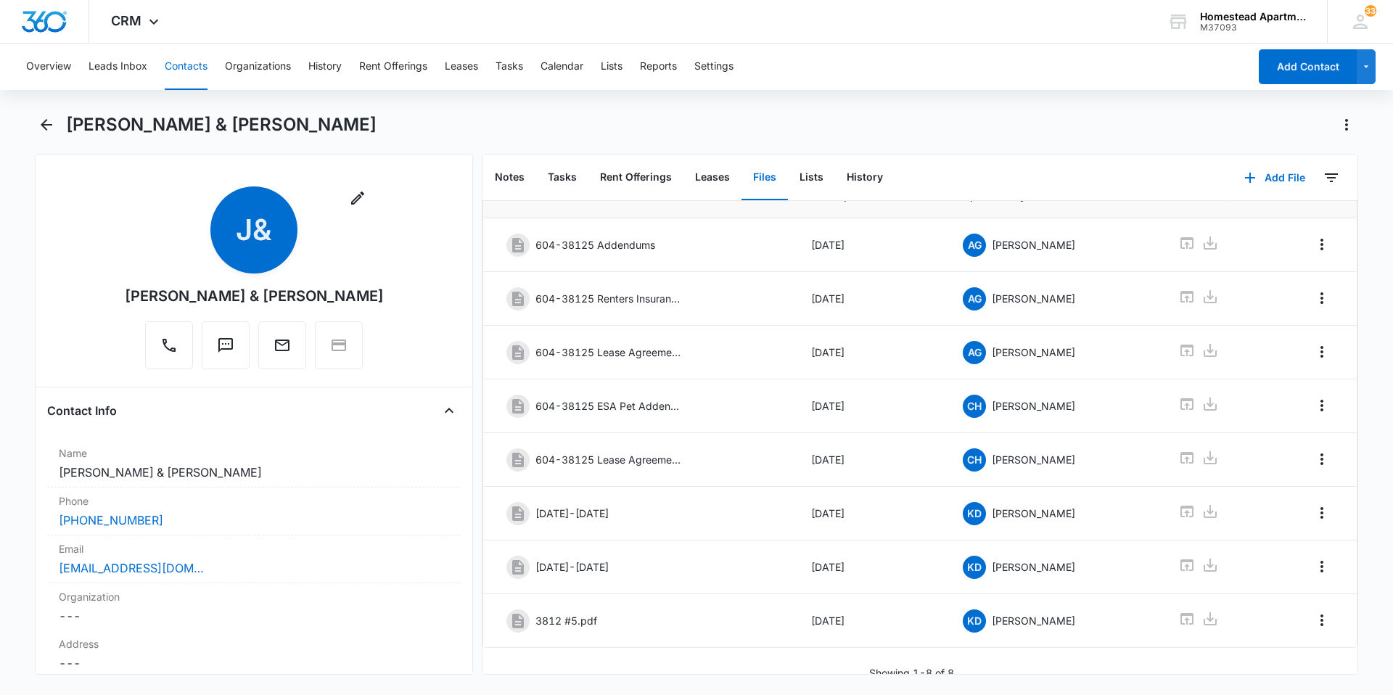
scroll to position [75, 0]
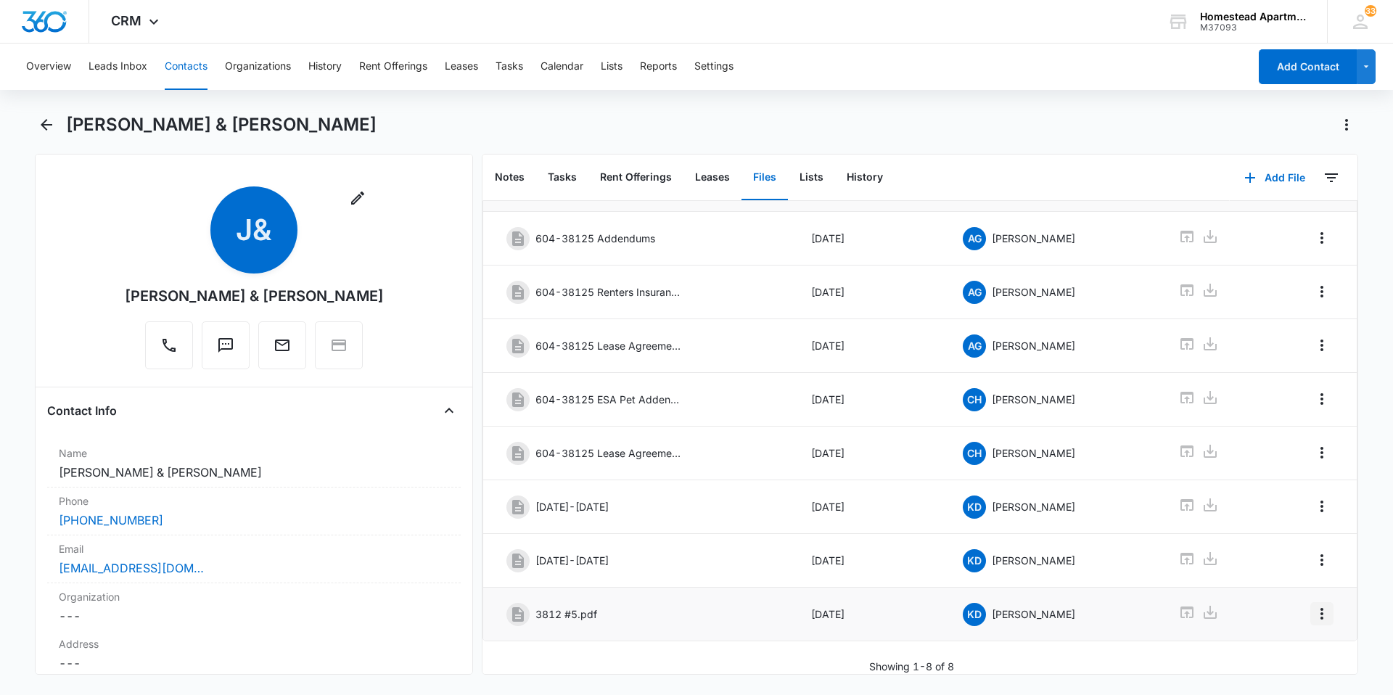
click at [1314, 609] on icon "Overflow Menu" at bounding box center [1322, 613] width 17 height 17
click at [1274, 639] on div "Edit" at bounding box center [1272, 644] width 30 height 10
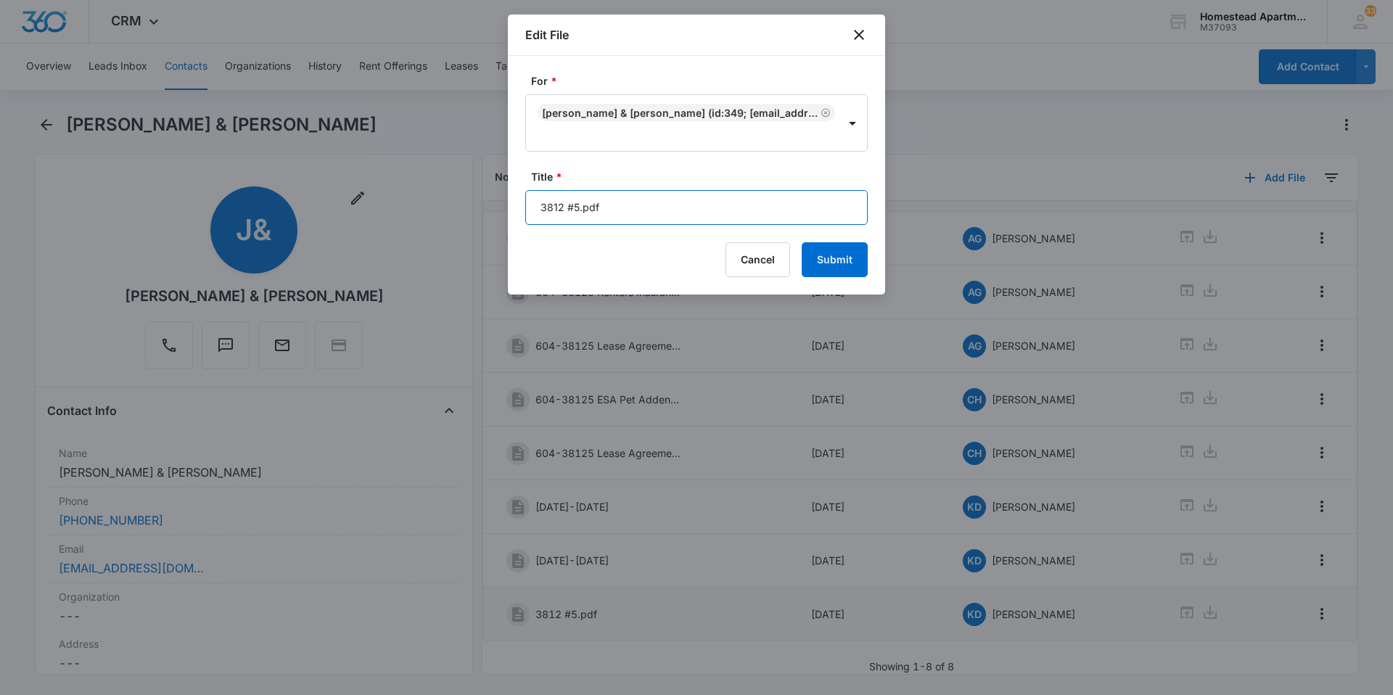
click at [598, 205] on input "3812 #5.pdf" at bounding box center [696, 207] width 343 height 35
type input "3"
type input "[DATE]-[DATE]"
click at [830, 260] on button "Submit" at bounding box center [835, 259] width 66 height 35
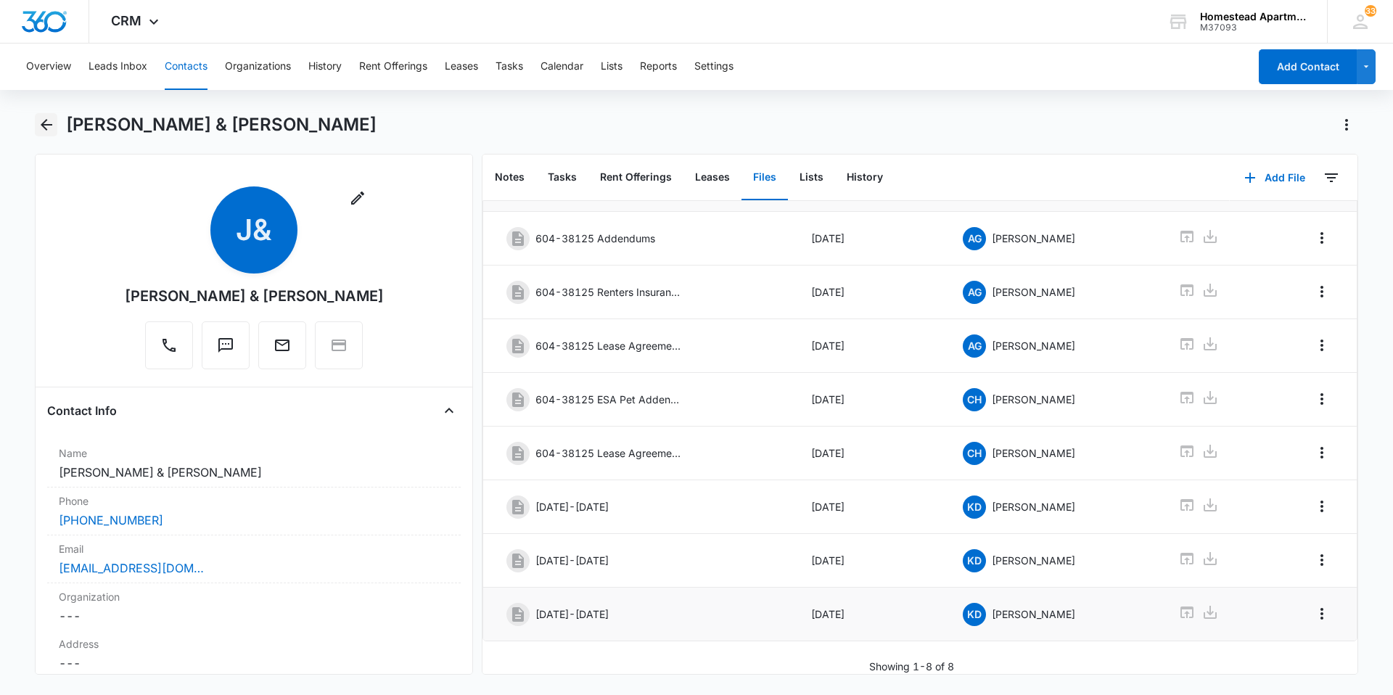
click at [44, 117] on icon "Back" at bounding box center [46, 124] width 17 height 17
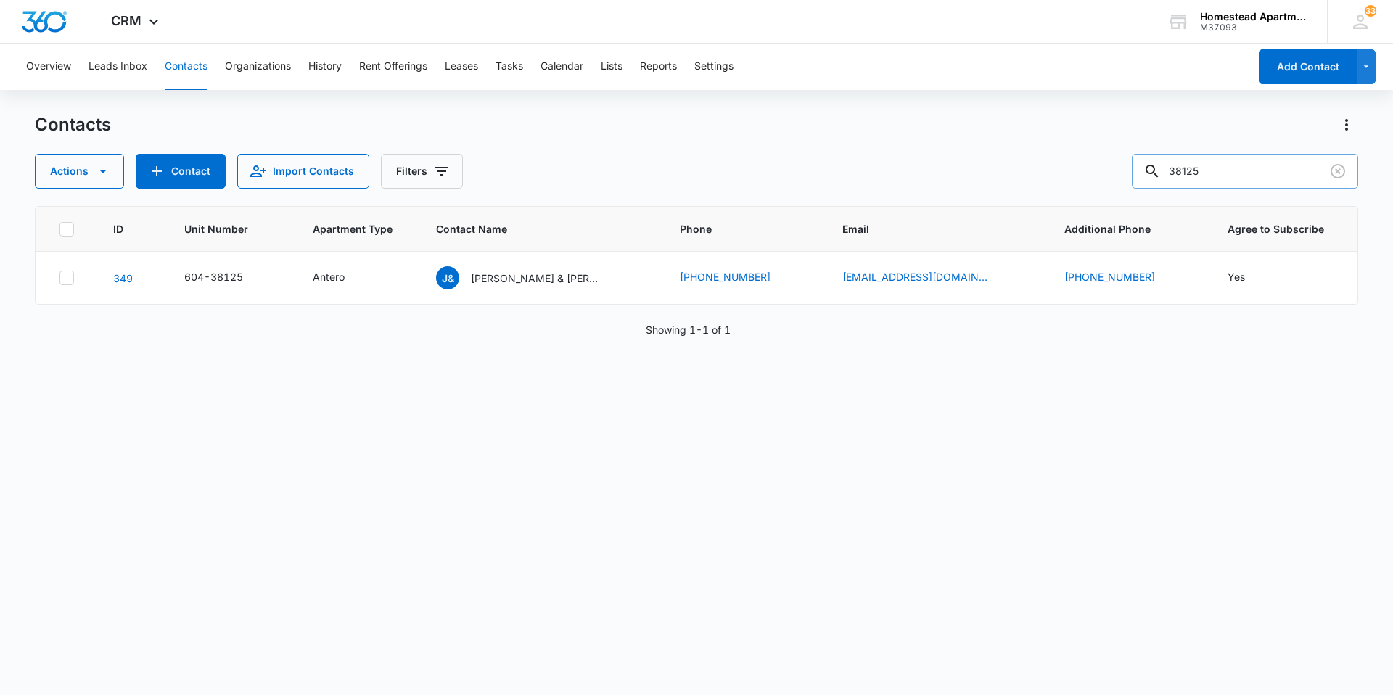
click at [1224, 174] on input "38125" at bounding box center [1245, 171] width 226 height 35
type input "38297"
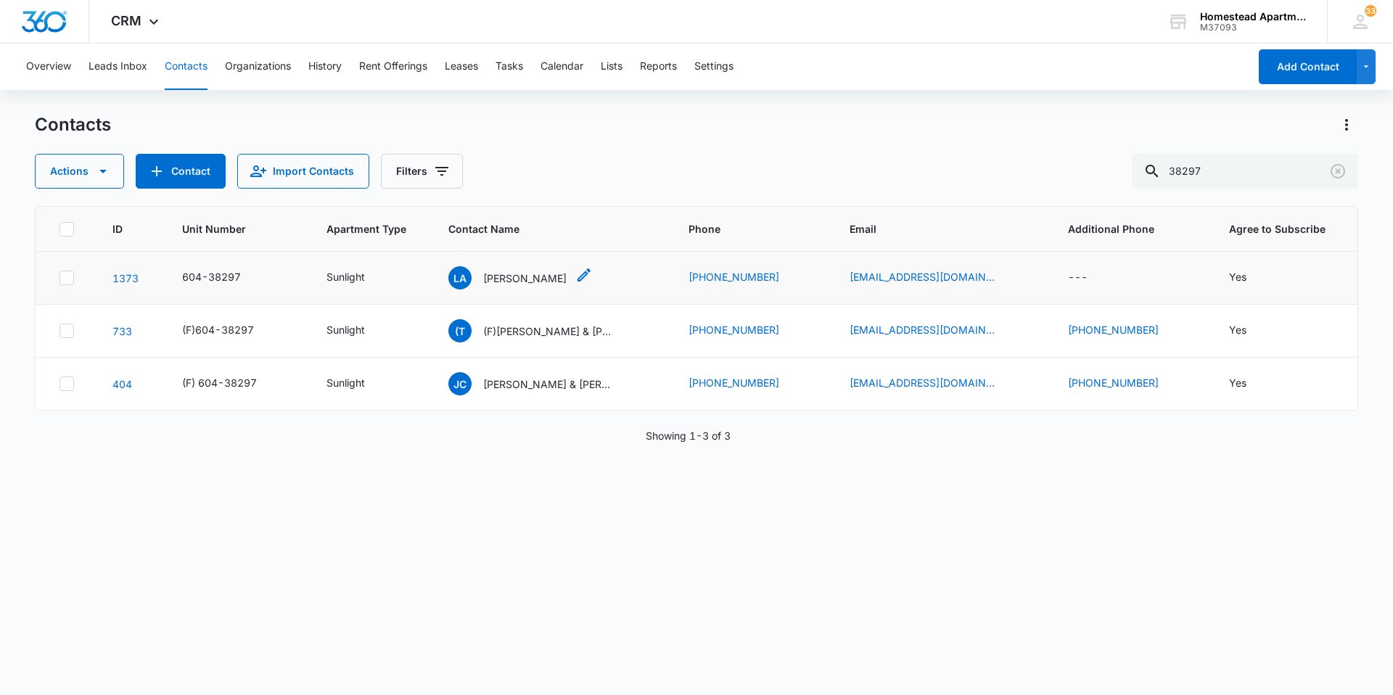
click at [567, 276] on div "LA [PERSON_NAME]" at bounding box center [521, 277] width 144 height 23
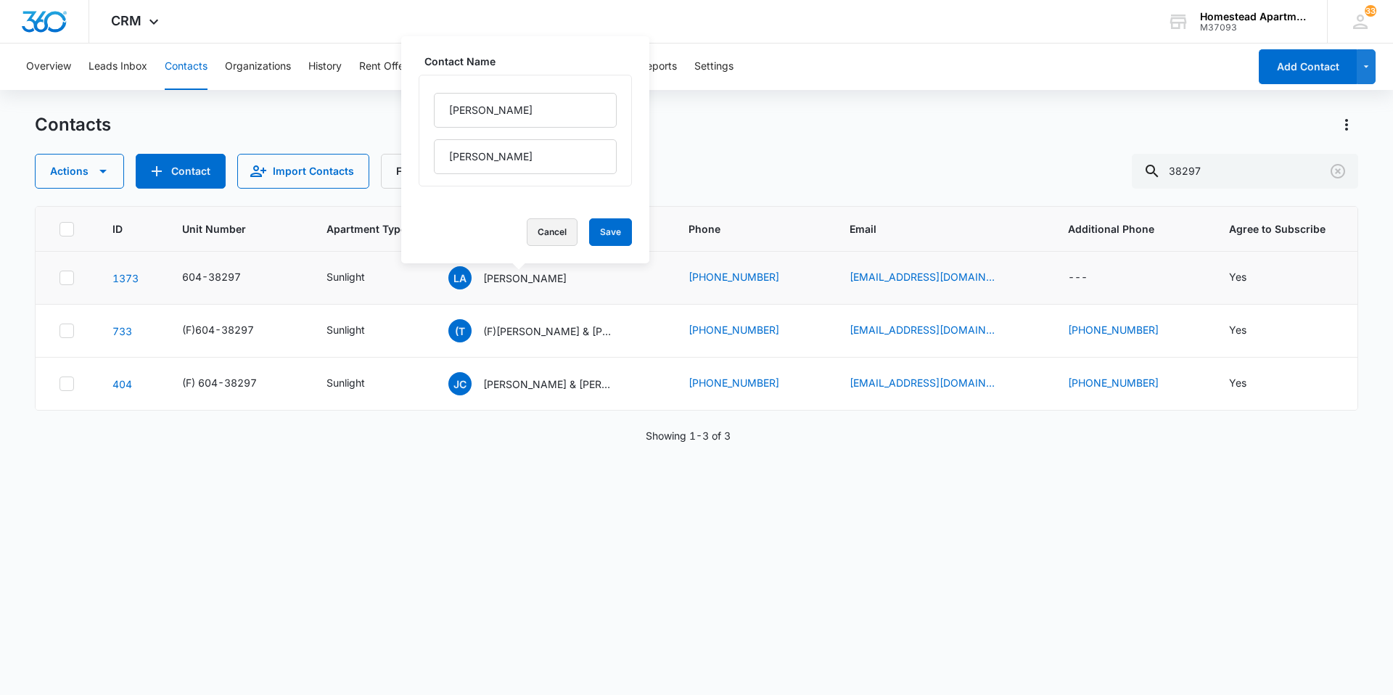
click at [544, 228] on button "Cancel" at bounding box center [552, 232] width 51 height 28
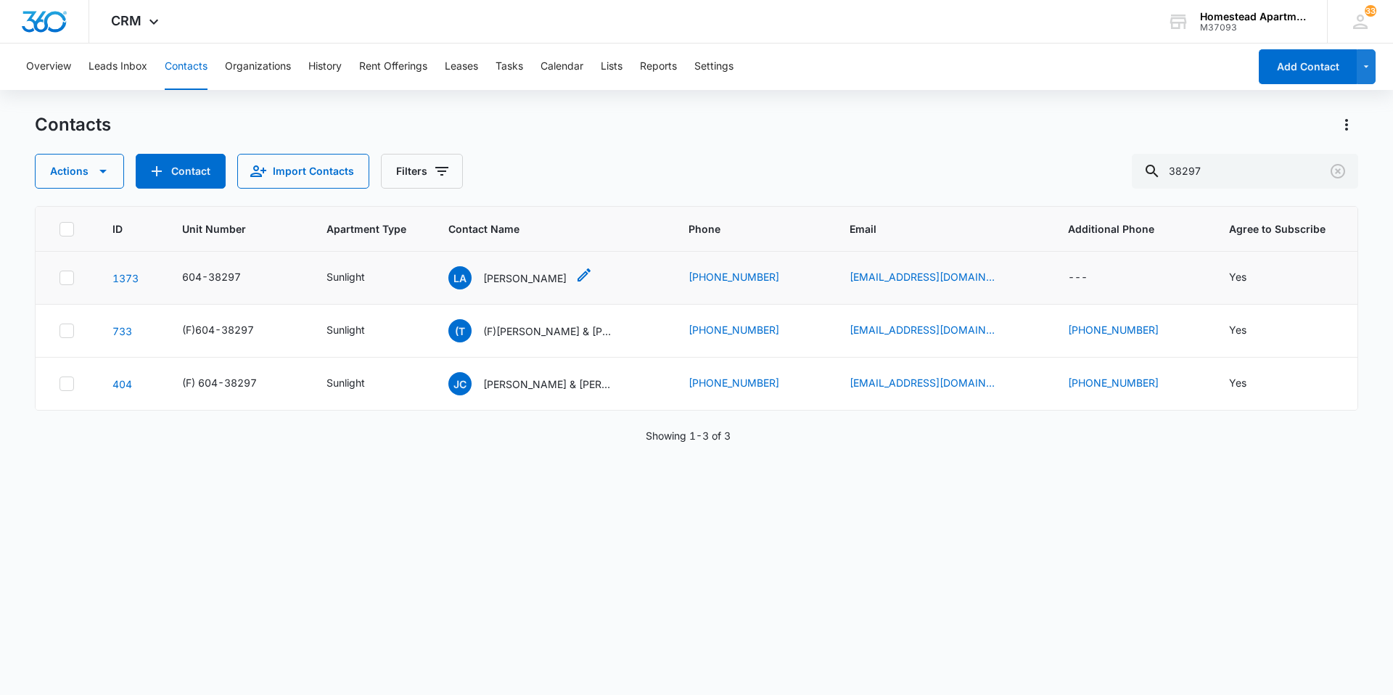
click at [518, 277] on p "[PERSON_NAME]" at bounding box center [524, 278] width 83 height 15
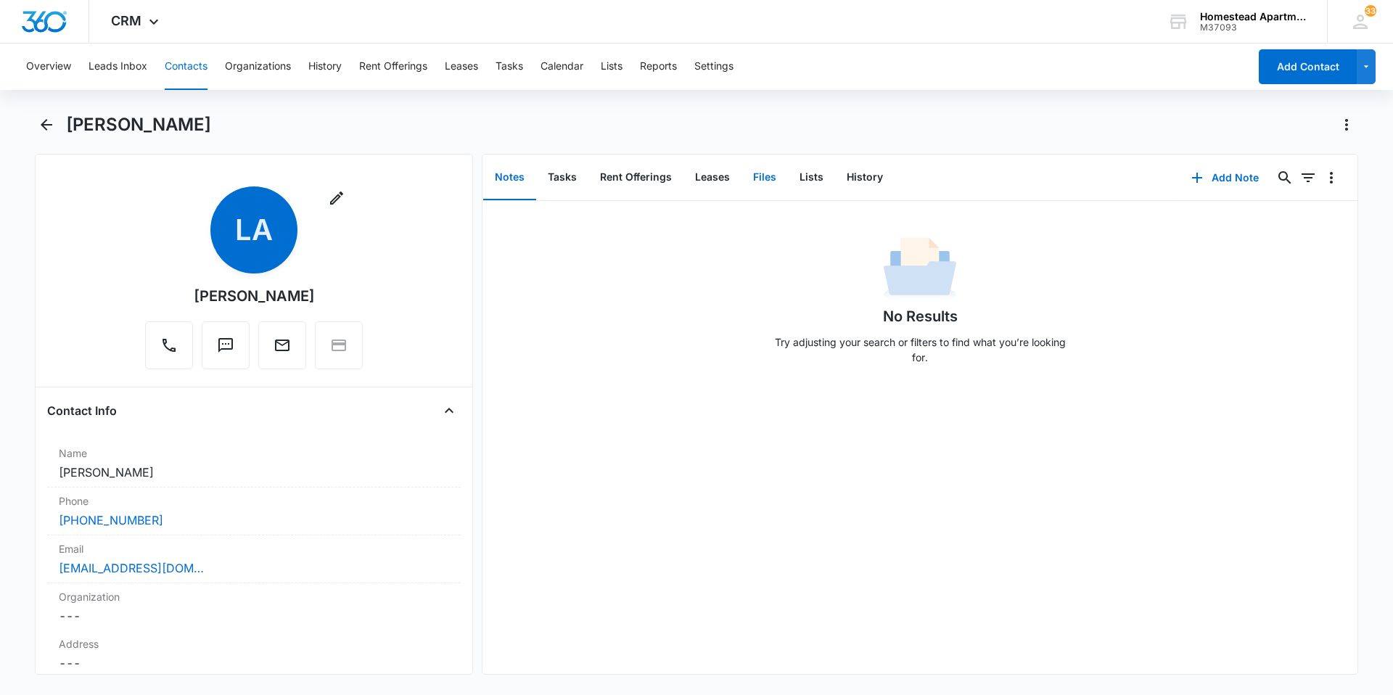
click at [777, 174] on button "Files" at bounding box center [765, 177] width 46 height 45
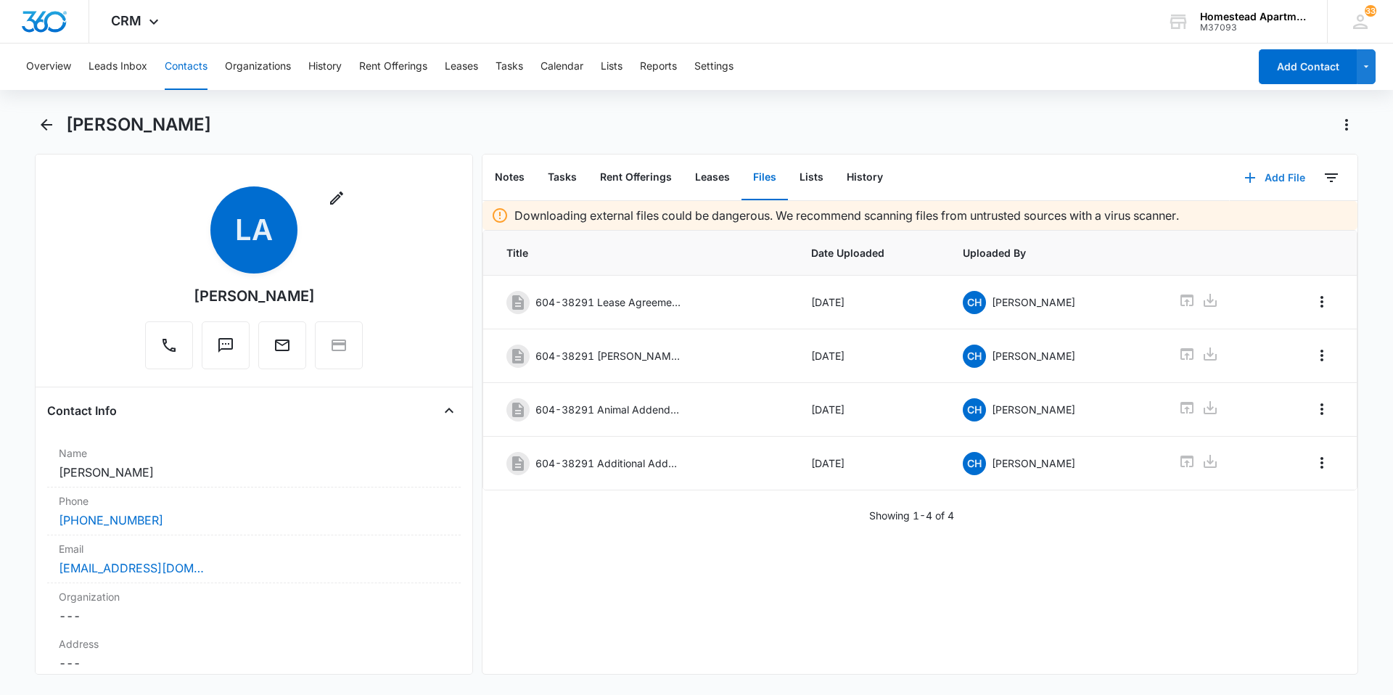
click at [1268, 175] on button "Add File" at bounding box center [1275, 177] width 90 height 35
click at [1242, 220] on div "Upload Files" at bounding box center [1256, 224] width 58 height 10
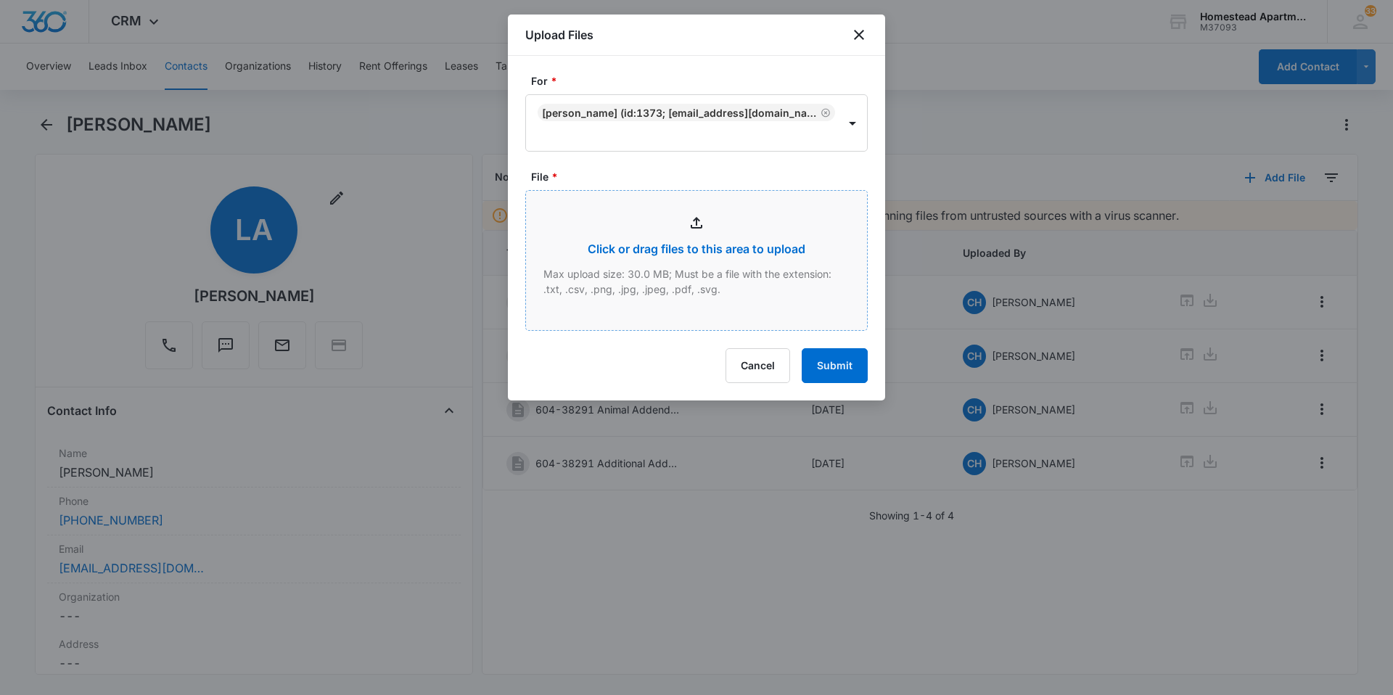
type input "C:\fakepath\3829 #7.pdf"
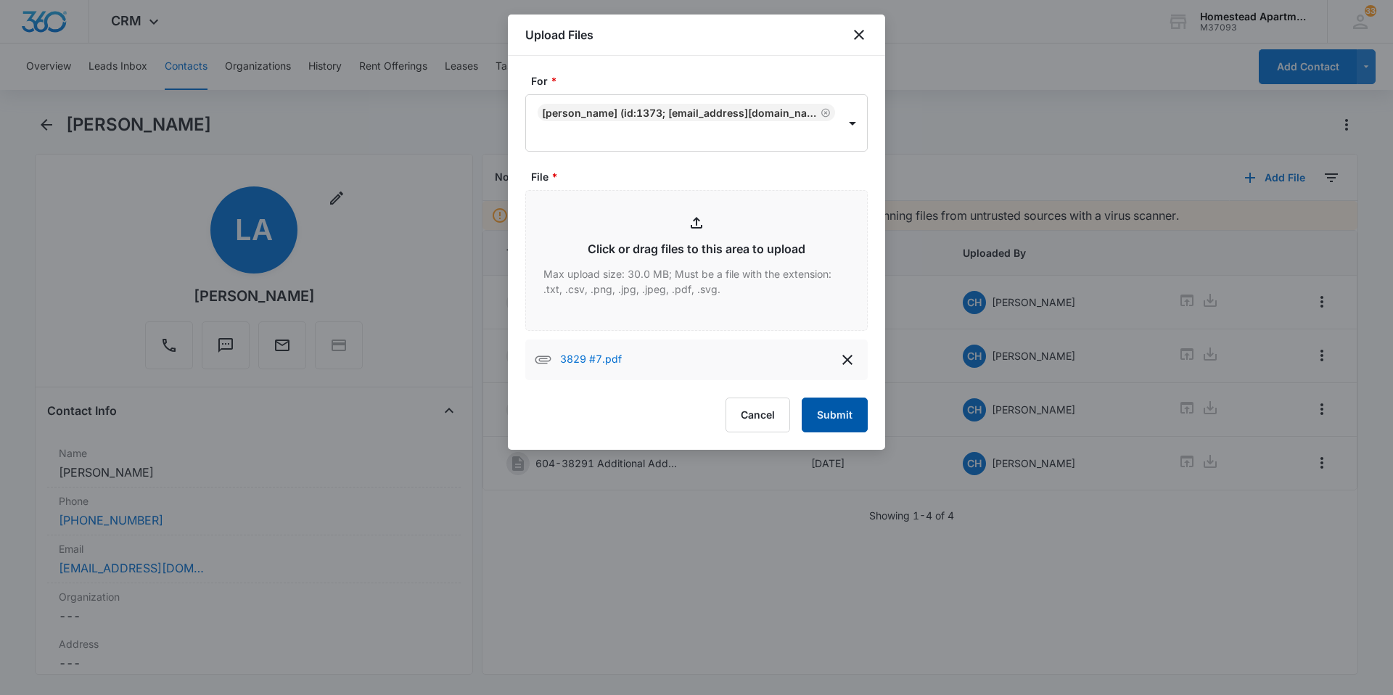
click at [854, 407] on button "Submit" at bounding box center [835, 415] width 66 height 35
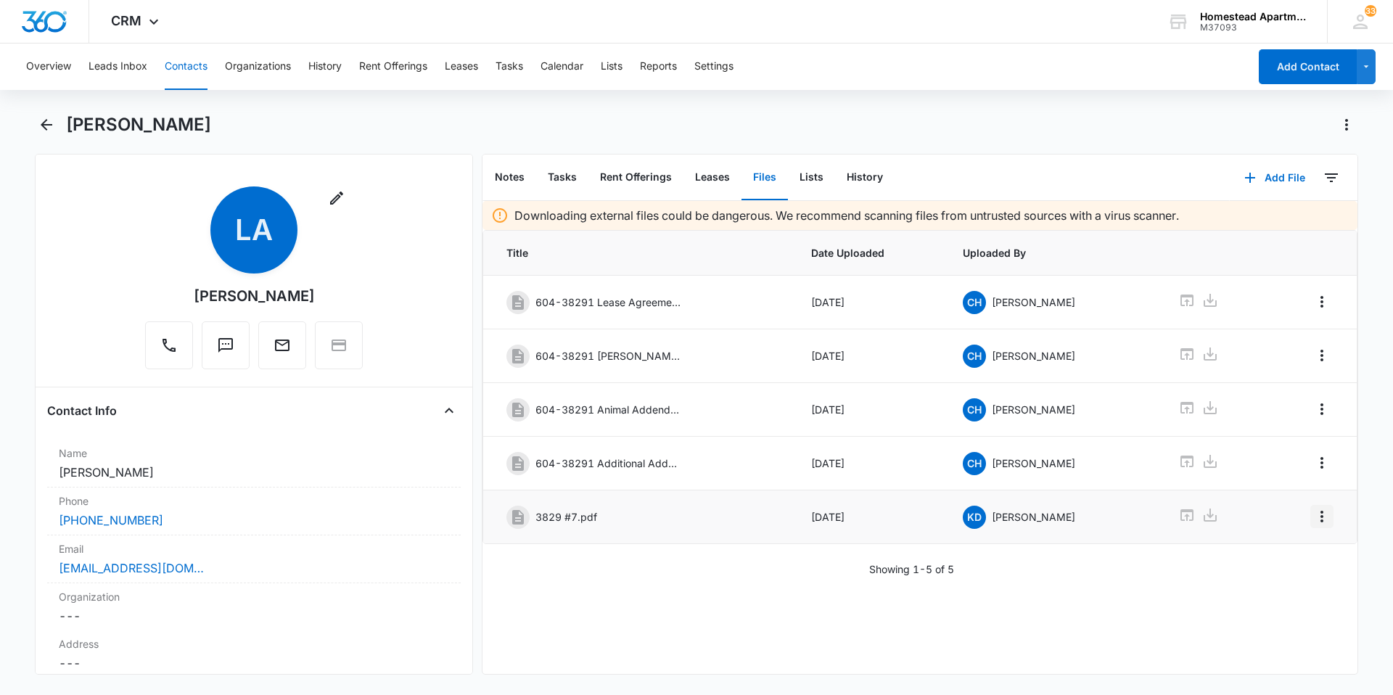
click at [1315, 514] on icon "Overflow Menu" at bounding box center [1322, 516] width 17 height 17
click at [1275, 549] on button "Edit" at bounding box center [1281, 558] width 83 height 22
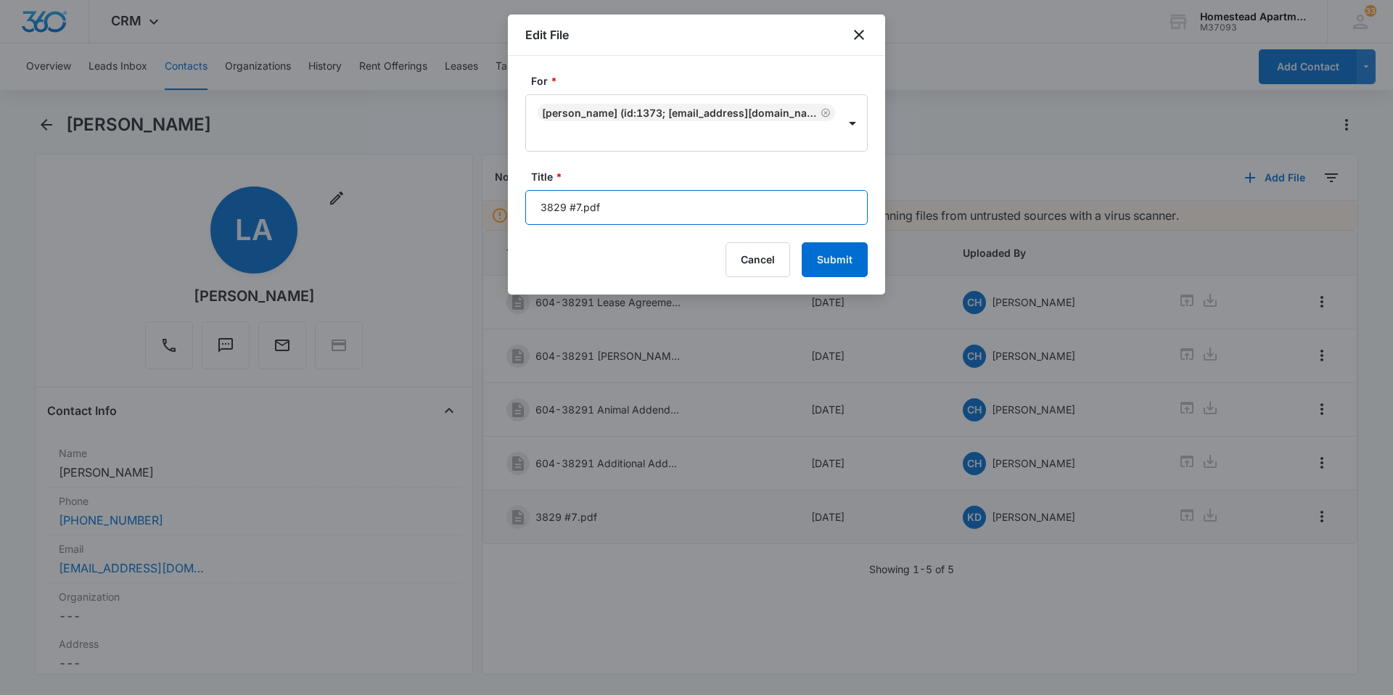
click at [601, 206] on input "3829 #7.pdf" at bounding box center [696, 207] width 343 height 35
type input "3"
type input "[DATE]-[DATE]"
click at [817, 258] on button "Submit" at bounding box center [835, 259] width 66 height 35
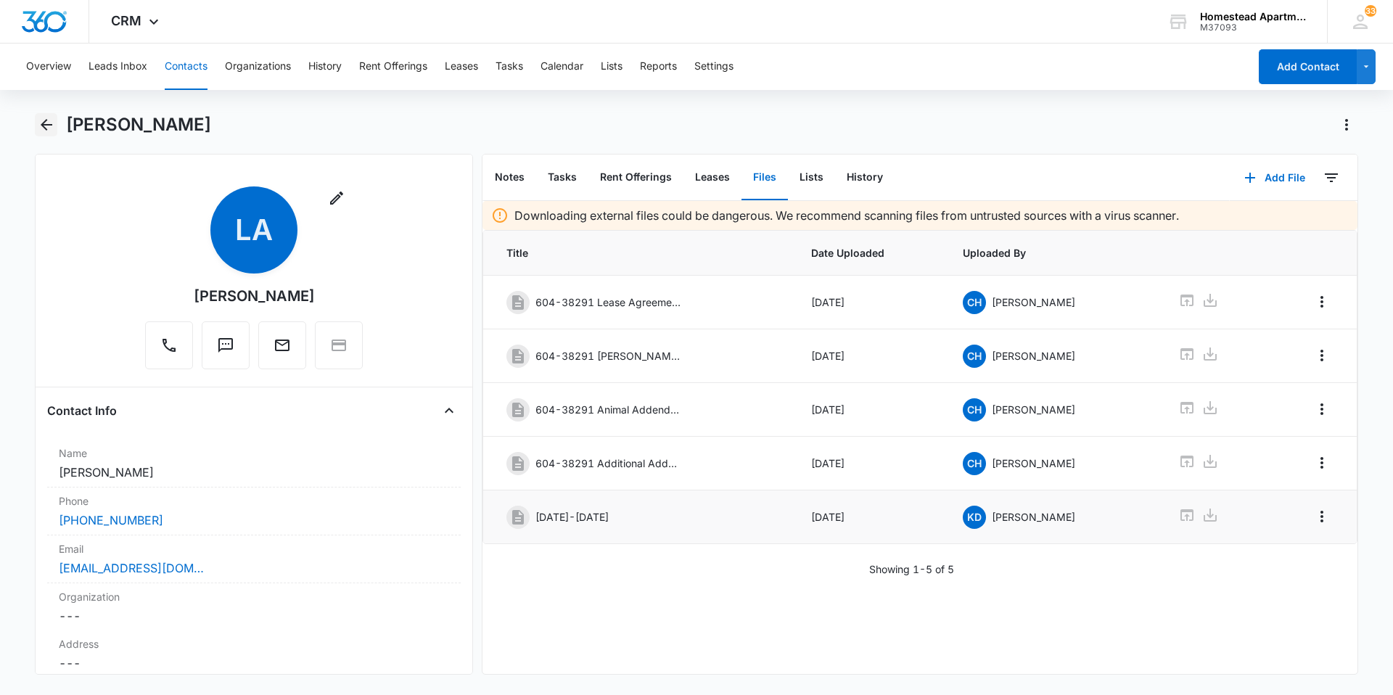
click at [43, 115] on button "Back" at bounding box center [46, 124] width 22 height 23
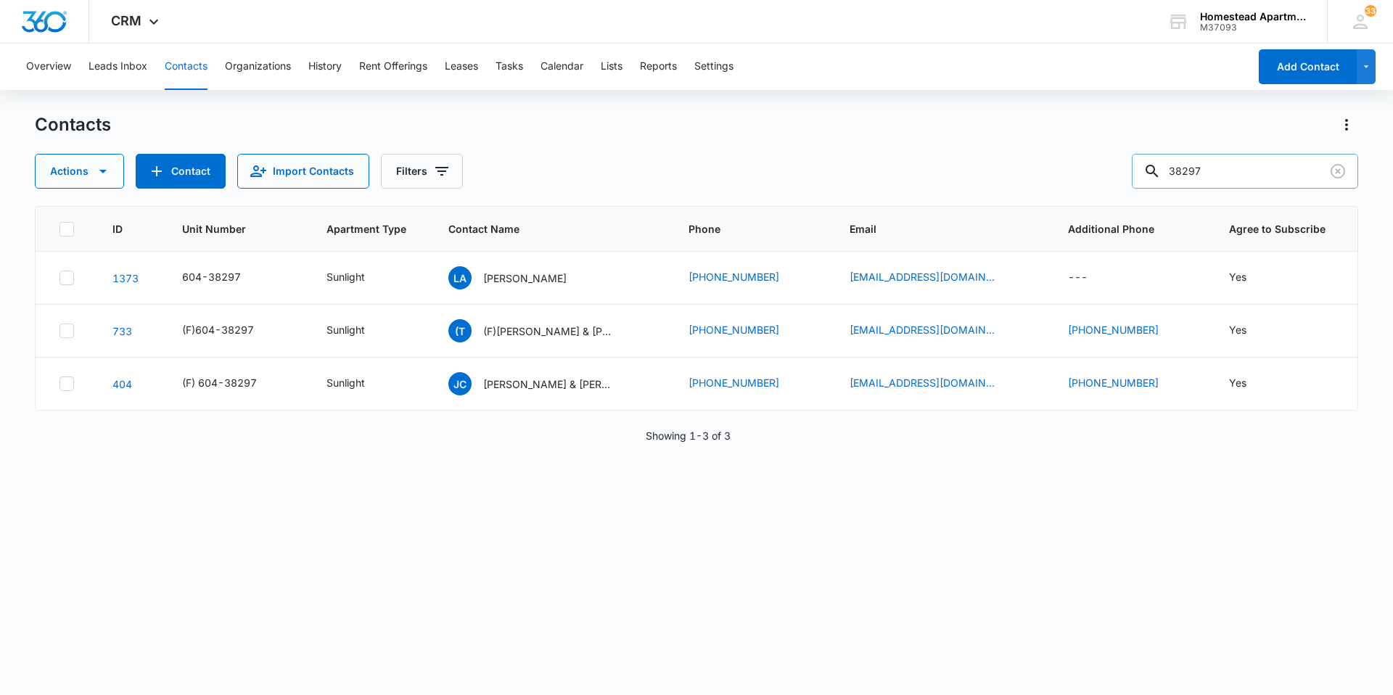
click at [1227, 169] on input "38297" at bounding box center [1245, 171] width 226 height 35
type input "35532"
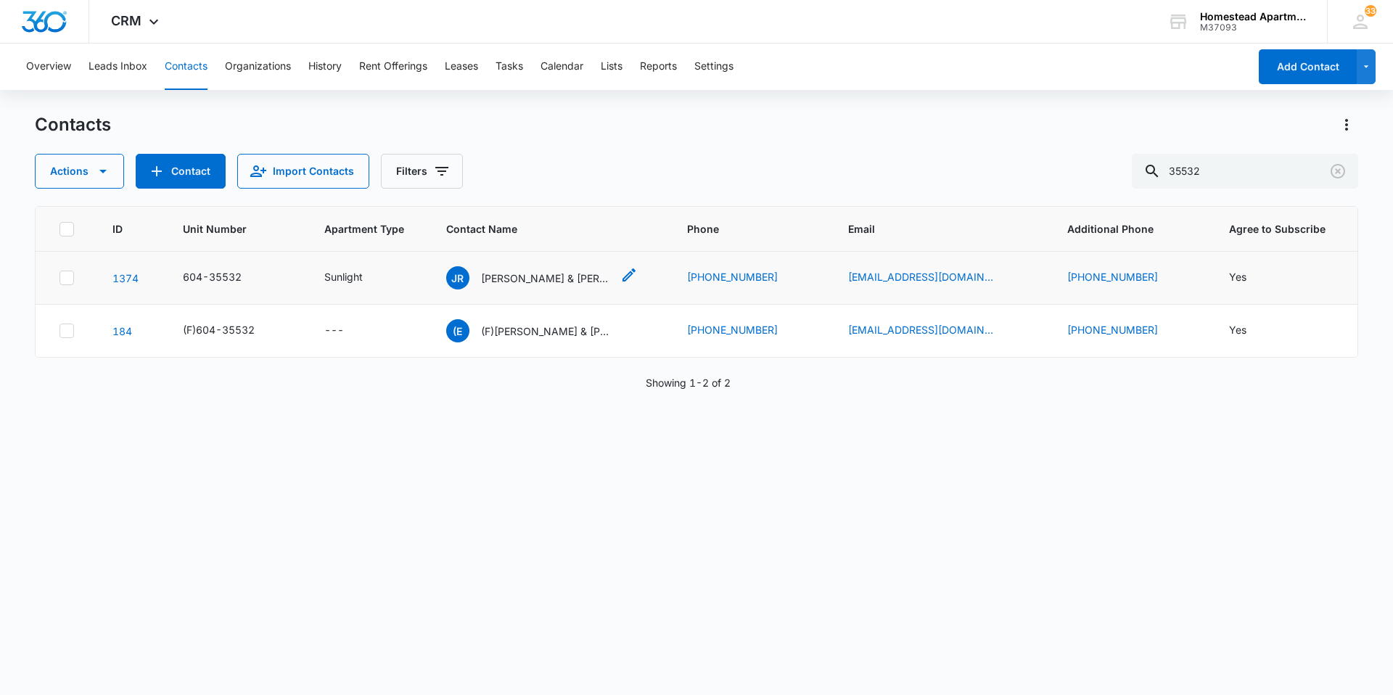
click at [598, 275] on p "[PERSON_NAME] & [PERSON_NAME]" at bounding box center [546, 278] width 131 height 15
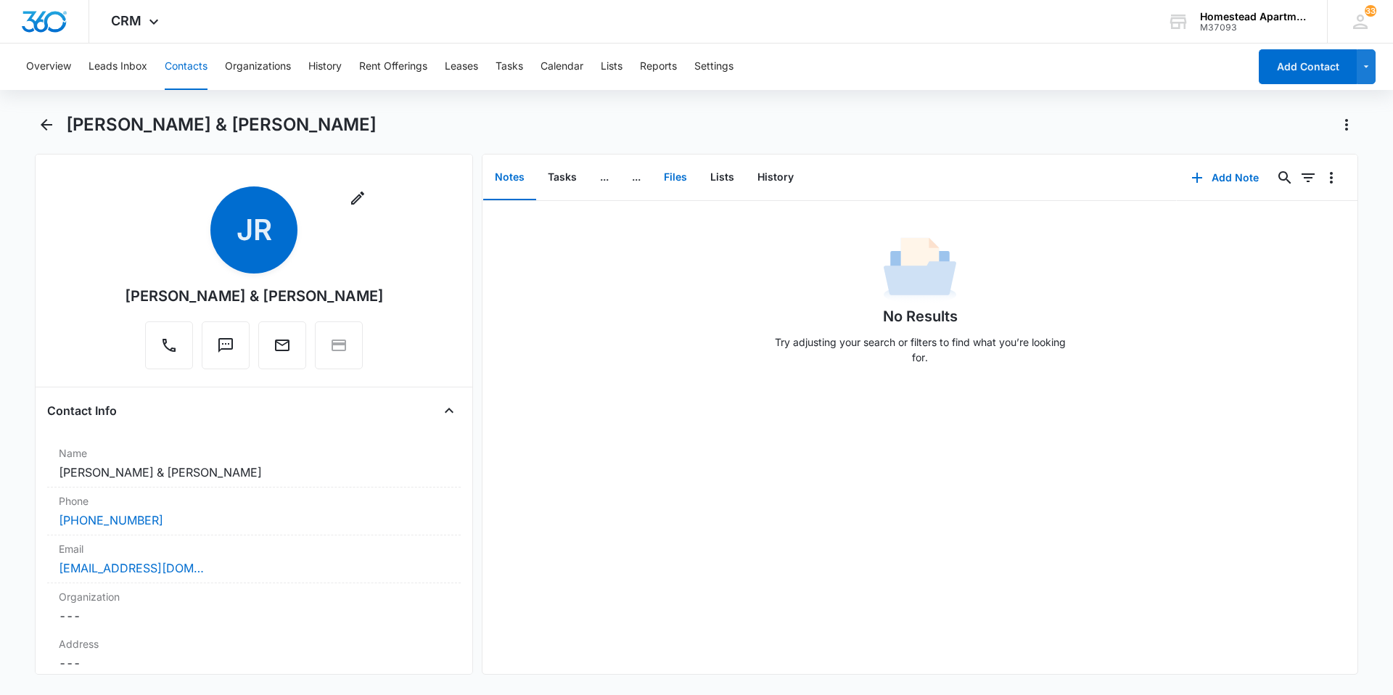
click at [683, 177] on button "Files" at bounding box center [675, 177] width 46 height 45
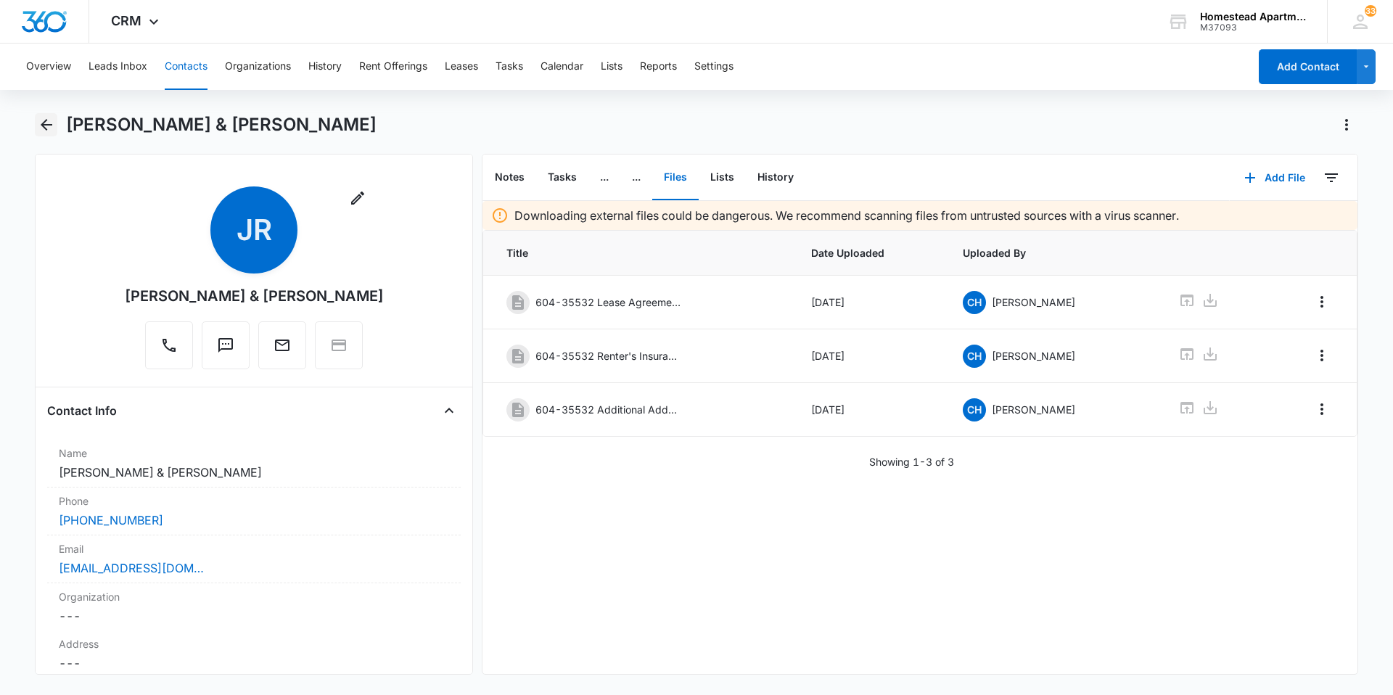
click at [38, 120] on icon "Back" at bounding box center [46, 124] width 17 height 17
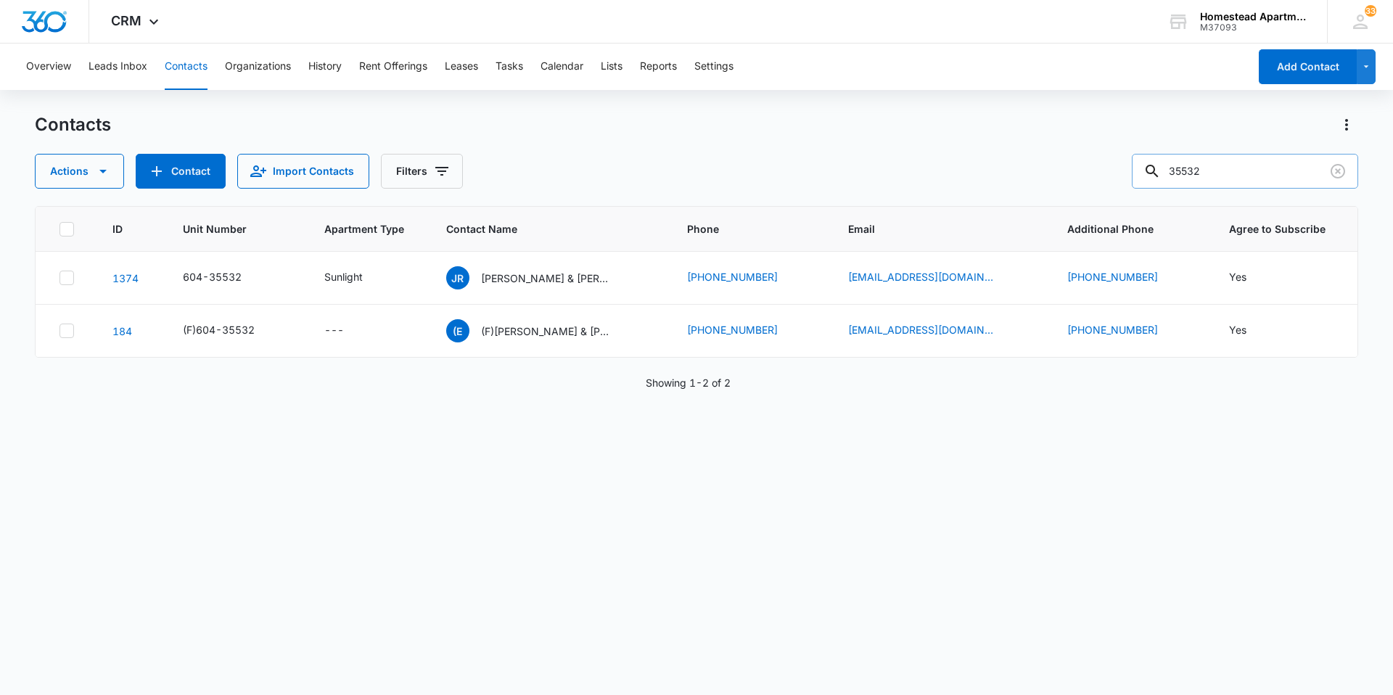
click at [1205, 163] on input "35532" at bounding box center [1245, 171] width 226 height 35
click at [1211, 168] on input "35532" at bounding box center [1245, 171] width 226 height 35
type input "35535"
click at [551, 276] on p "[PERSON_NAME]" at bounding box center [522, 278] width 83 height 15
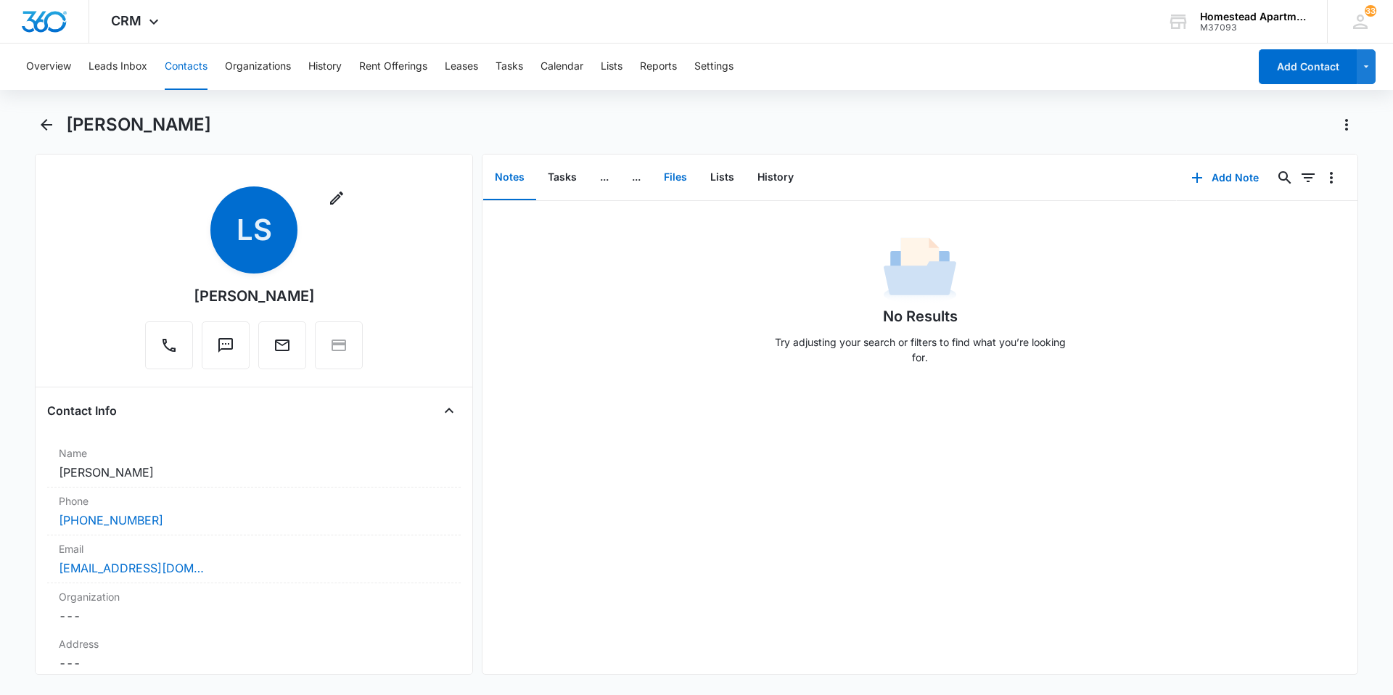
click at [674, 177] on button "Files" at bounding box center [675, 177] width 46 height 45
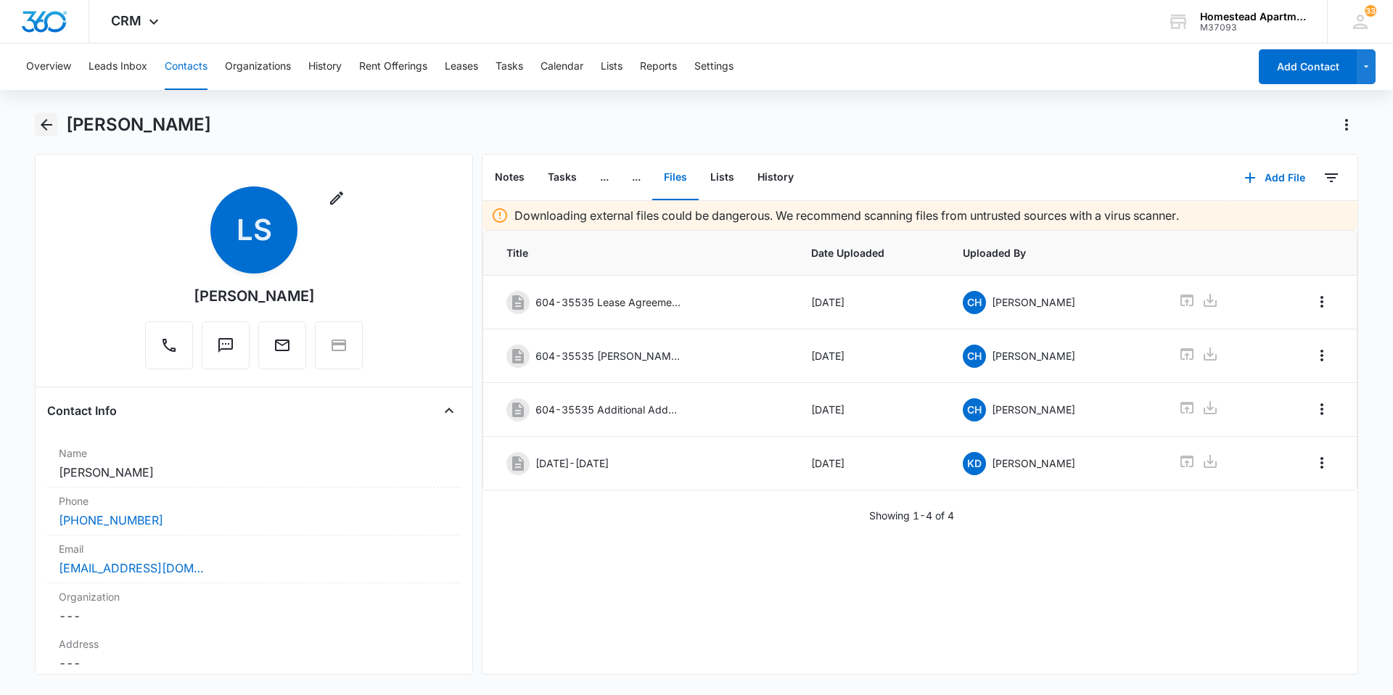
click at [50, 119] on icon "Back" at bounding box center [46, 124] width 17 height 17
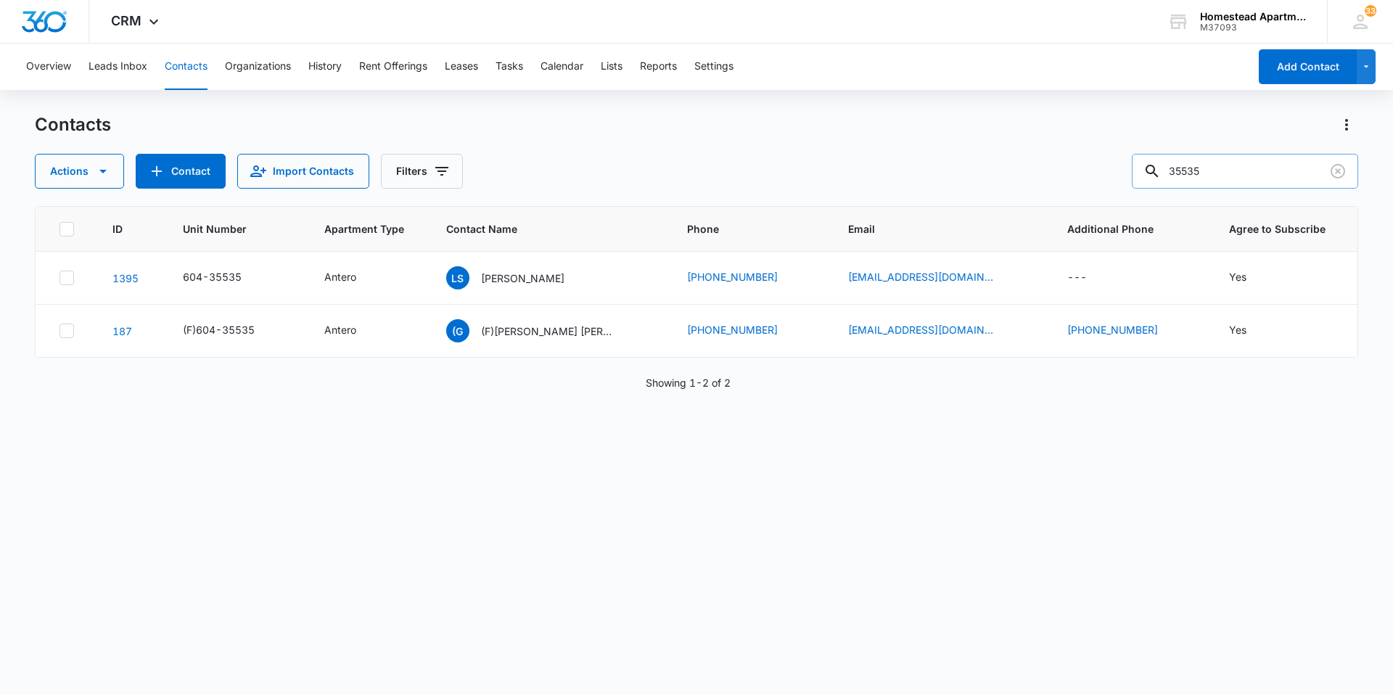
click at [1236, 174] on input "35535" at bounding box center [1245, 171] width 226 height 35
type input "36225"
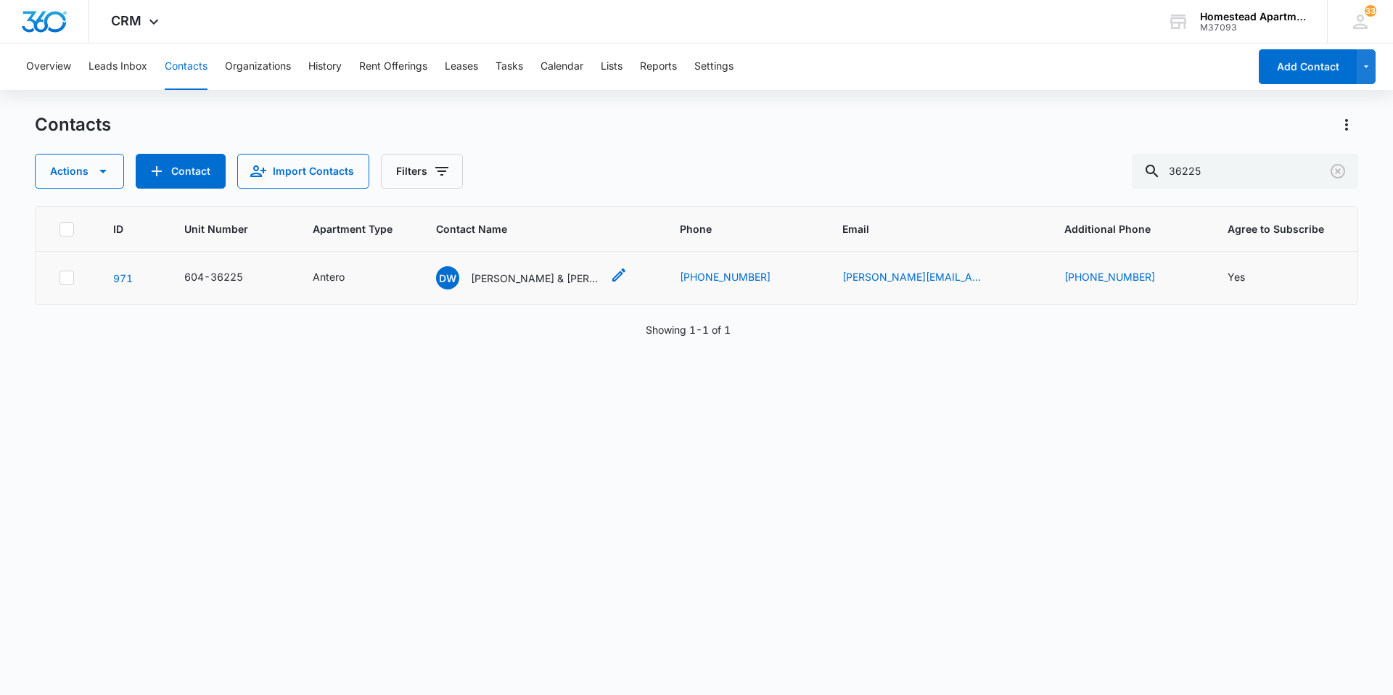
click at [589, 280] on p "[PERSON_NAME] & [PERSON_NAME]" at bounding box center [536, 278] width 131 height 15
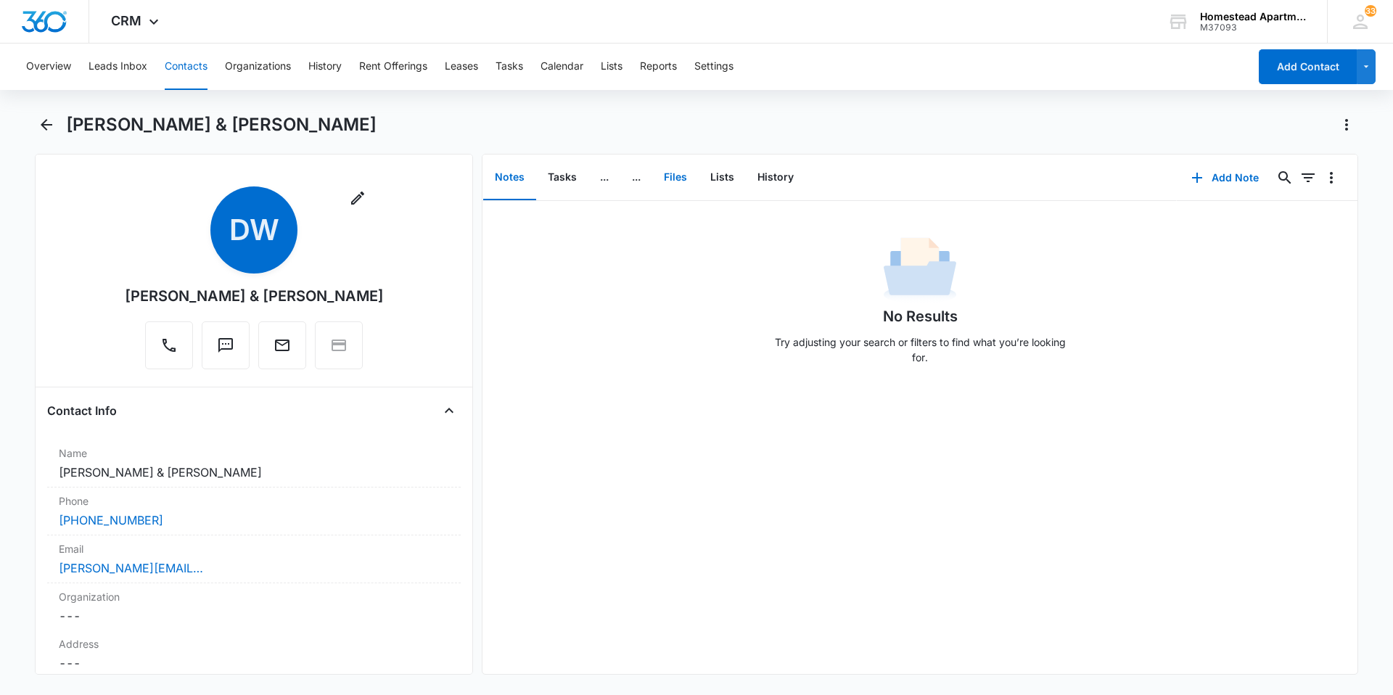
click at [683, 174] on button "Files" at bounding box center [675, 177] width 46 height 45
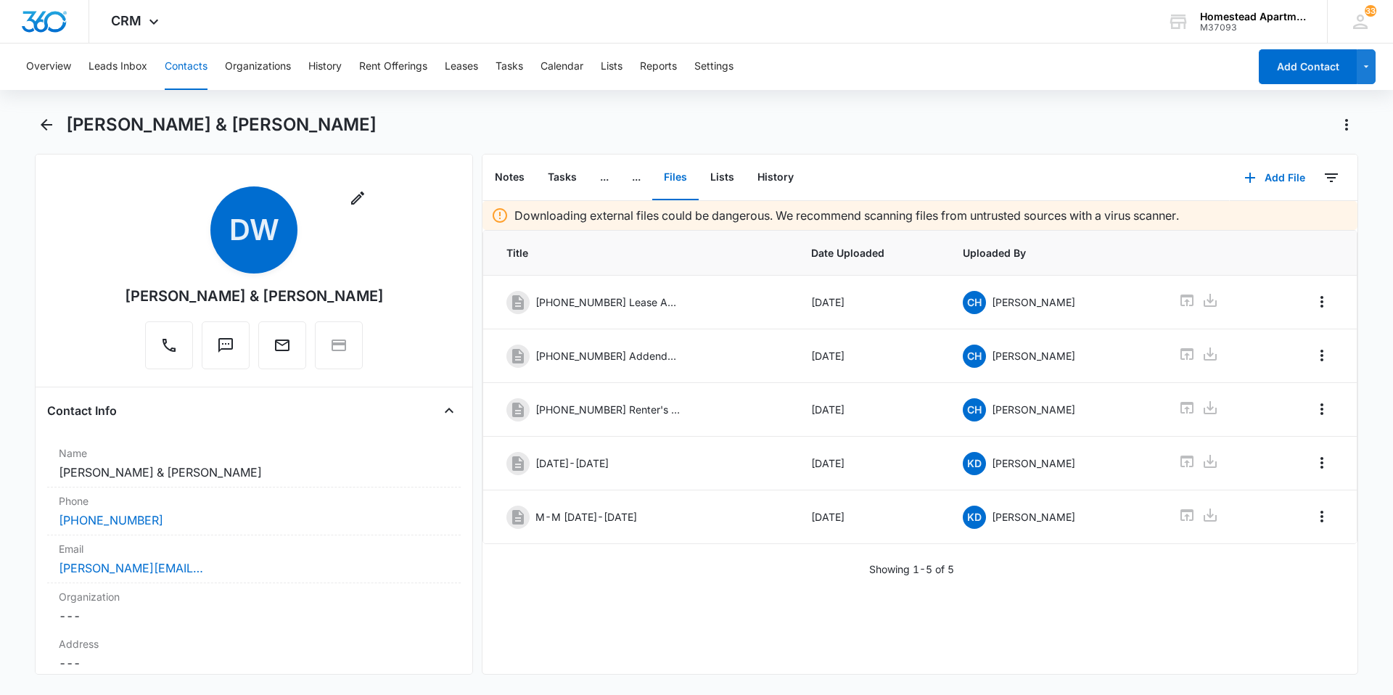
click at [3, 126] on main "[PERSON_NAME] & [PERSON_NAME] Remove DW [PERSON_NAME] & [PERSON_NAME] Contact I…" at bounding box center [696, 402] width 1393 height 579
click at [55, 122] on button "Back" at bounding box center [46, 124] width 22 height 23
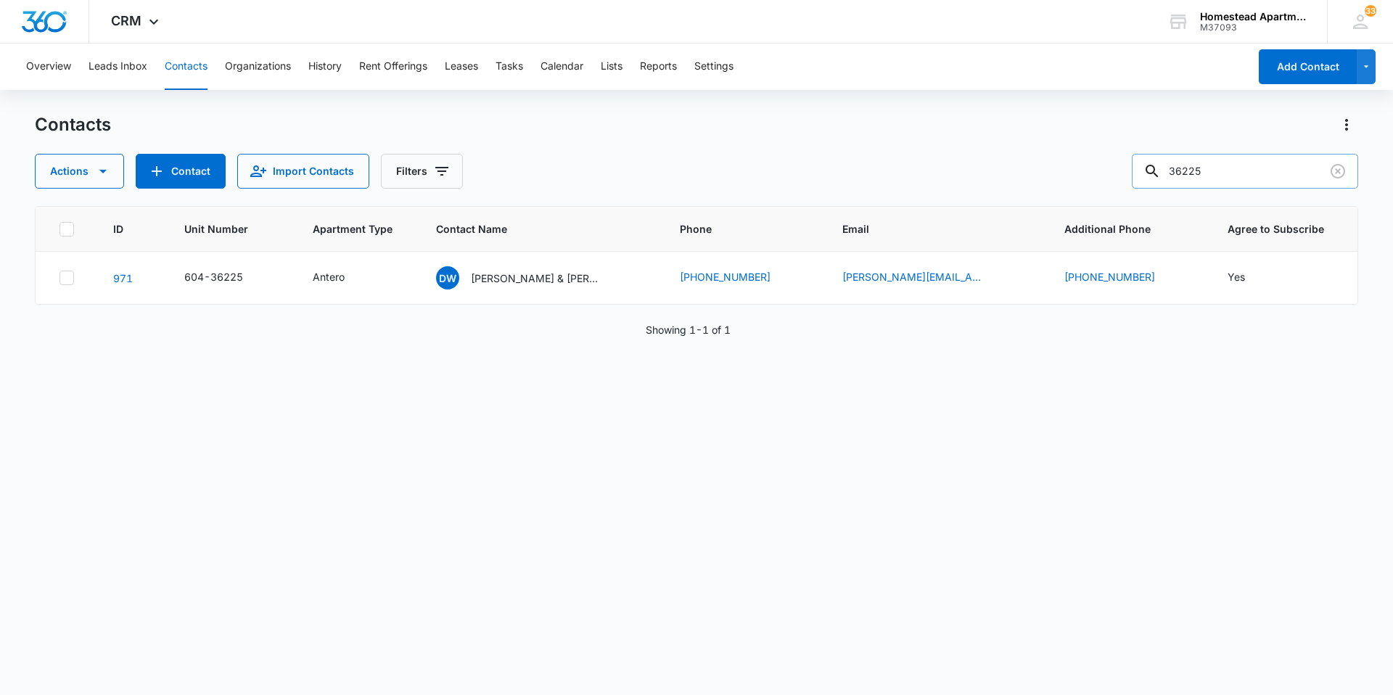
click at [1223, 173] on input "36225" at bounding box center [1245, 171] width 226 height 35
type input "36227"
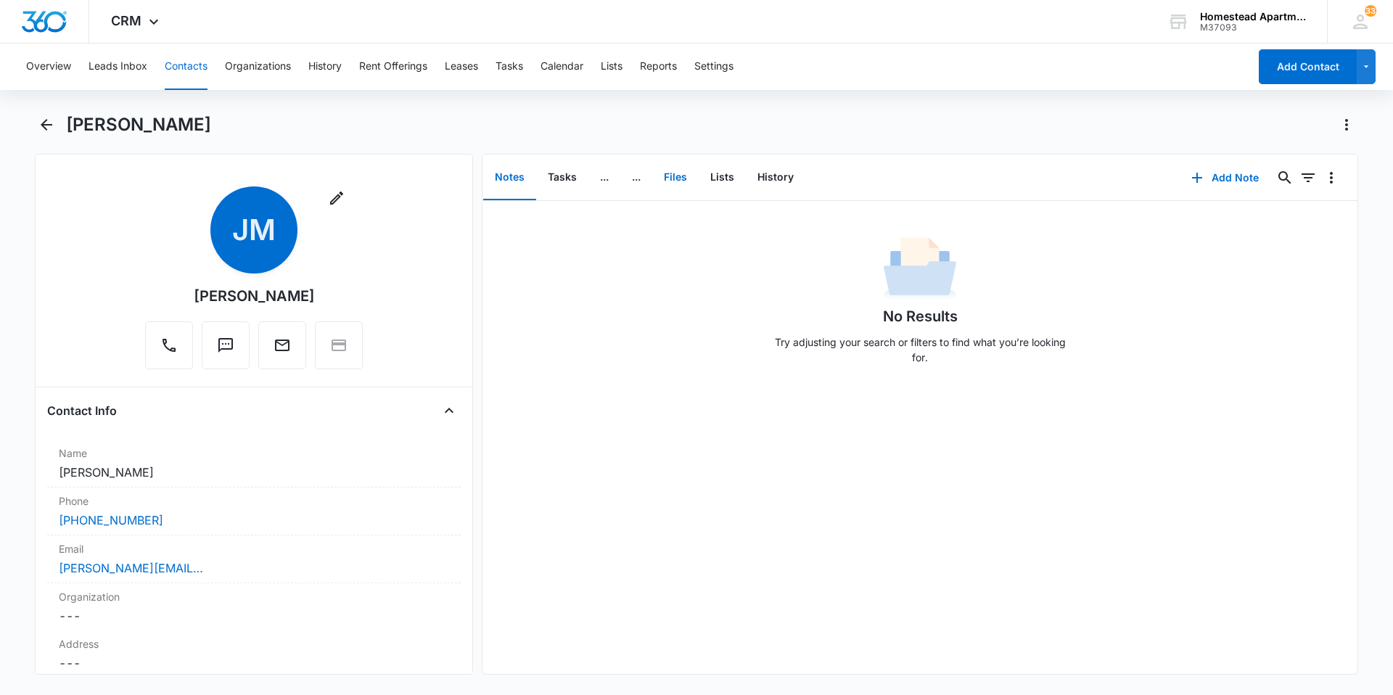
click at [692, 180] on button "Files" at bounding box center [675, 177] width 46 height 45
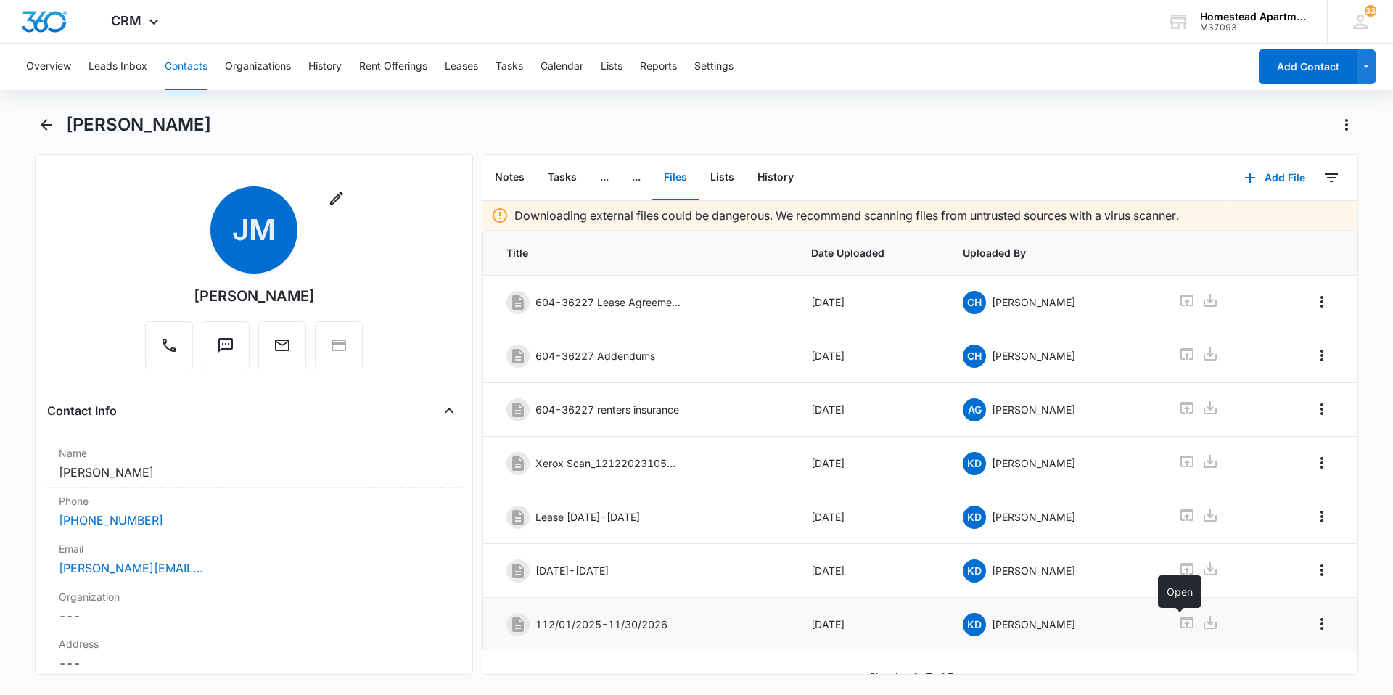
click at [1181, 623] on icon at bounding box center [1187, 623] width 13 height 12
click at [48, 115] on button "Back" at bounding box center [46, 124] width 22 height 23
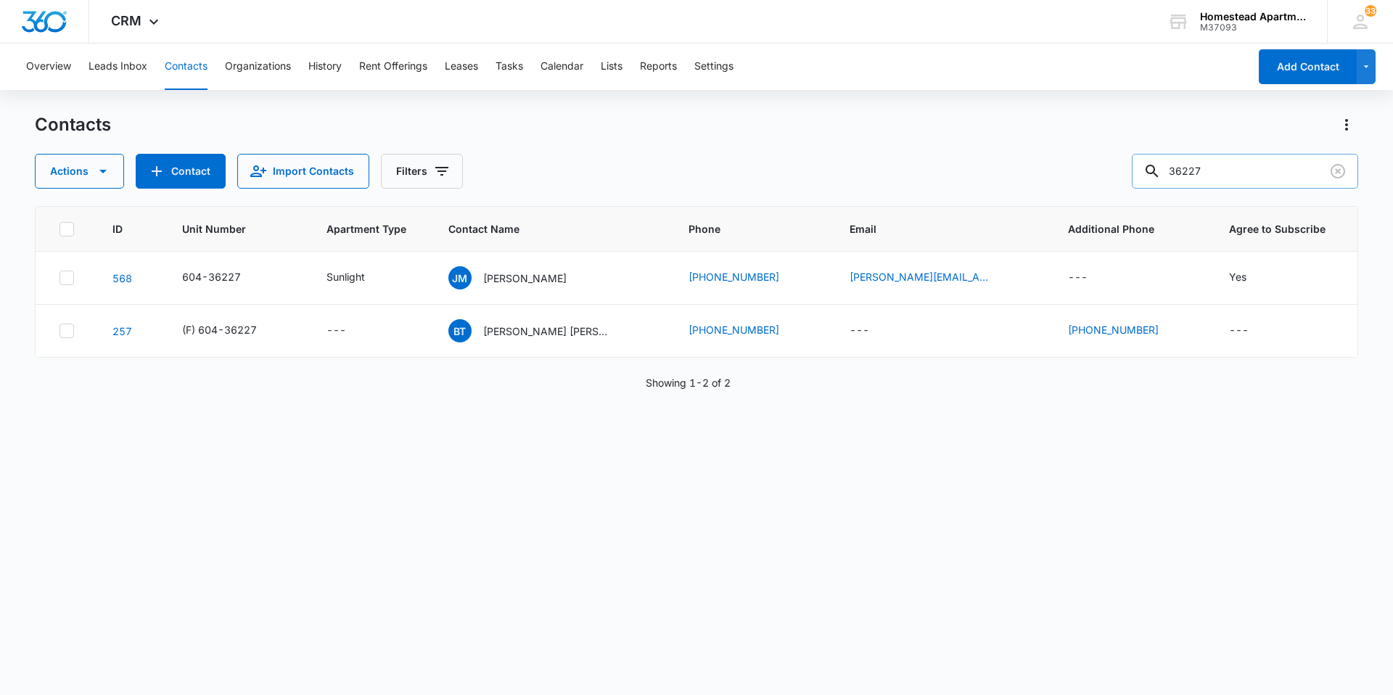
click at [1222, 167] on input "36227" at bounding box center [1245, 171] width 226 height 35
type input "36054"
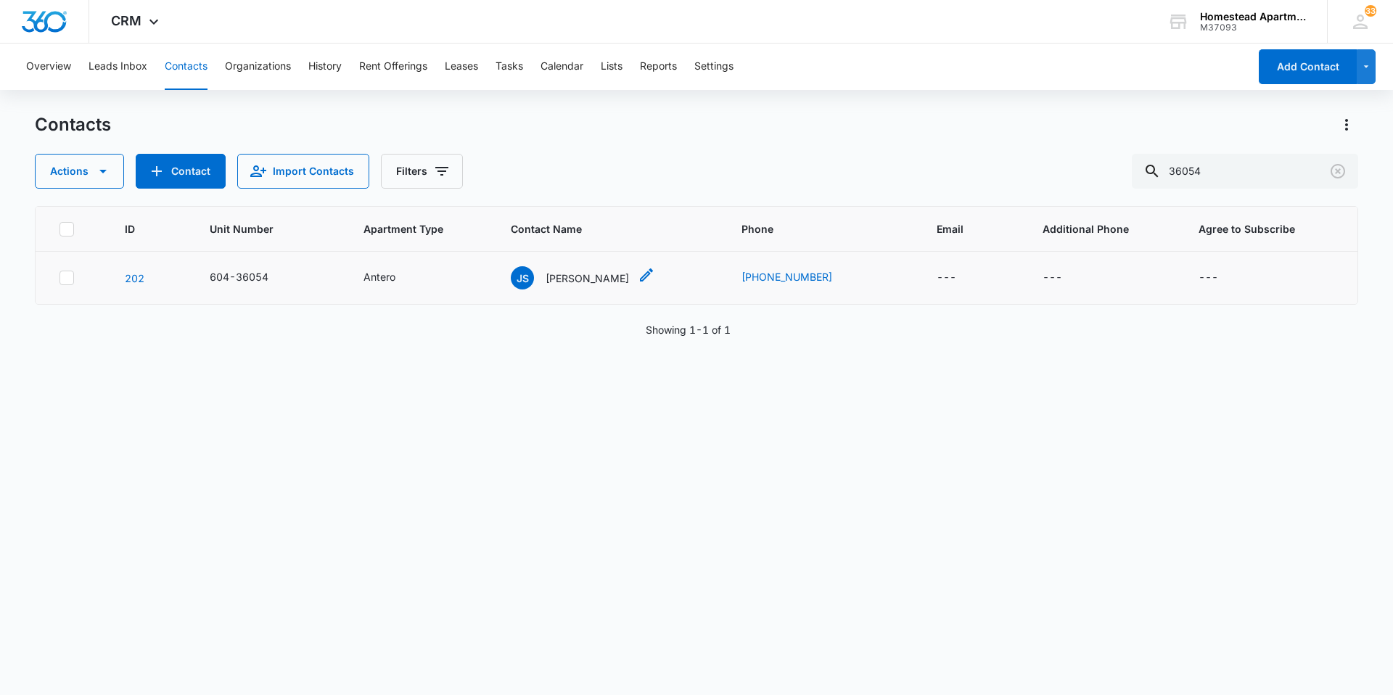
click at [586, 275] on p "[PERSON_NAME]" at bounding box center [587, 278] width 83 height 15
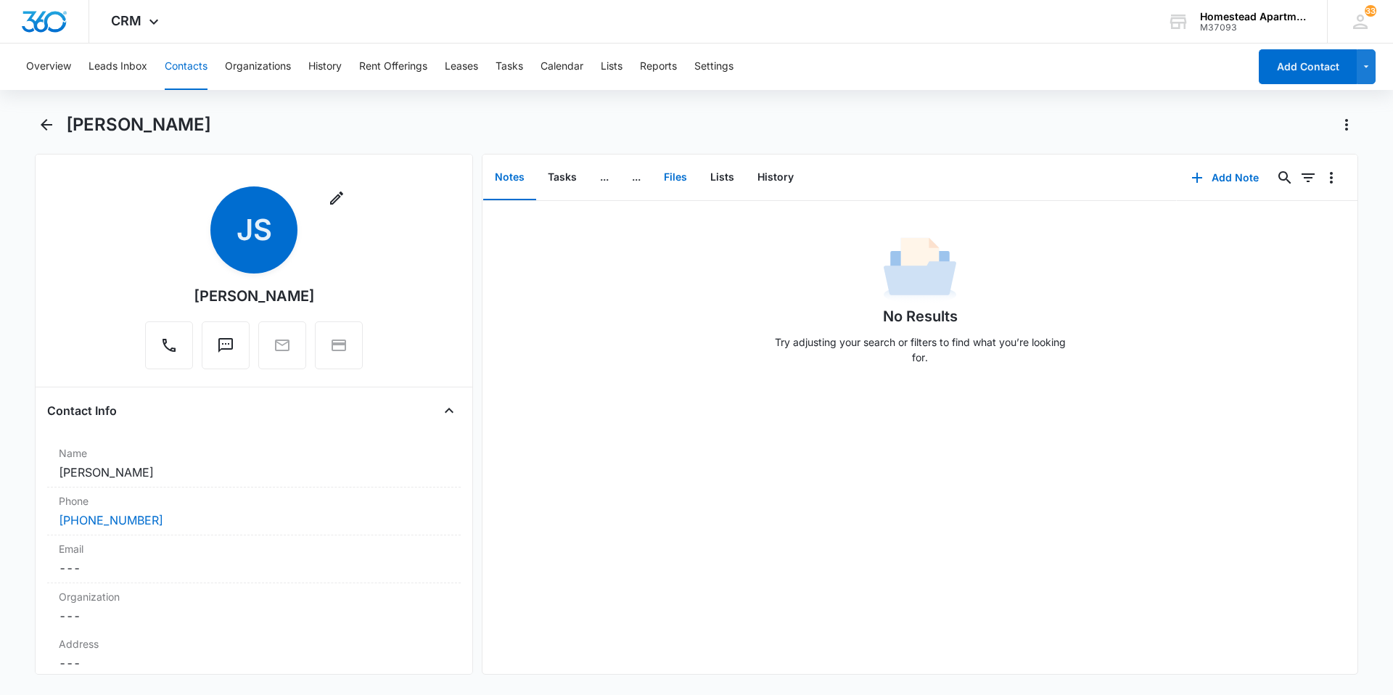
click at [668, 169] on button "Files" at bounding box center [675, 177] width 46 height 45
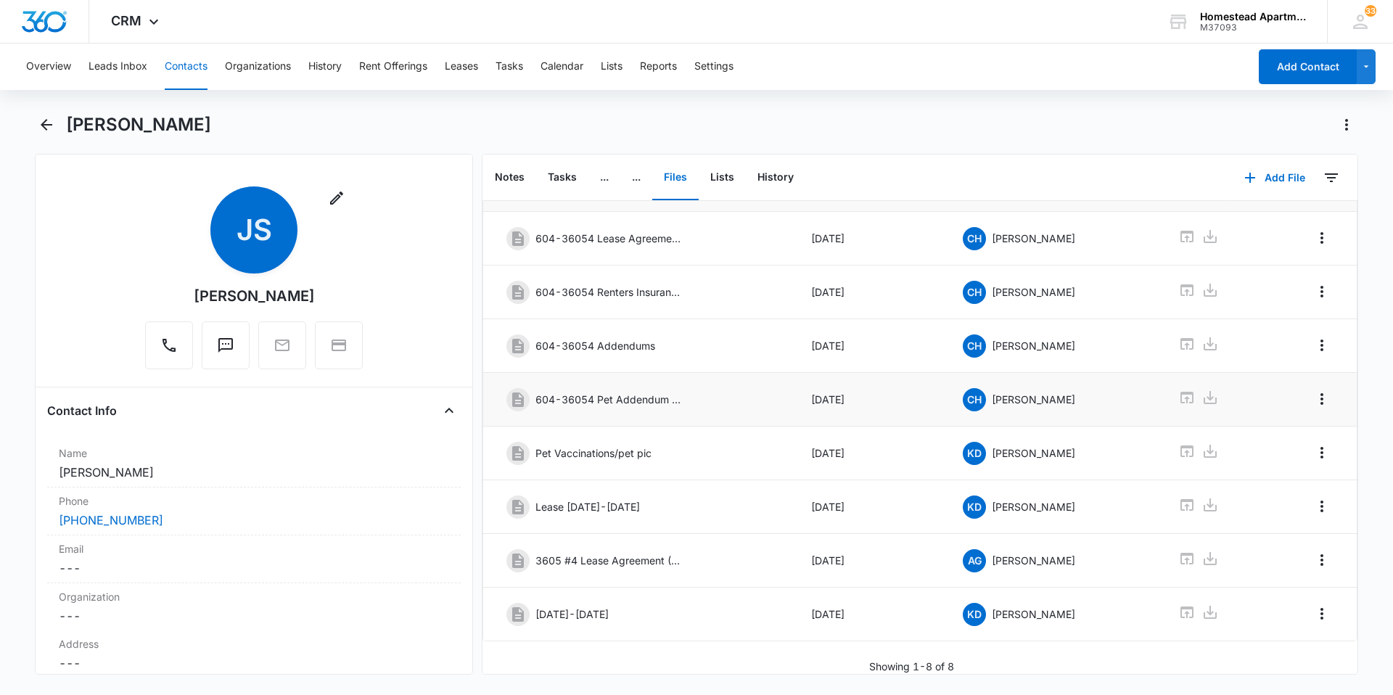
scroll to position [75, 0]
click at [41, 119] on icon "Back" at bounding box center [46, 124] width 17 height 17
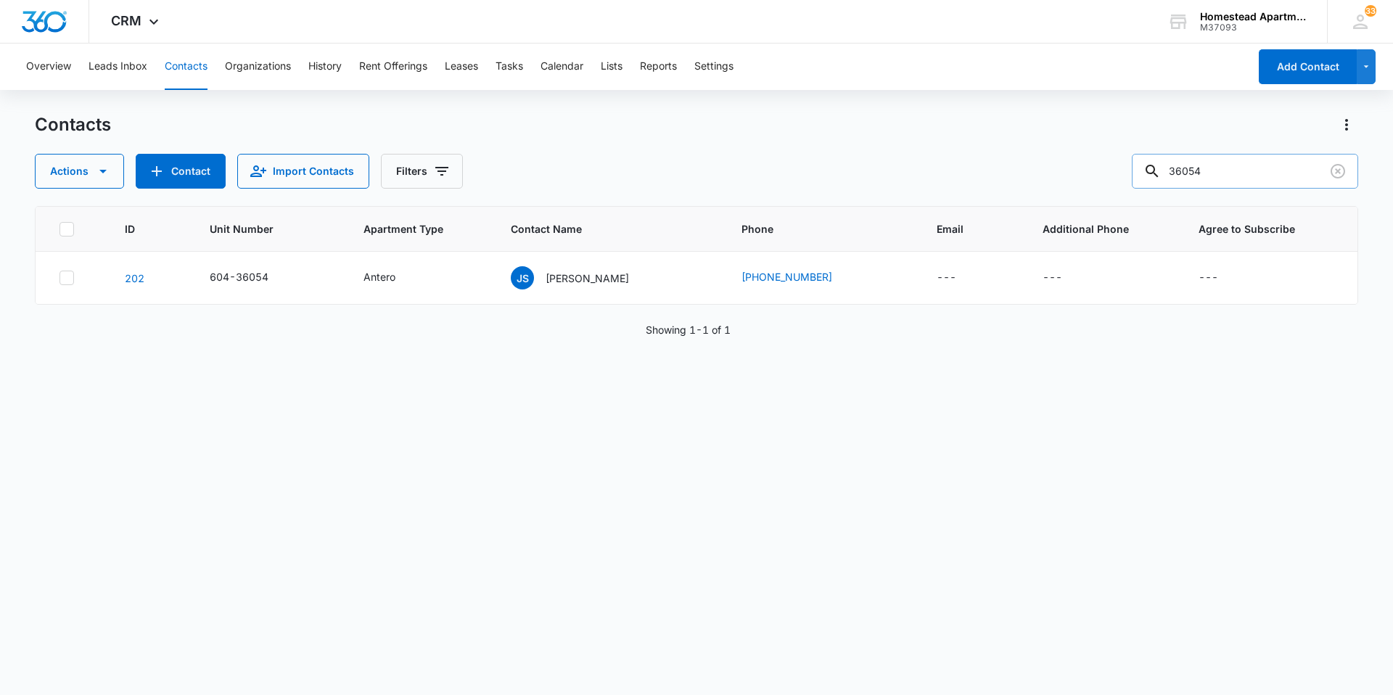
click at [1220, 173] on input "36054" at bounding box center [1245, 171] width 226 height 35
type input "36074"
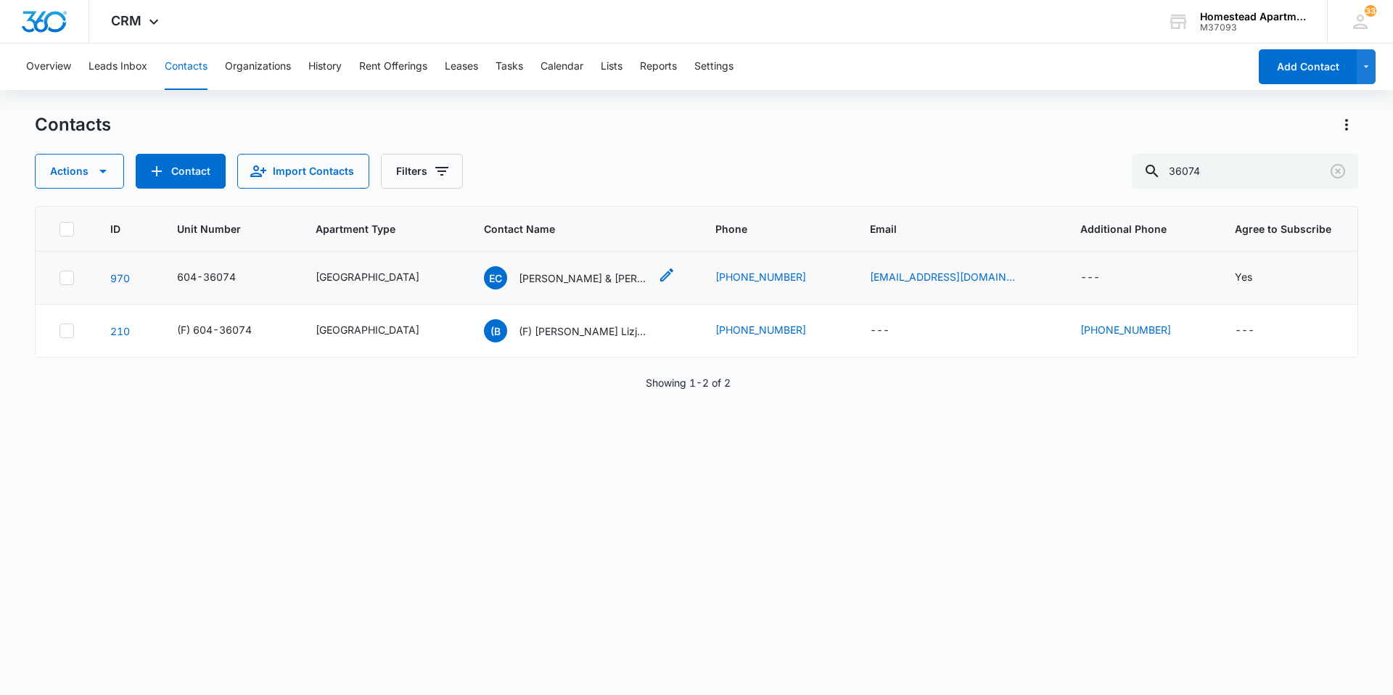
click at [580, 279] on p "[PERSON_NAME] & [PERSON_NAME]" at bounding box center [584, 278] width 131 height 15
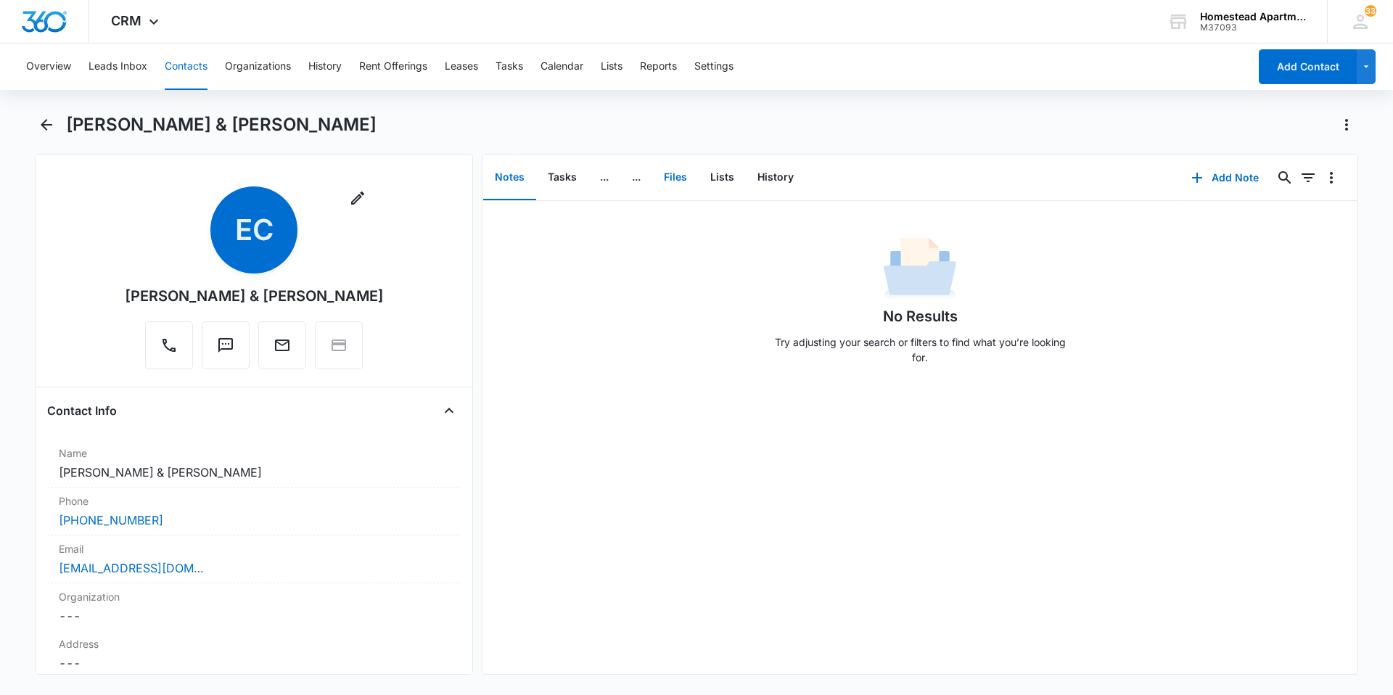
click at [673, 176] on button "Files" at bounding box center [675, 177] width 46 height 45
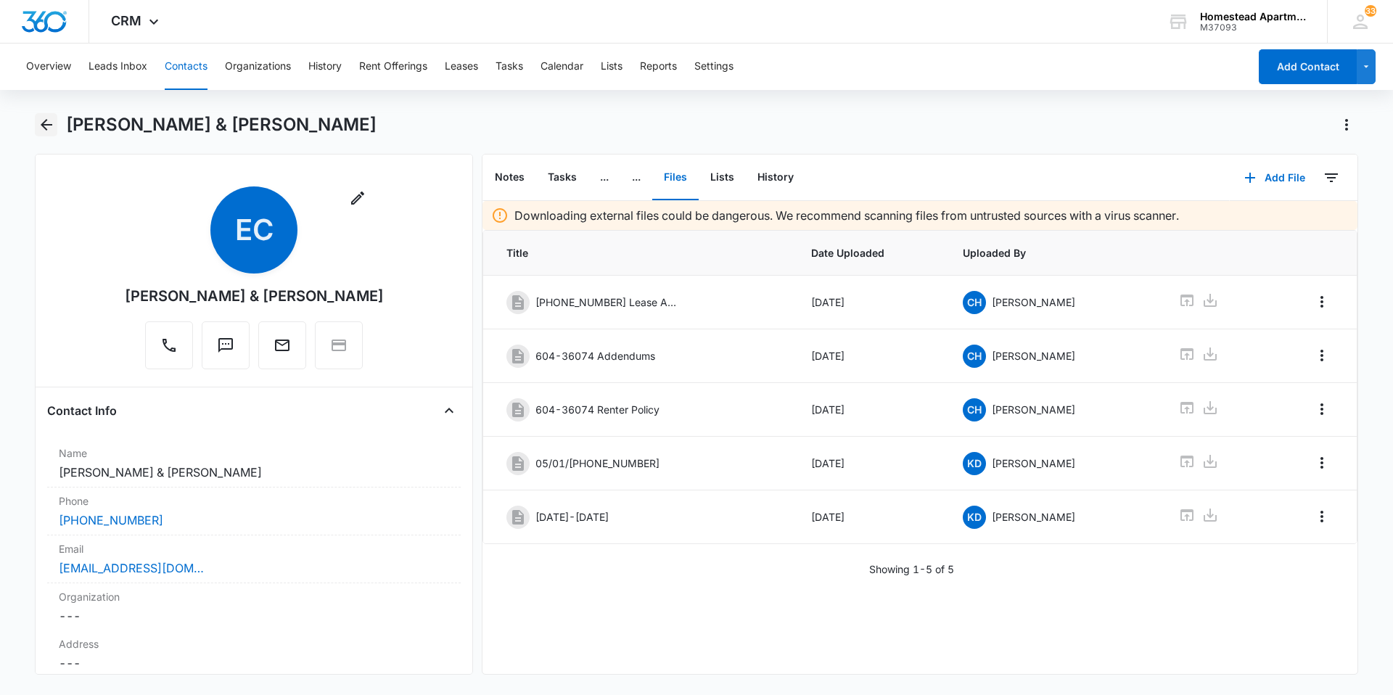
click at [49, 117] on icon "Back" at bounding box center [46, 124] width 17 height 17
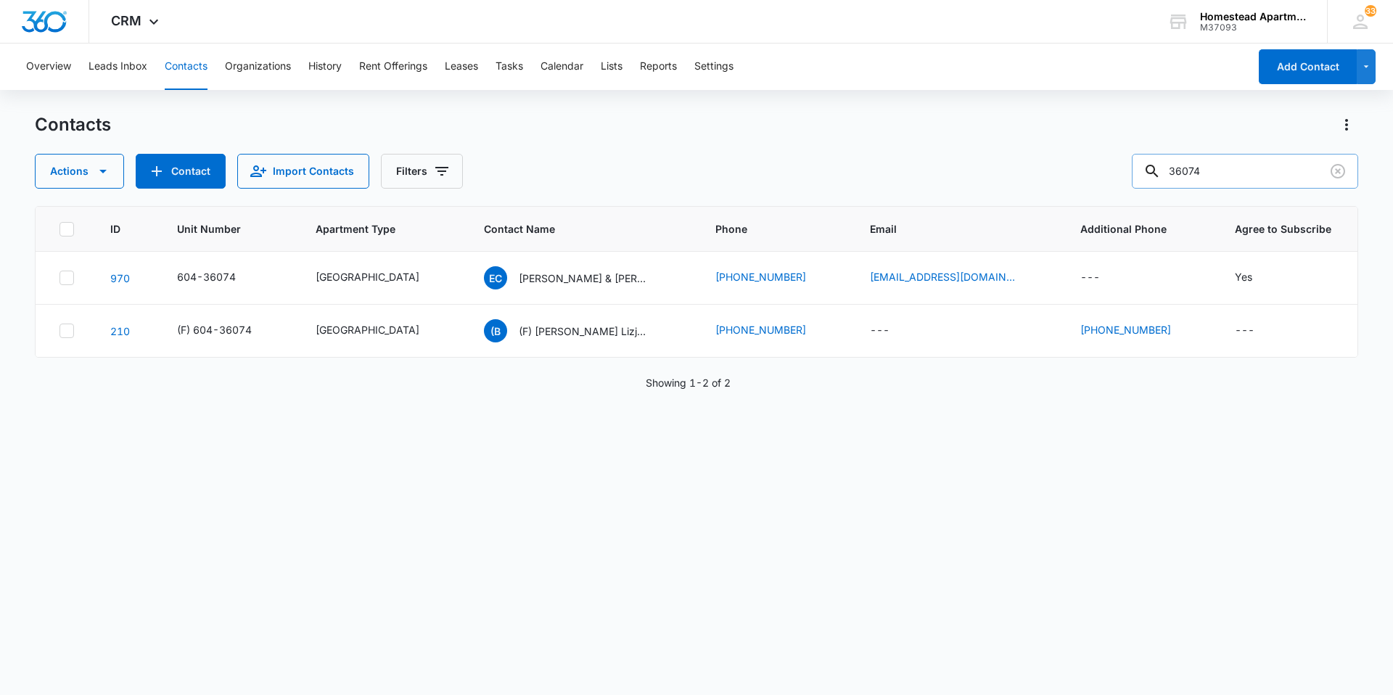
click at [1213, 168] on input "36074" at bounding box center [1245, 171] width 226 height 35
type input "36194"
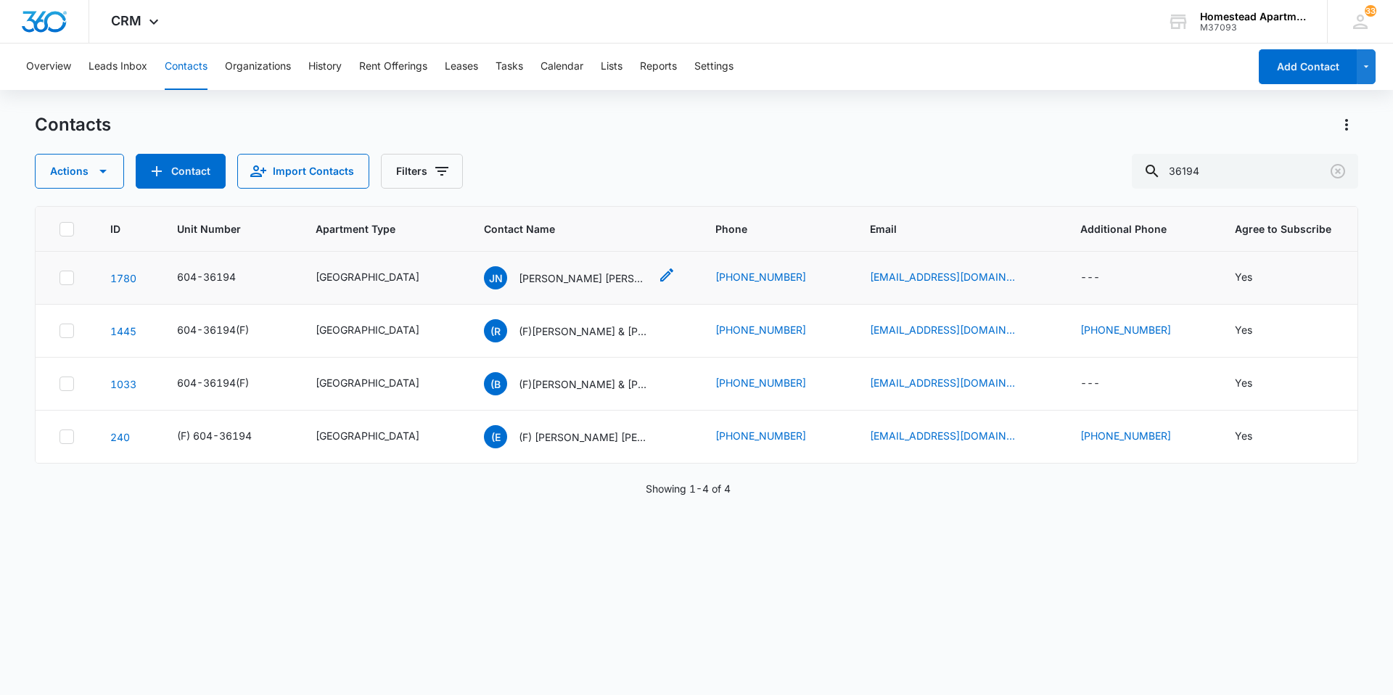
click at [586, 277] on p "[PERSON_NAME] [PERSON_NAME]" at bounding box center [584, 278] width 131 height 15
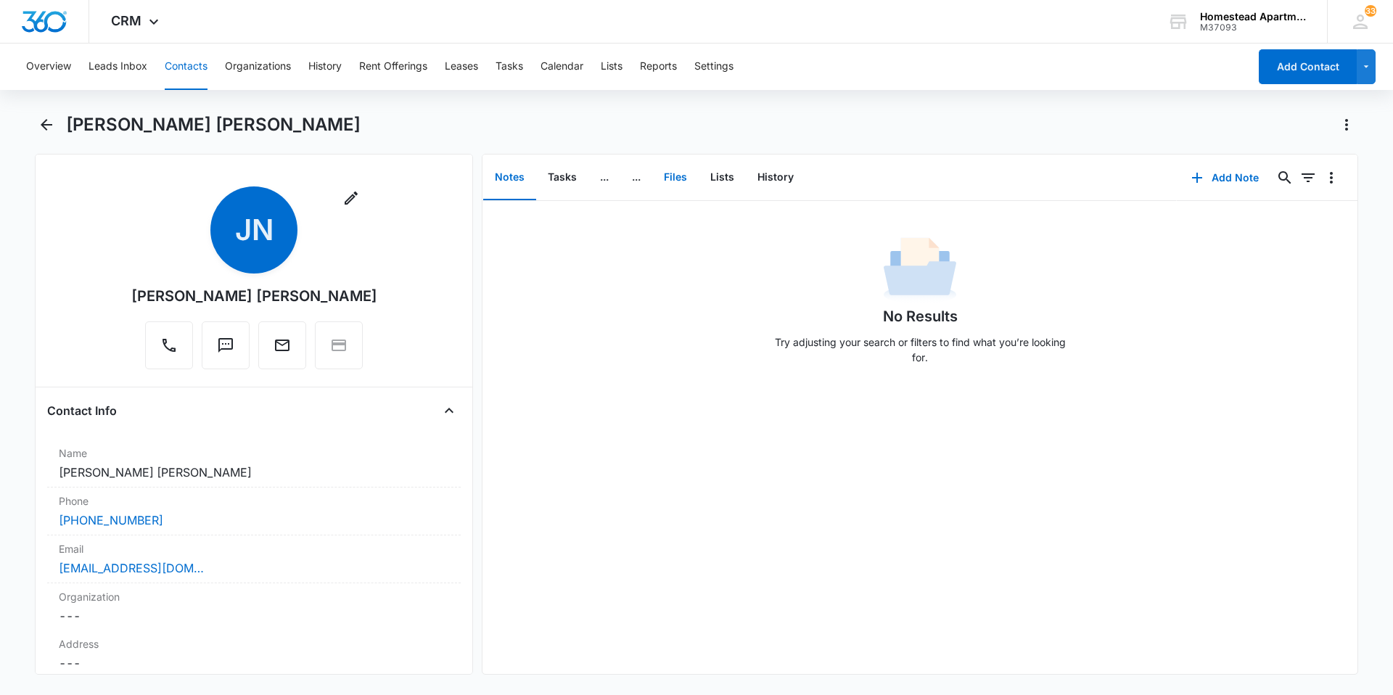
click at [675, 173] on button "Files" at bounding box center [675, 177] width 46 height 45
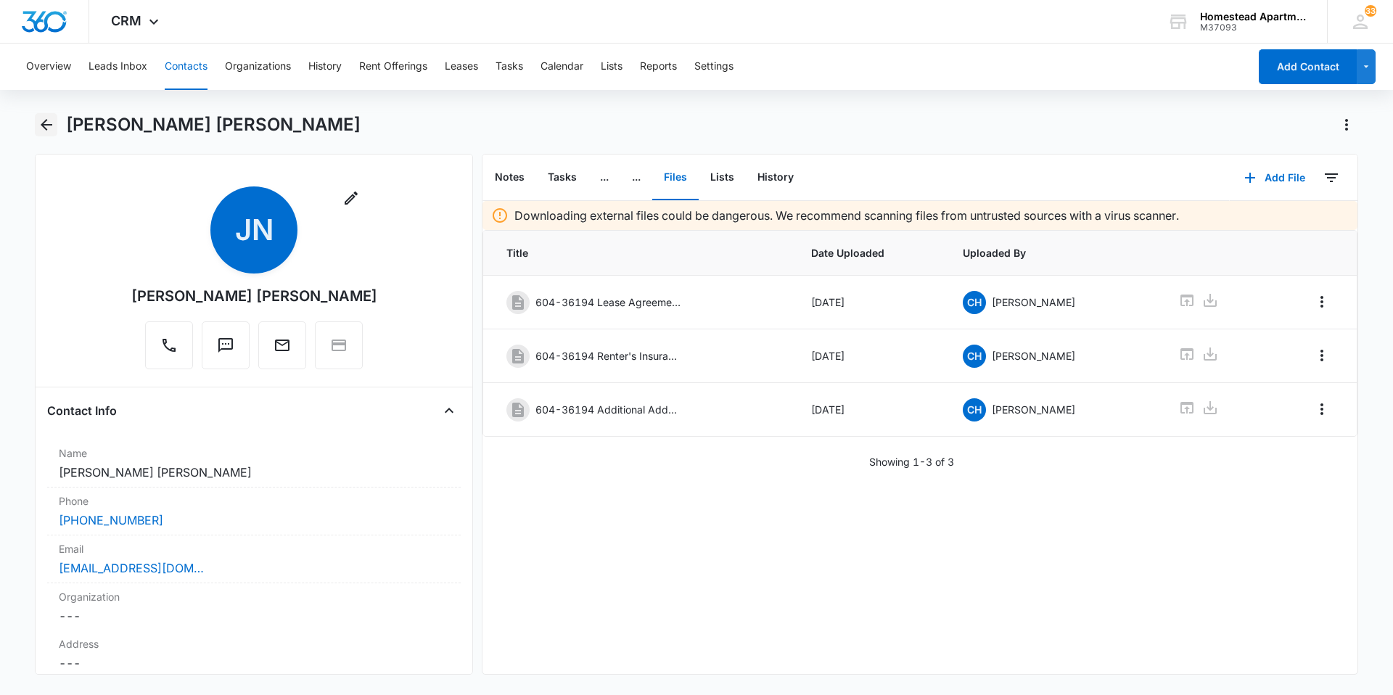
click at [39, 123] on icon "Back" at bounding box center [46, 124] width 17 height 17
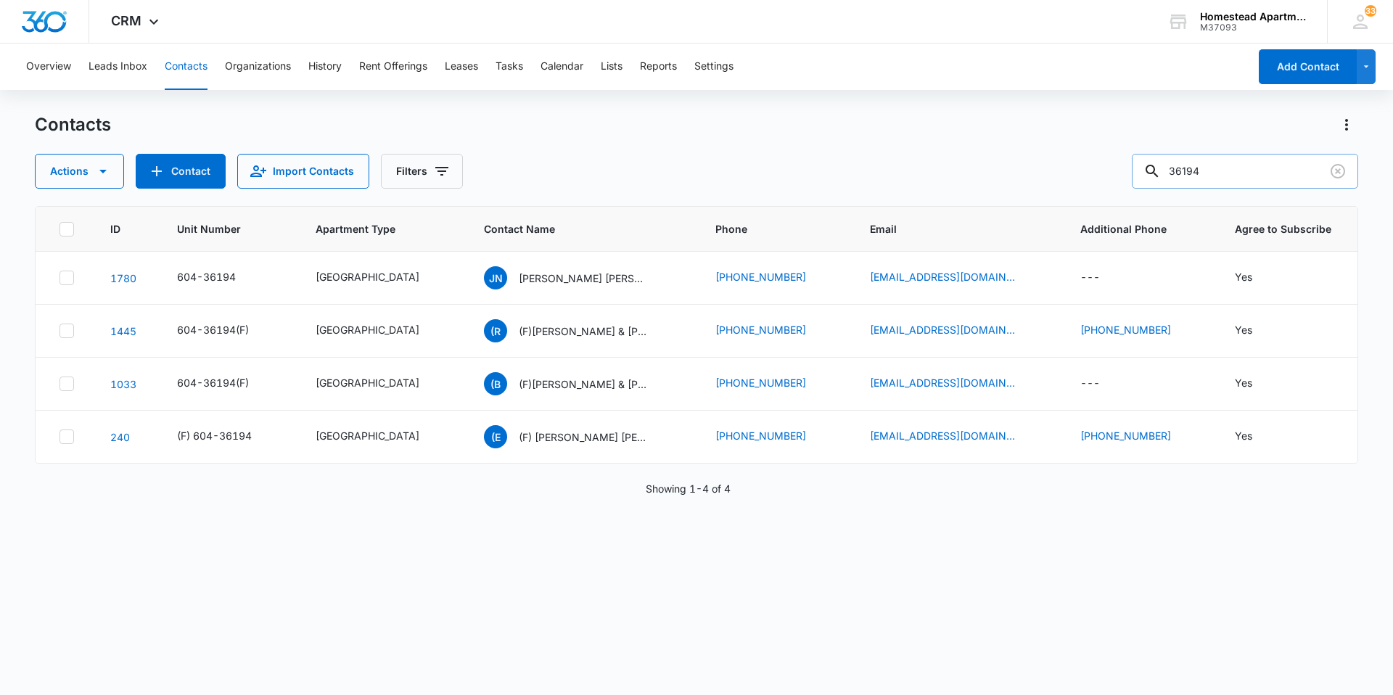
click at [1221, 168] on input "36194" at bounding box center [1245, 171] width 226 height 35
type input "38125"
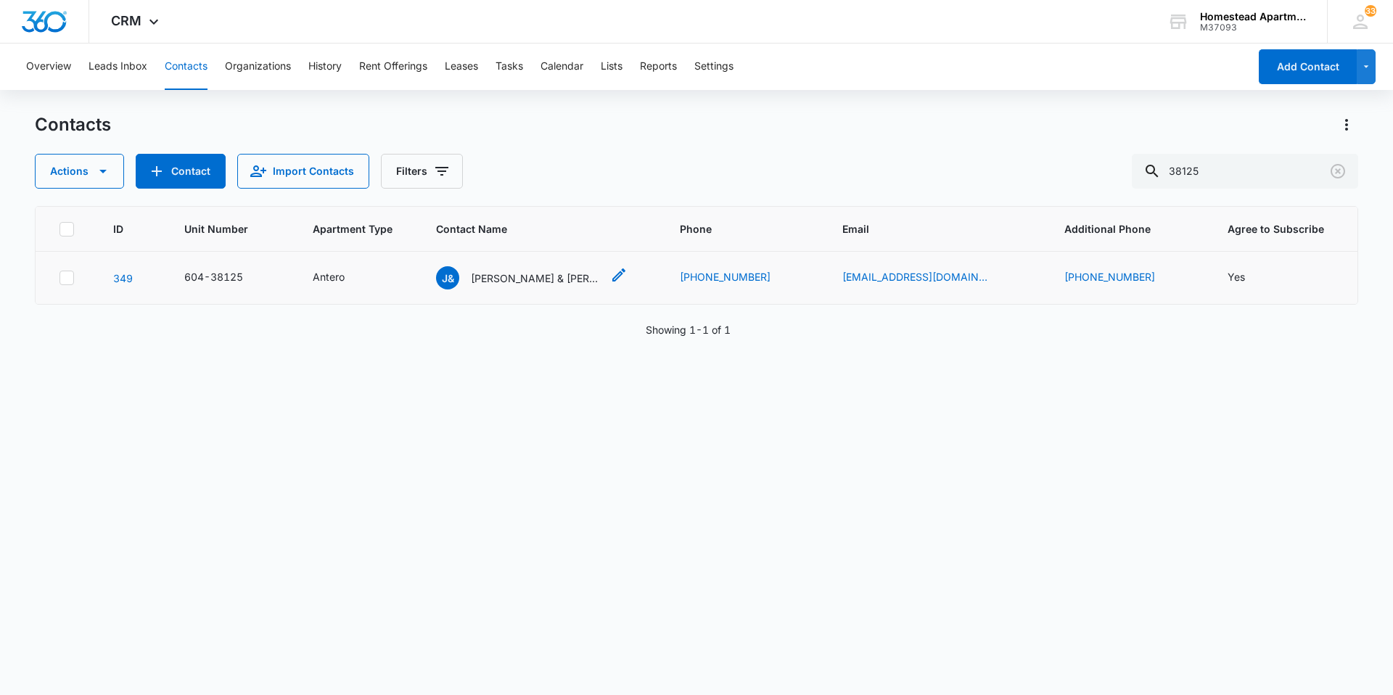
click at [560, 278] on p "[PERSON_NAME] & [PERSON_NAME]" at bounding box center [536, 278] width 131 height 15
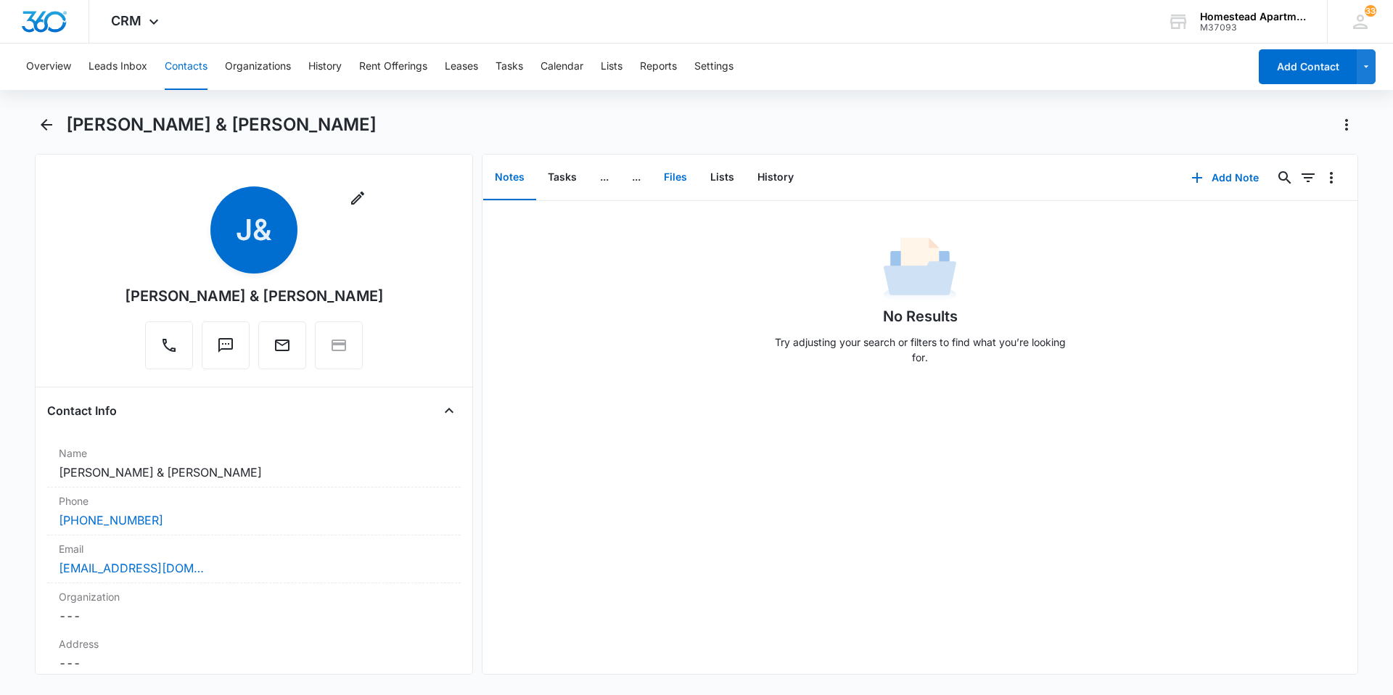
click at [674, 176] on button "Files" at bounding box center [675, 177] width 46 height 45
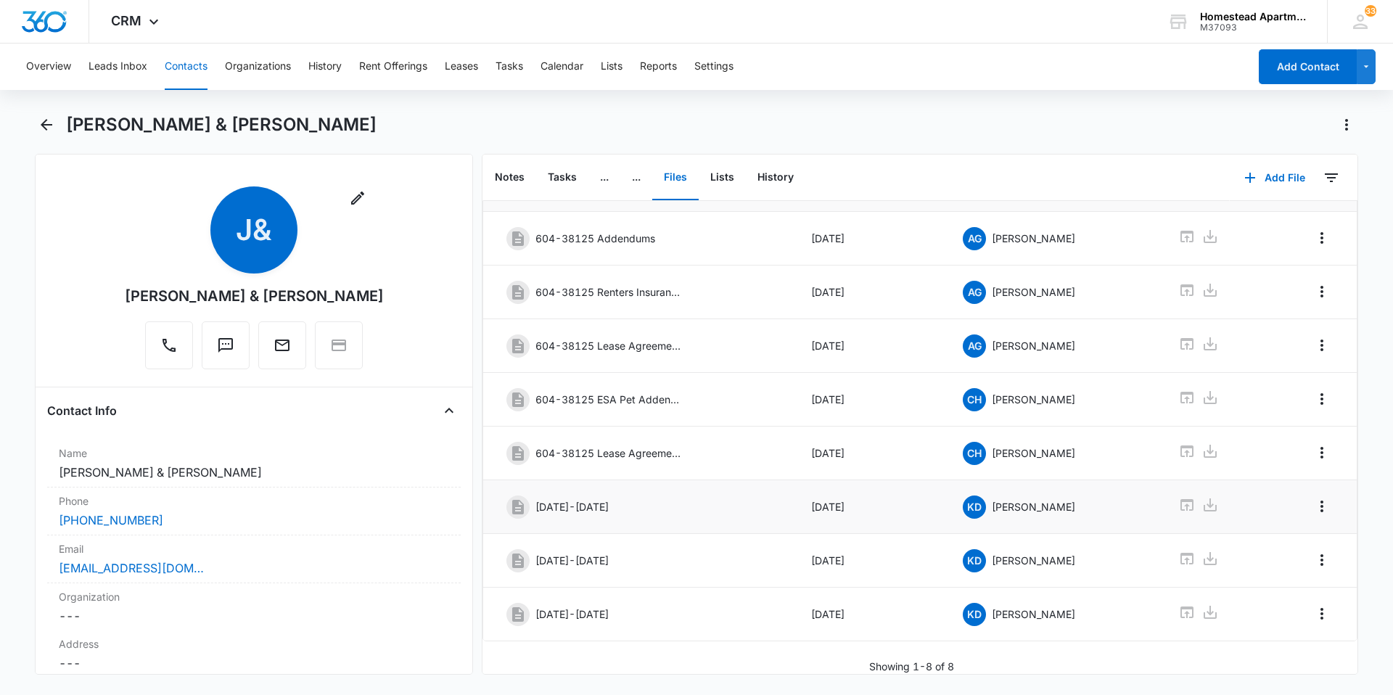
scroll to position [75, 0]
click at [46, 126] on icon "Back" at bounding box center [46, 124] width 17 height 17
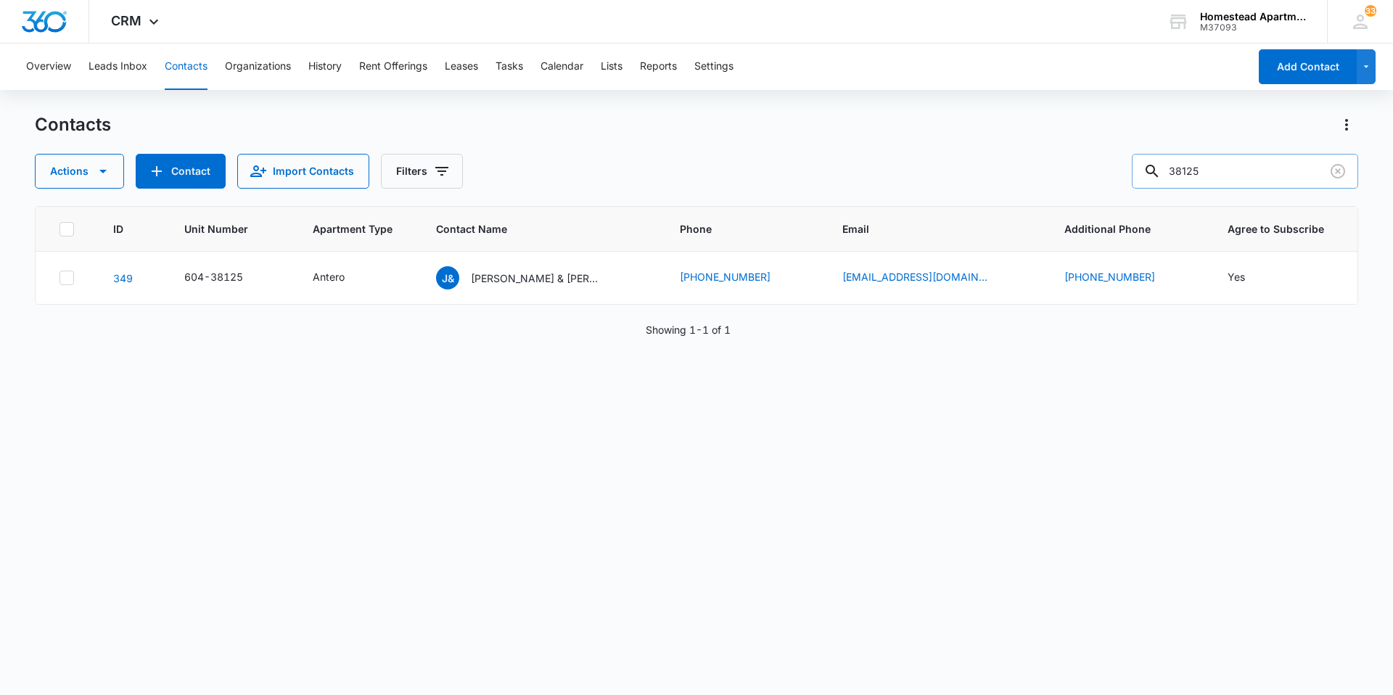
click at [1221, 165] on input "38125" at bounding box center [1245, 171] width 226 height 35
type input "35472"
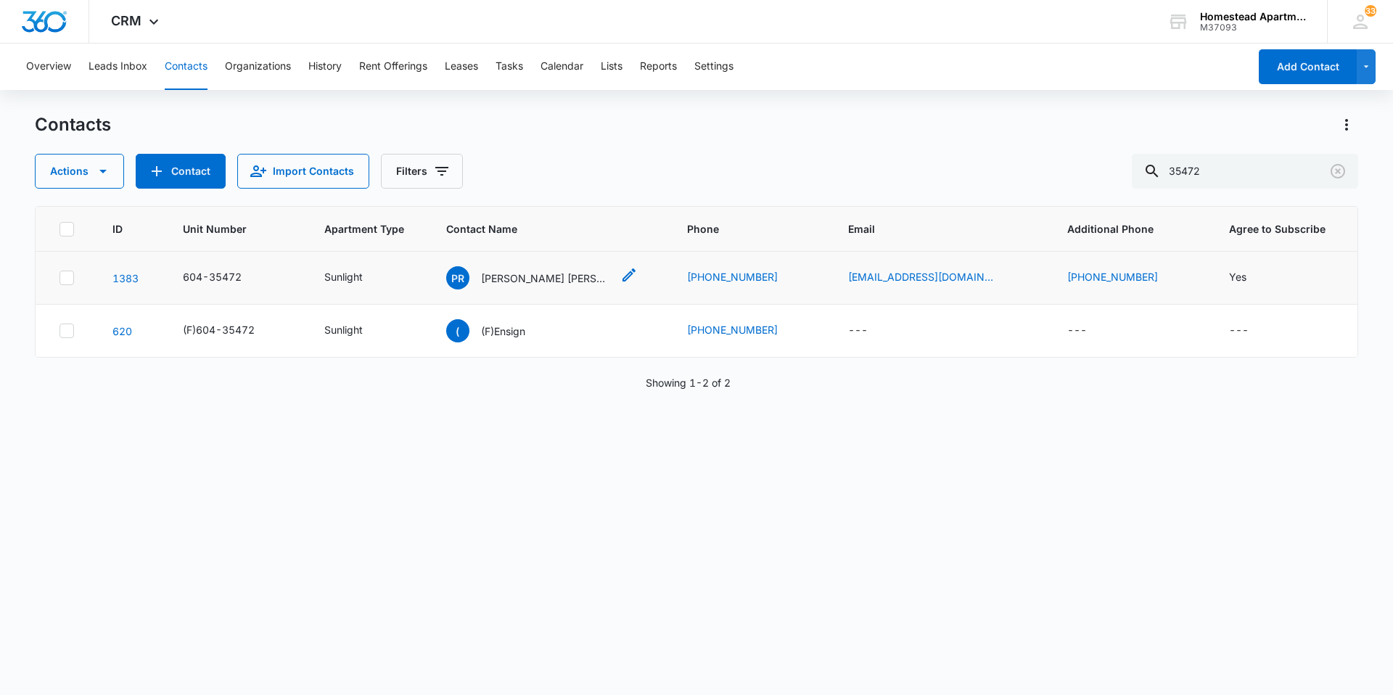
click at [561, 279] on p "[PERSON_NAME] [PERSON_NAME] & [PERSON_NAME]" at bounding box center [546, 278] width 131 height 15
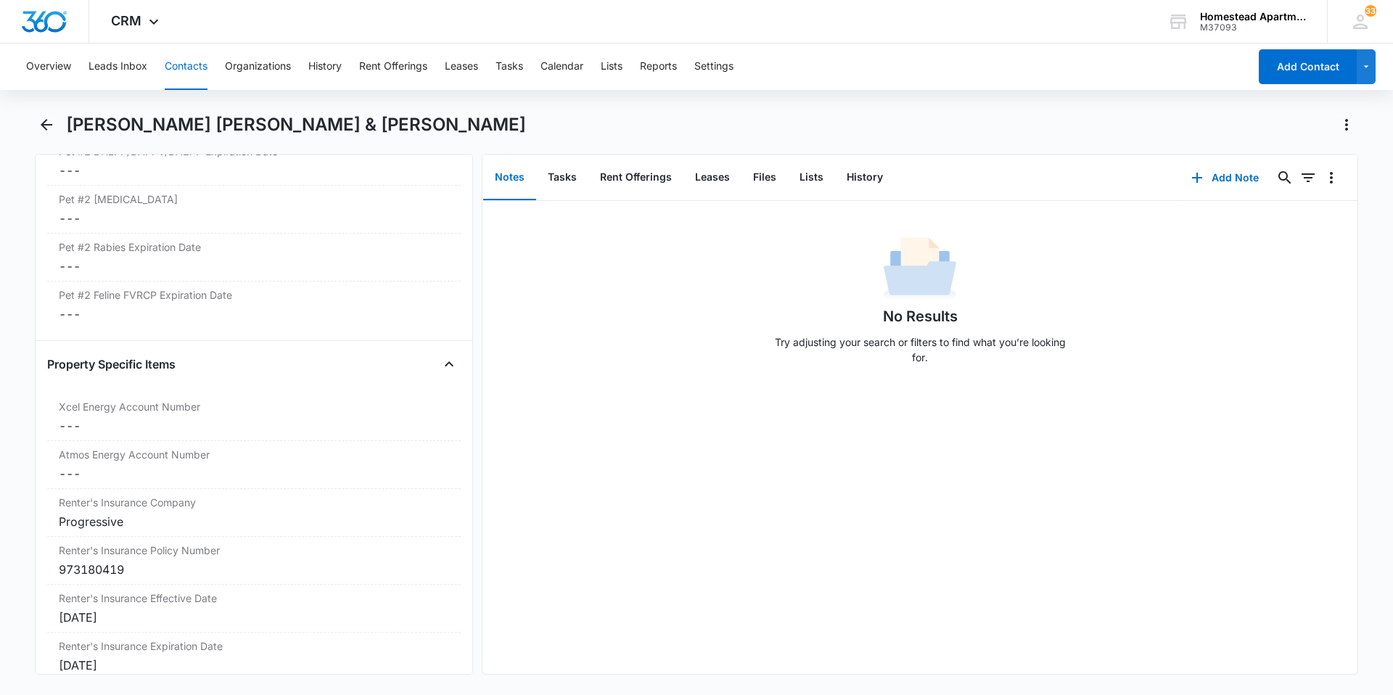
scroll to position [2758, 0]
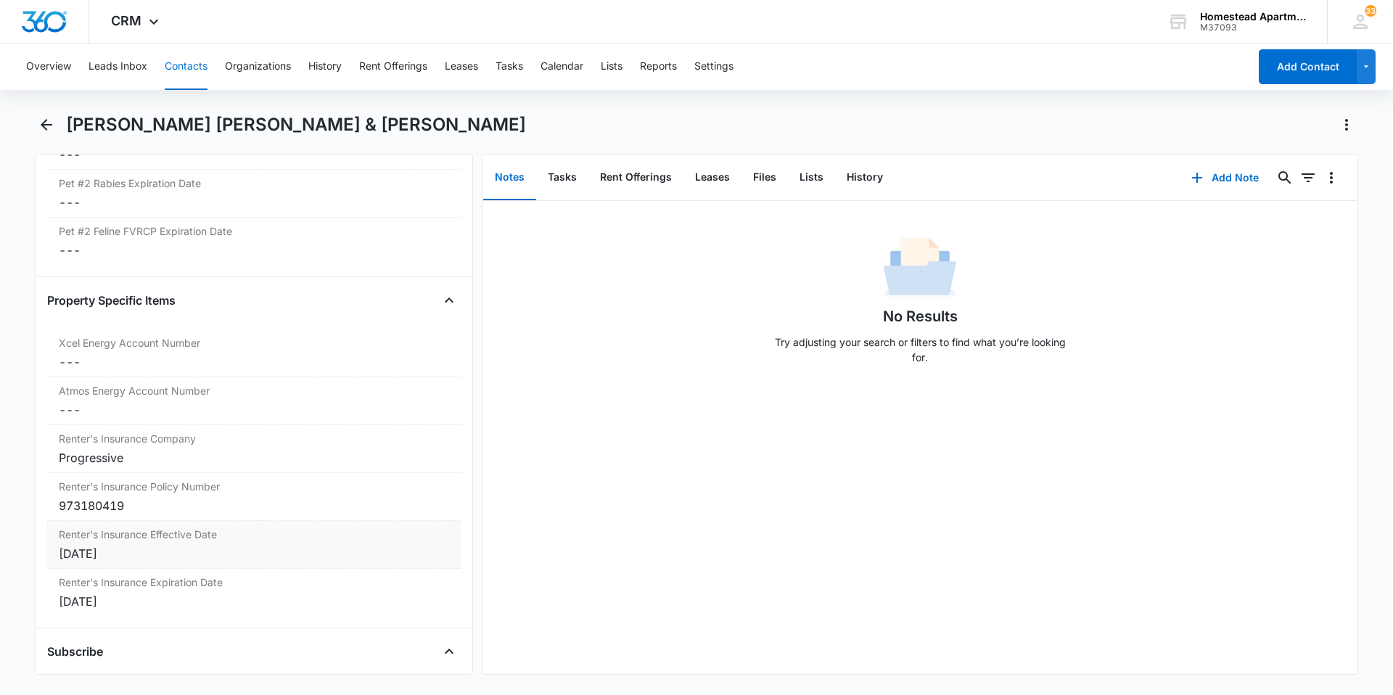
click at [118, 545] on div "[DATE]" at bounding box center [254, 553] width 390 height 17
click at [173, 557] on div at bounding box center [125, 565] width 120 height 16
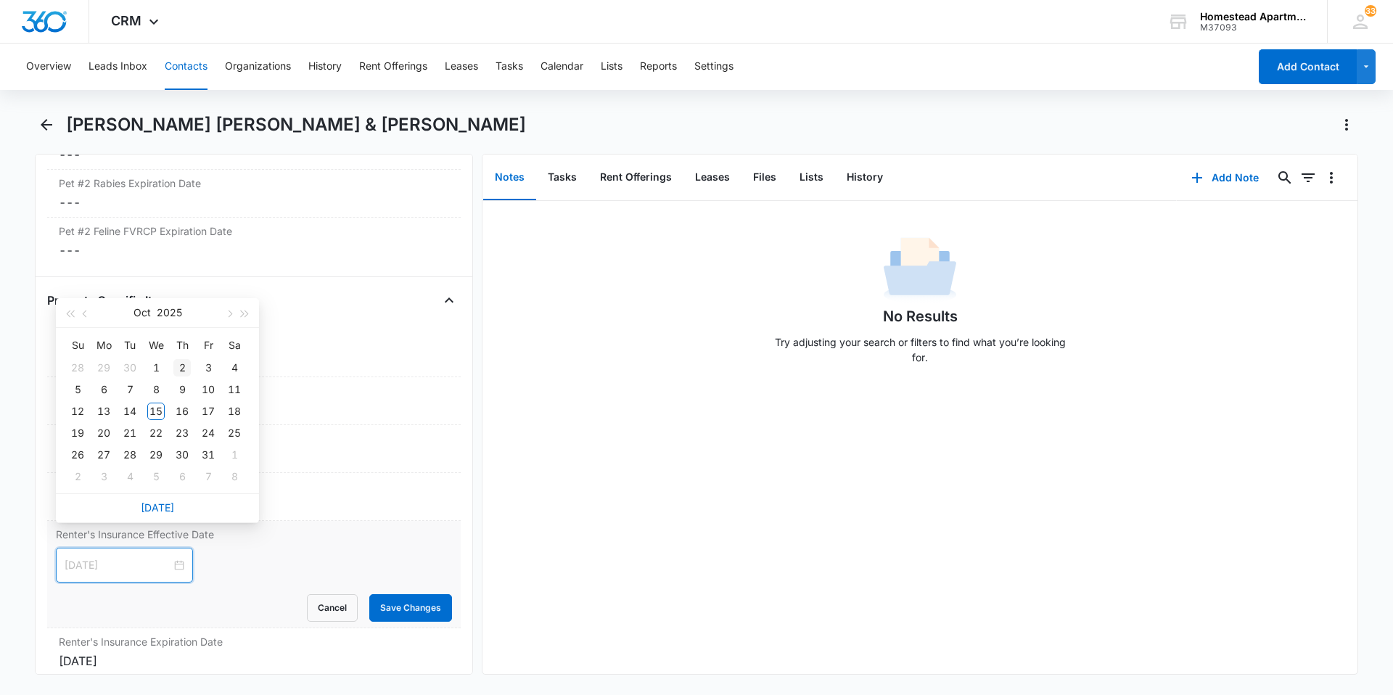
type input "[DATE]"
click at [242, 316] on span "button" at bounding box center [245, 314] width 7 height 7
click at [70, 316] on span "button" at bounding box center [69, 314] width 7 height 7
click at [232, 311] on button "button" at bounding box center [229, 312] width 16 height 29
type input "[DATE]"
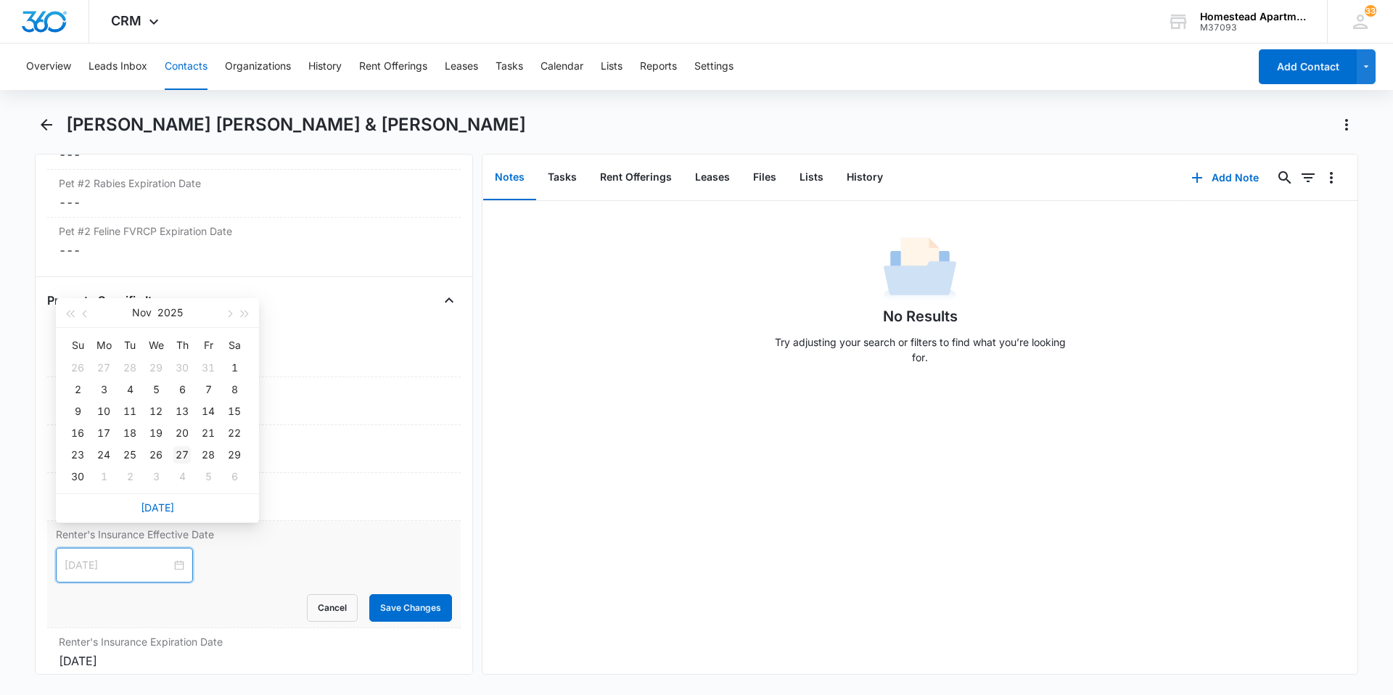
click at [180, 449] on div "27" at bounding box center [181, 454] width 17 height 17
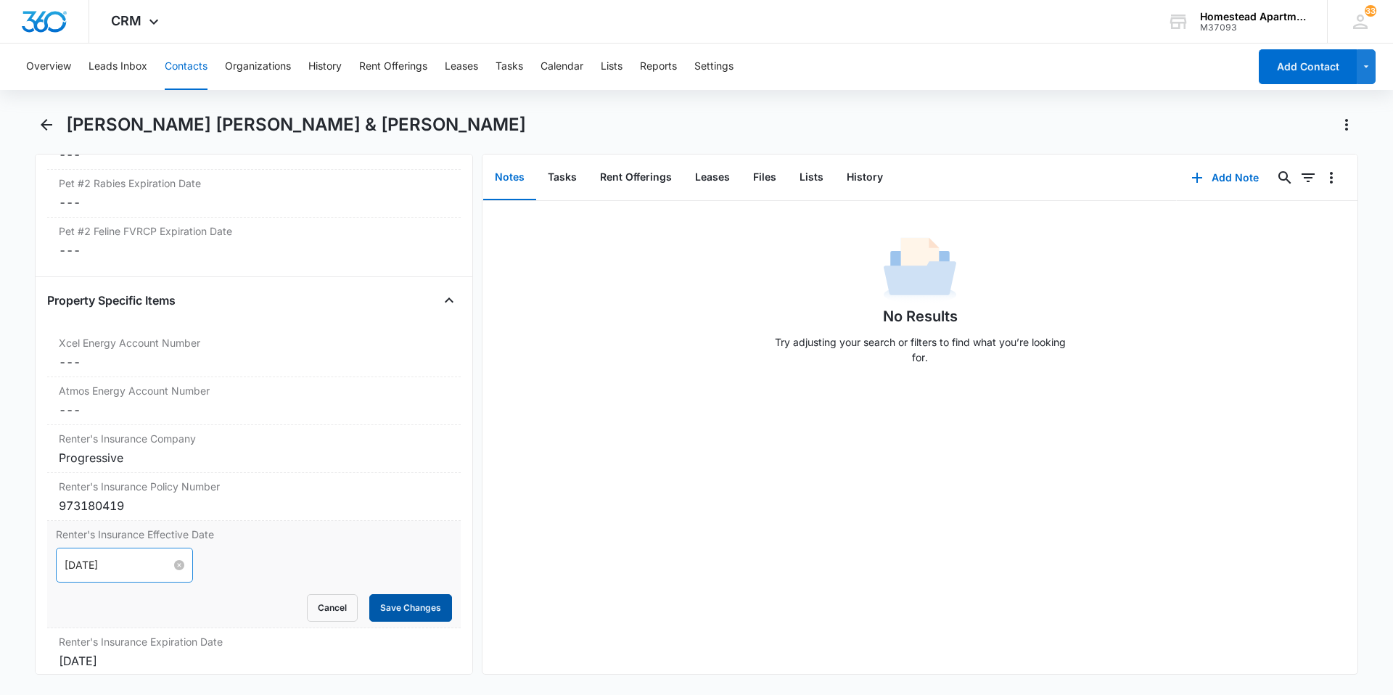
click at [405, 594] on button "Save Changes" at bounding box center [410, 608] width 83 height 28
click at [112, 593] on div "[DATE]" at bounding box center [254, 601] width 390 height 17
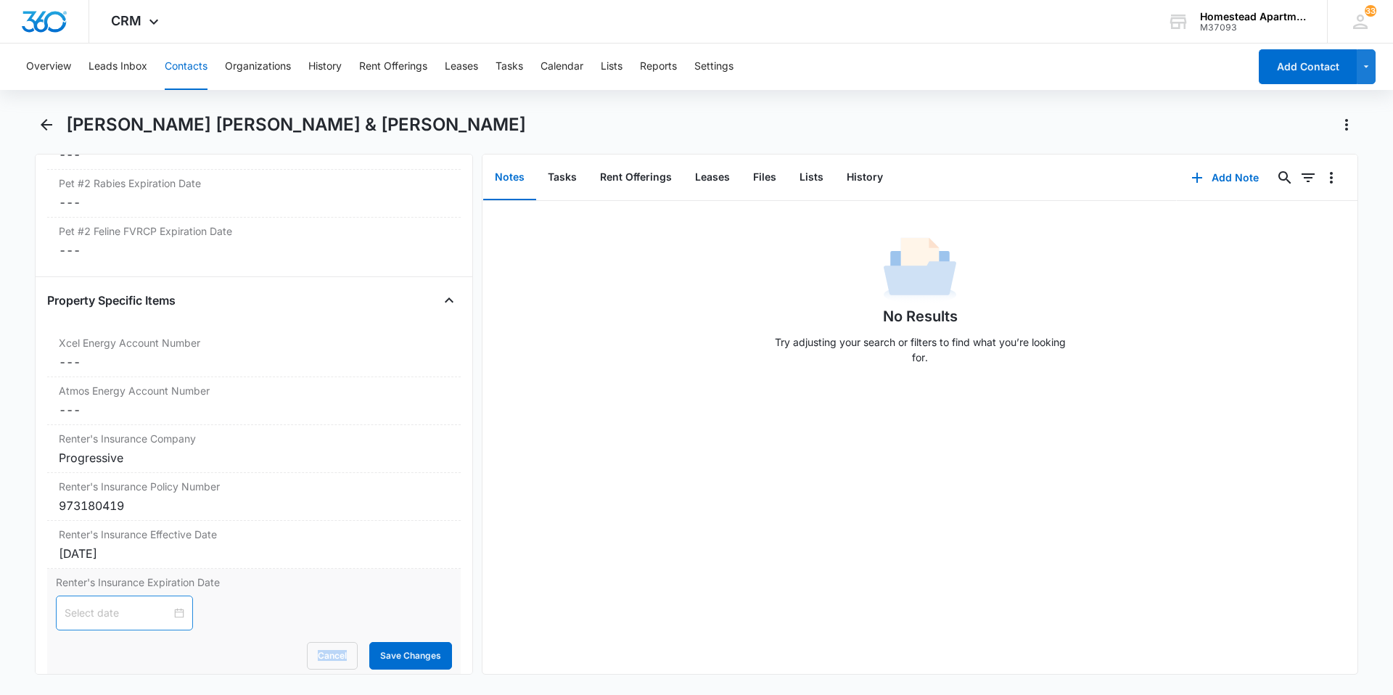
click at [171, 605] on div at bounding box center [125, 613] width 120 height 16
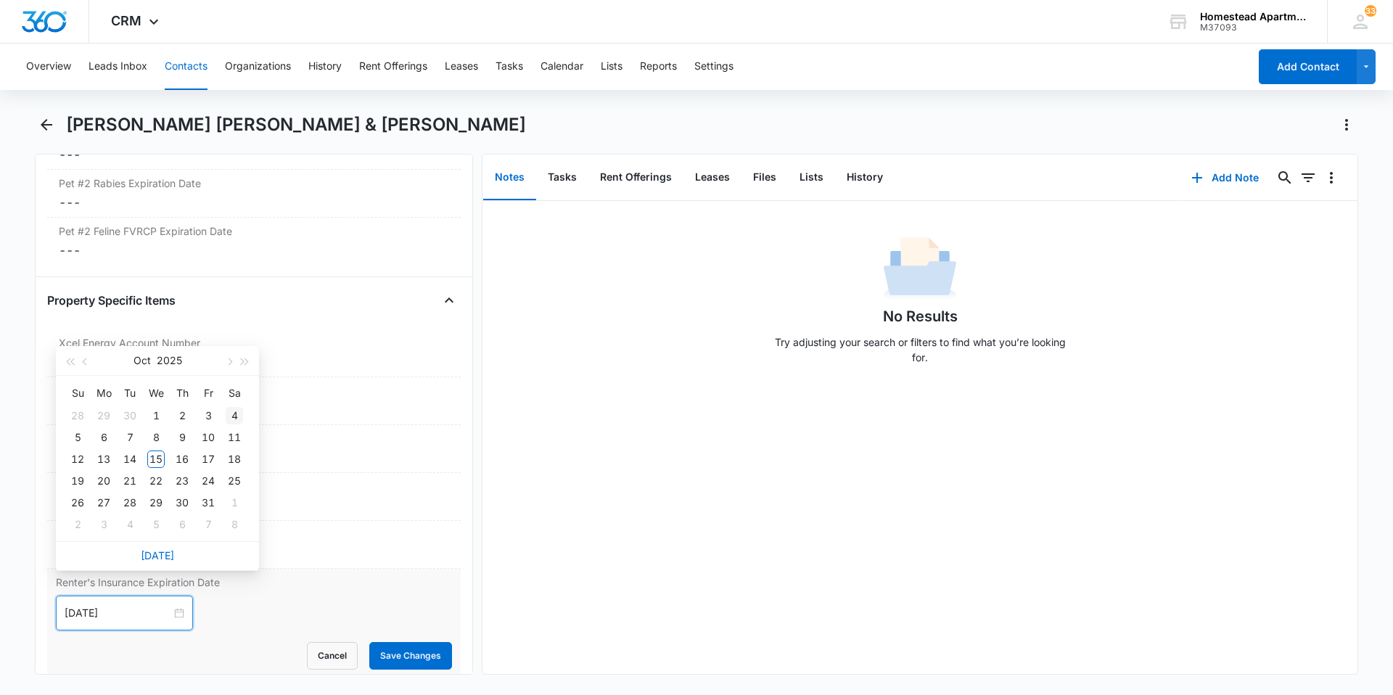
type input "[DATE]"
click at [228, 364] on span "button" at bounding box center [228, 362] width 7 height 7
click at [243, 358] on button "button" at bounding box center [245, 360] width 16 height 29
type input "[DATE]"
click at [216, 477] on div "27" at bounding box center [208, 480] width 17 height 17
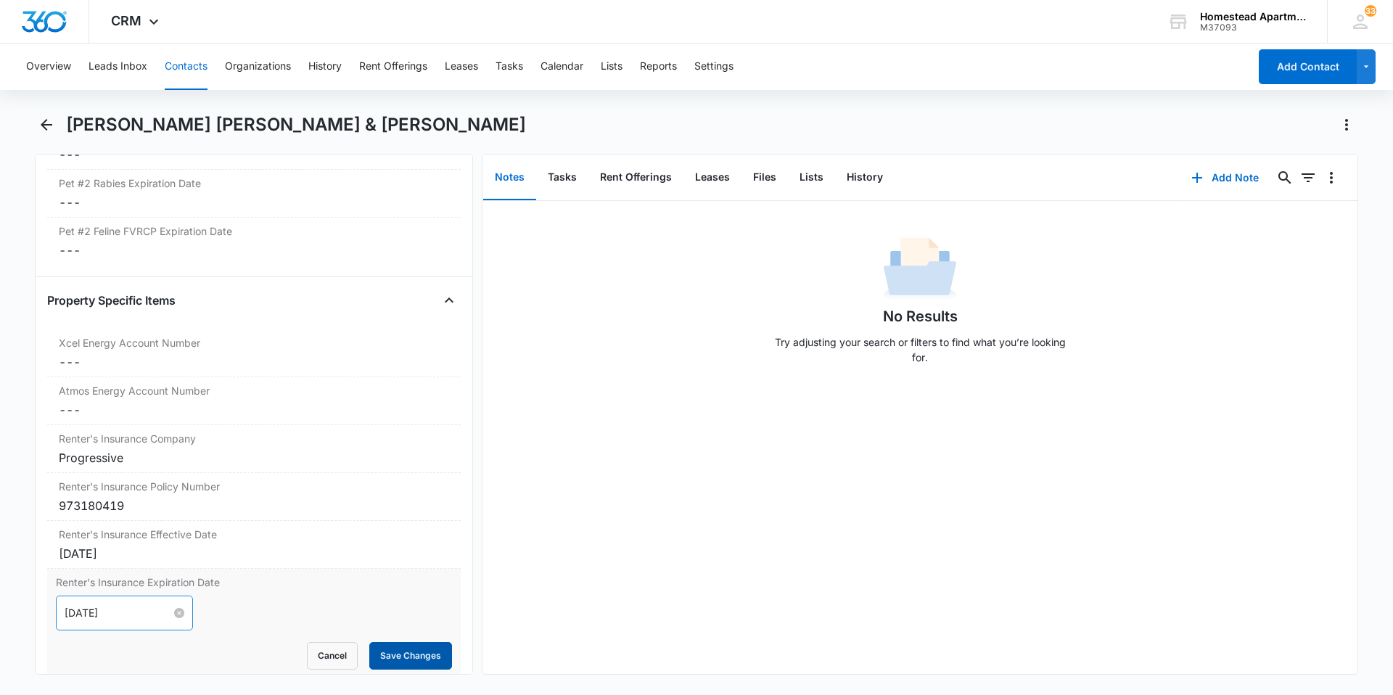
click at [386, 642] on button "Save Changes" at bounding box center [410, 656] width 83 height 28
click at [44, 125] on icon "Back" at bounding box center [47, 125] width 12 height 12
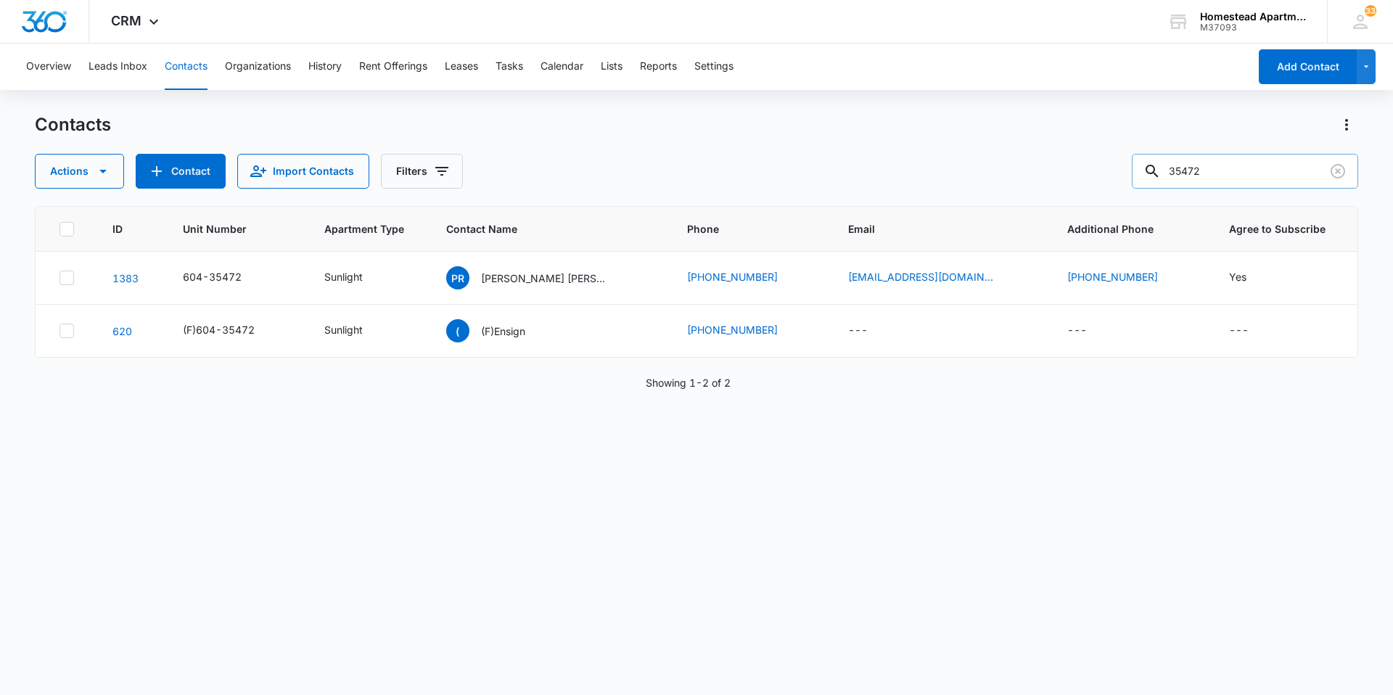
click at [1221, 176] on input "35472" at bounding box center [1245, 171] width 226 height 35
type input "36217"
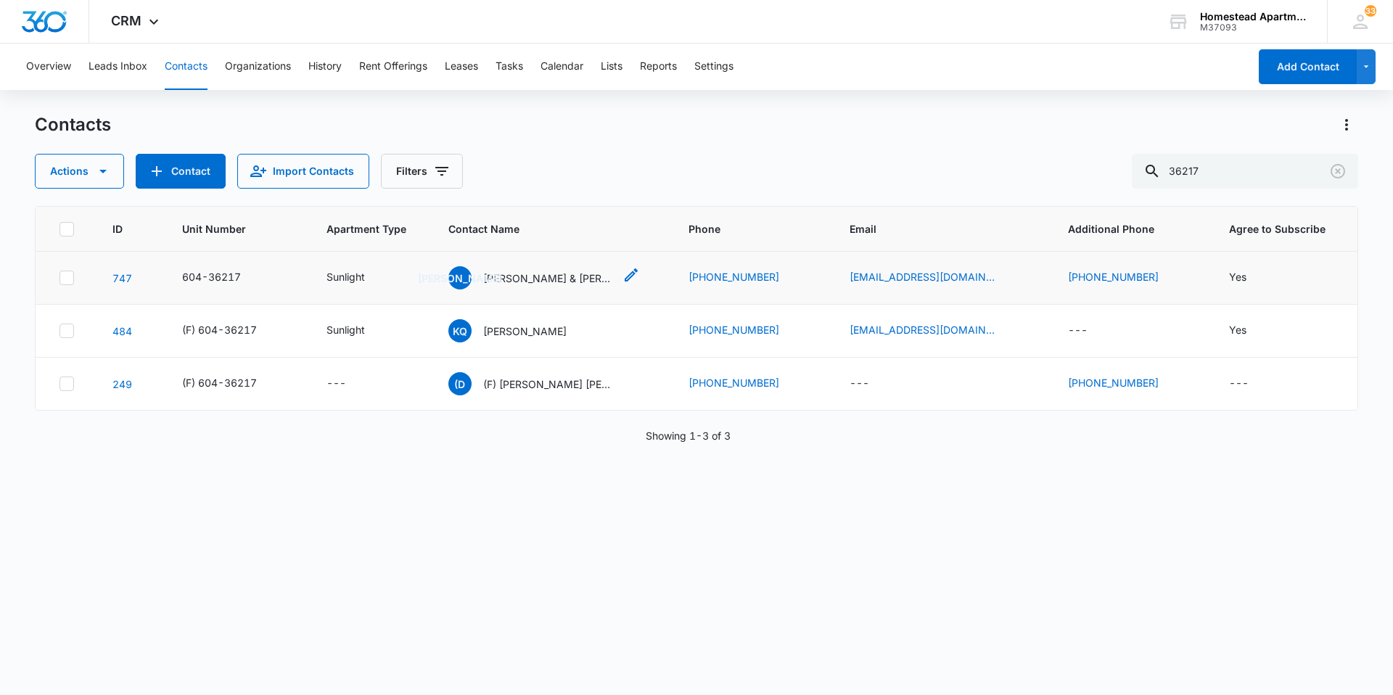
click at [539, 277] on p "[PERSON_NAME] & [PERSON_NAME]" at bounding box center [548, 278] width 131 height 15
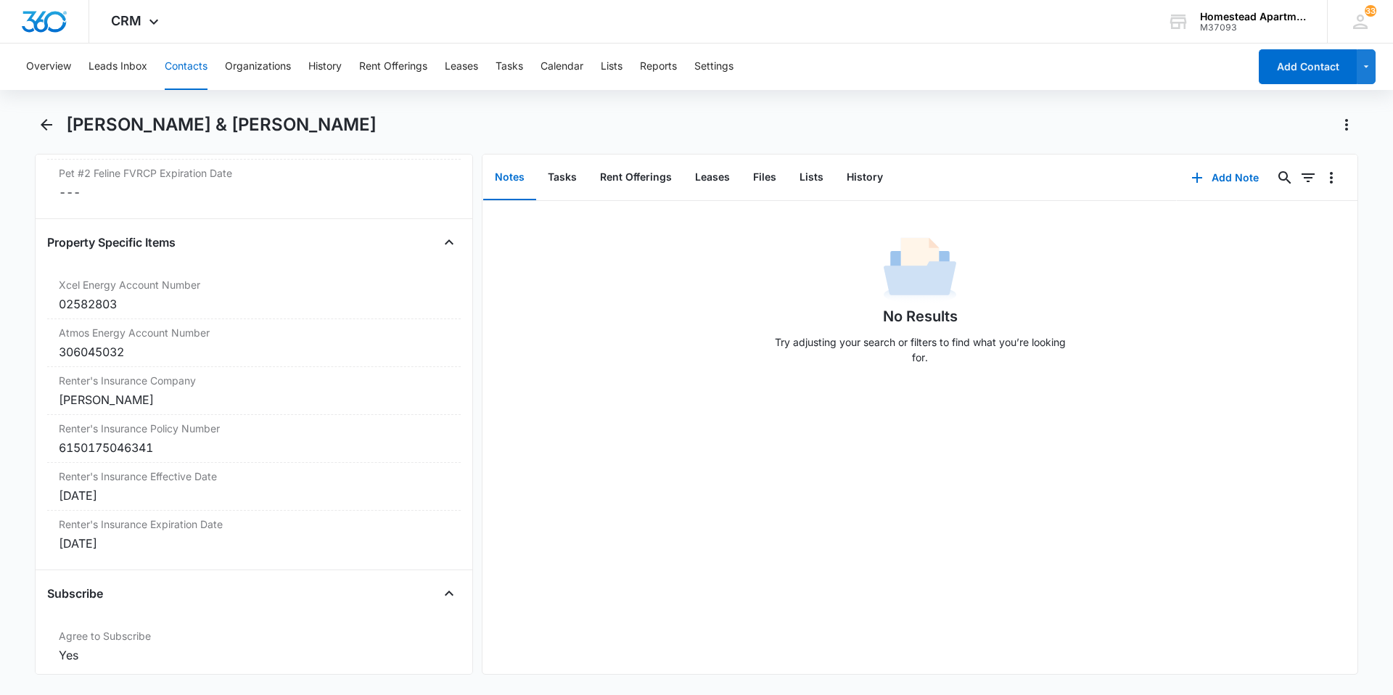
scroll to position [2903, 0]
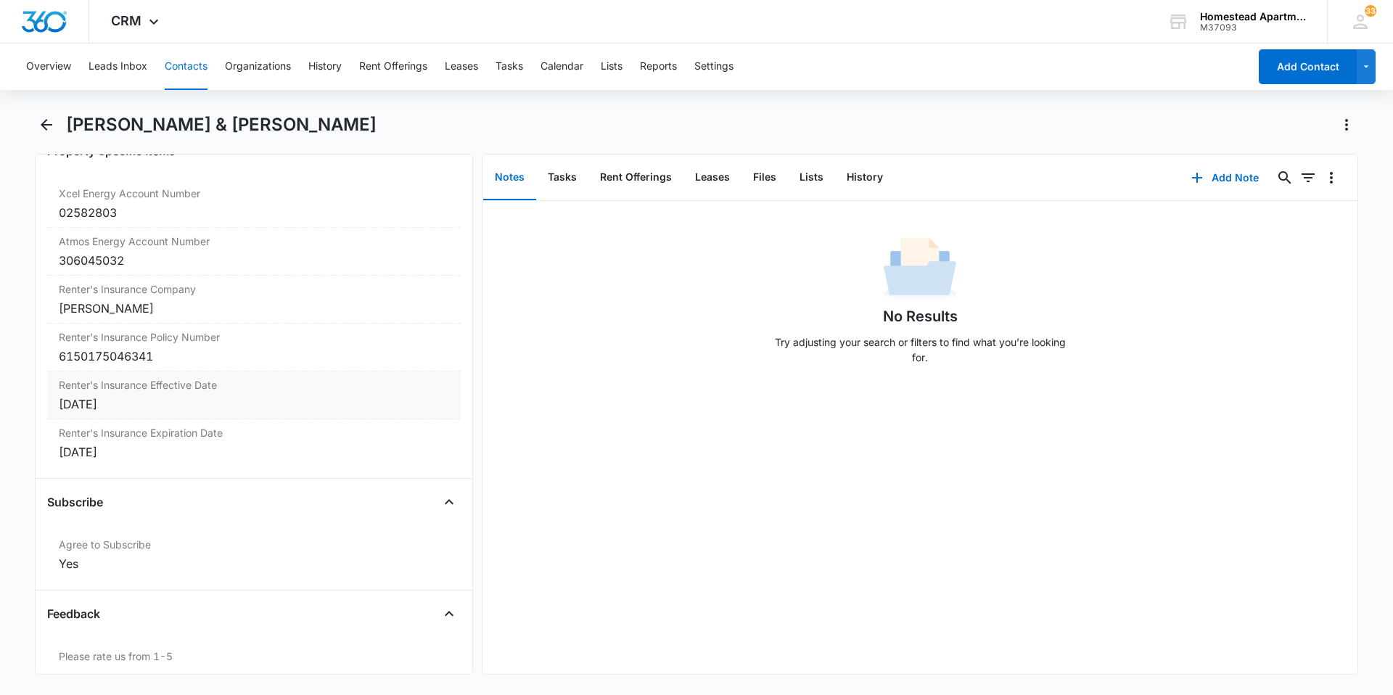
click at [143, 406] on div "[DATE]" at bounding box center [254, 404] width 390 height 17
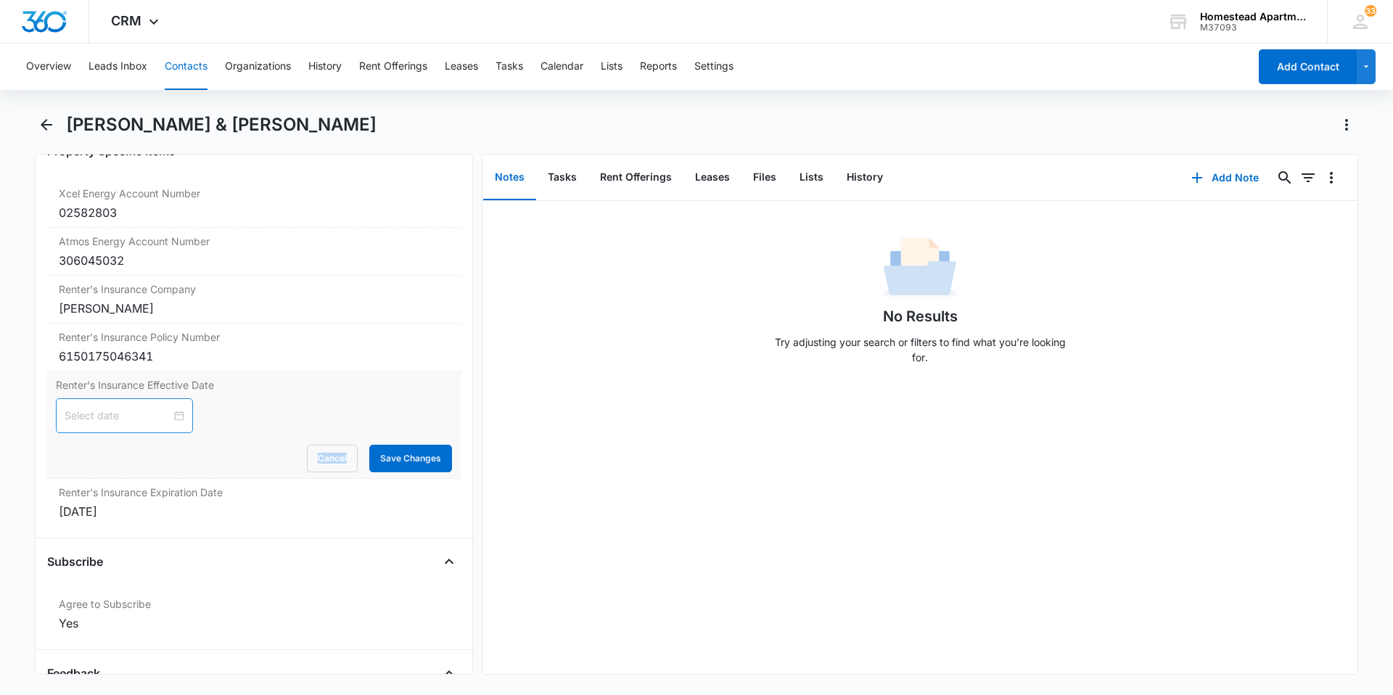
click at [174, 416] on div at bounding box center [125, 416] width 120 height 16
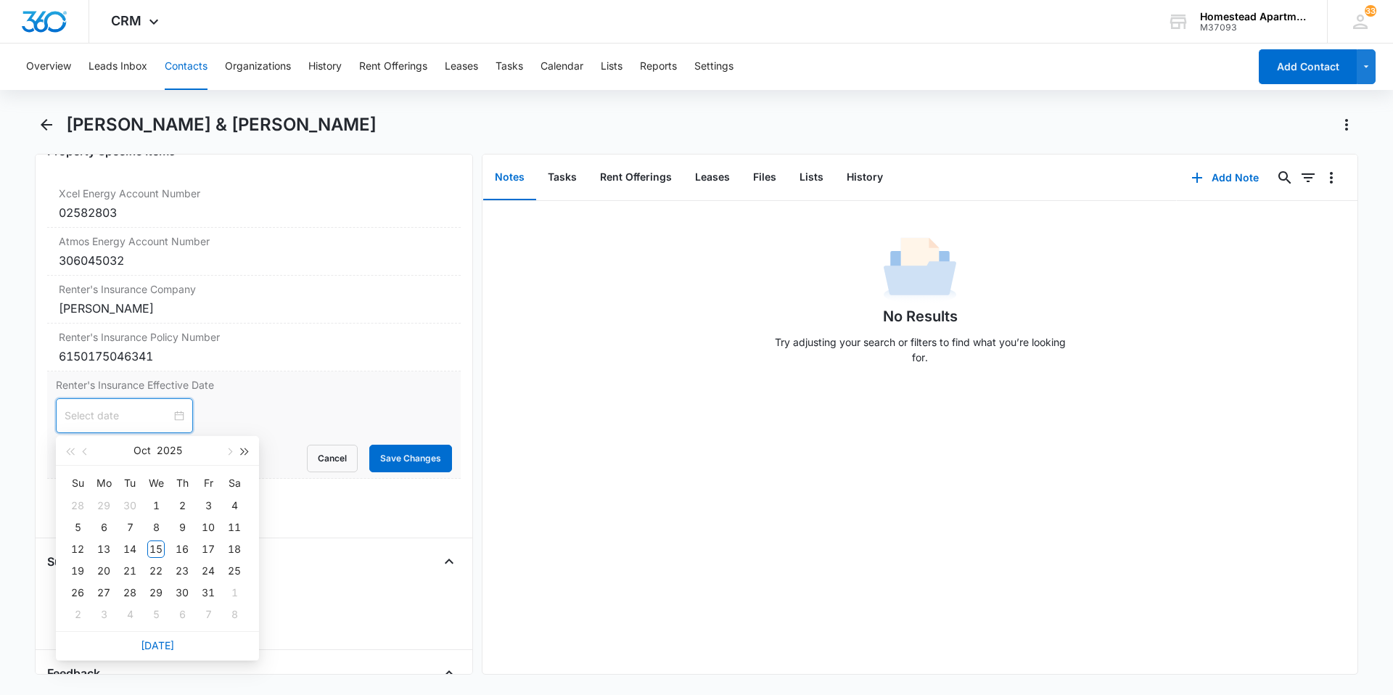
click at [237, 454] on button "button" at bounding box center [245, 450] width 16 height 29
click at [70, 454] on span "button" at bounding box center [69, 452] width 7 height 7
click at [233, 449] on button "button" at bounding box center [229, 450] width 16 height 29
type input "[DATE]"
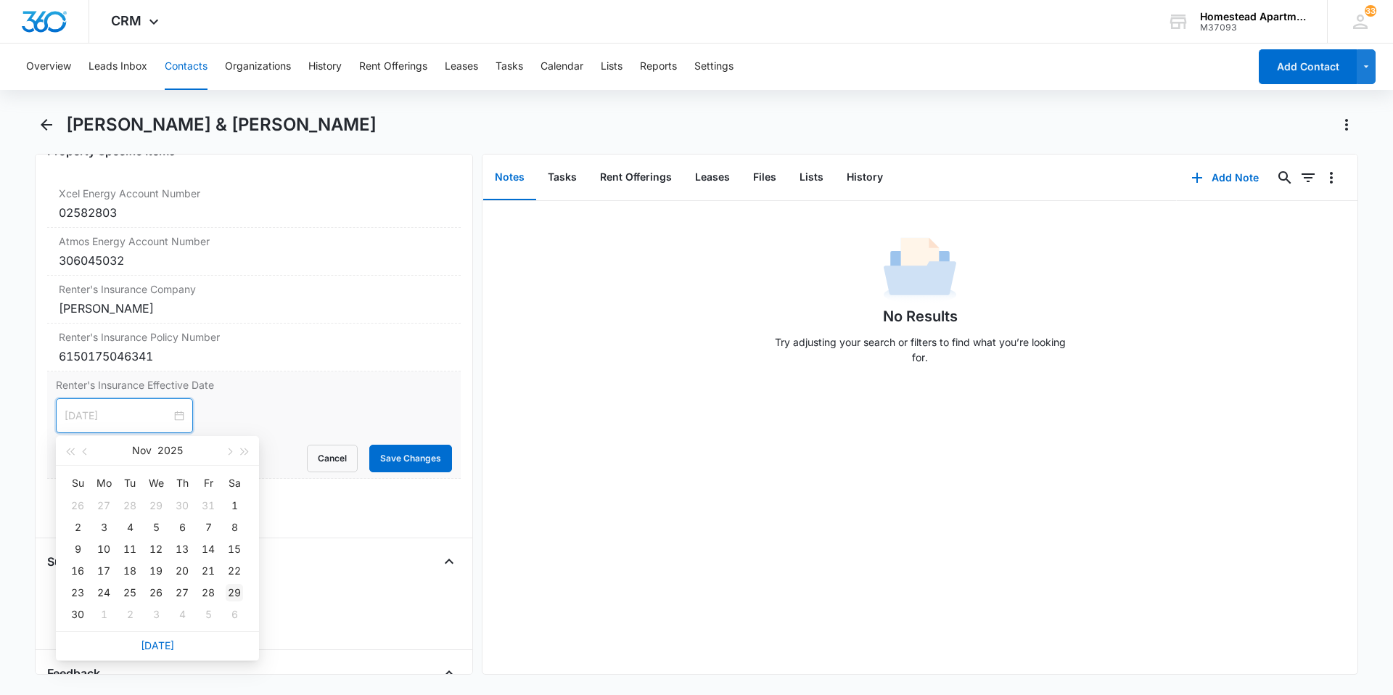
click at [236, 586] on div "29" at bounding box center [234, 592] width 17 height 17
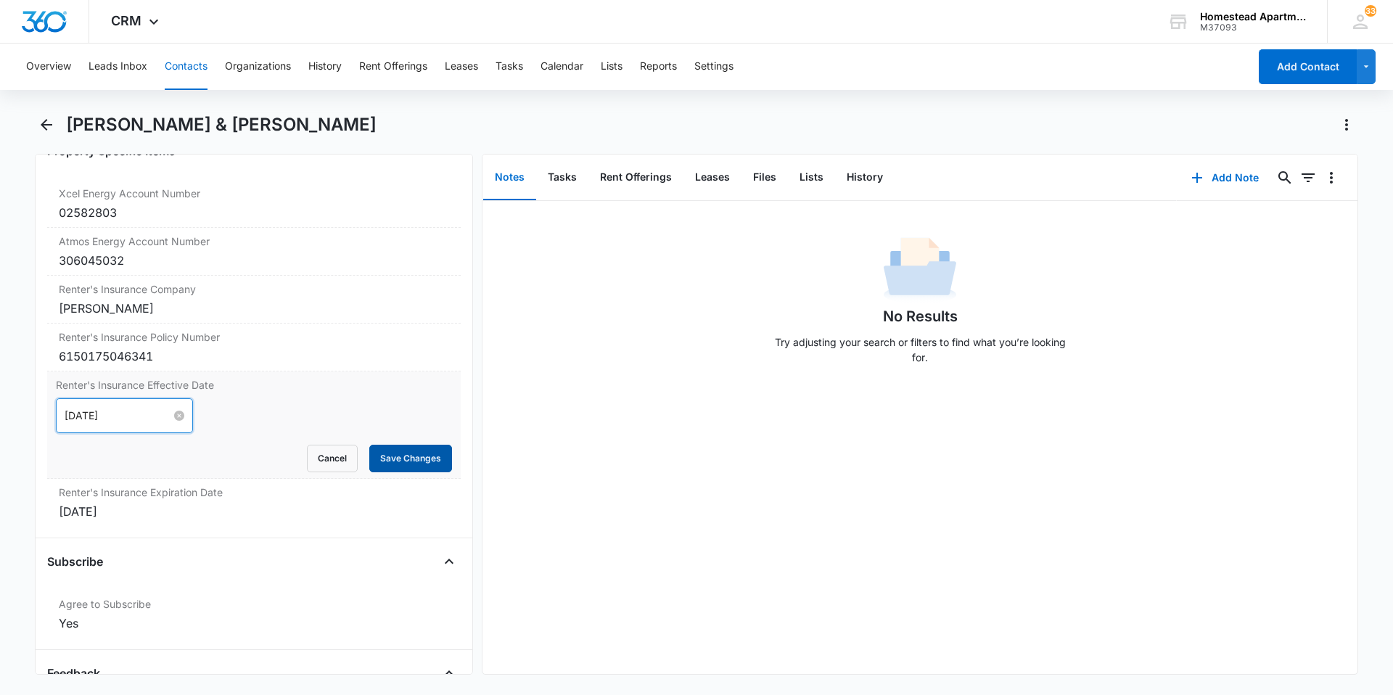
click at [404, 463] on button "Save Changes" at bounding box center [410, 459] width 83 height 28
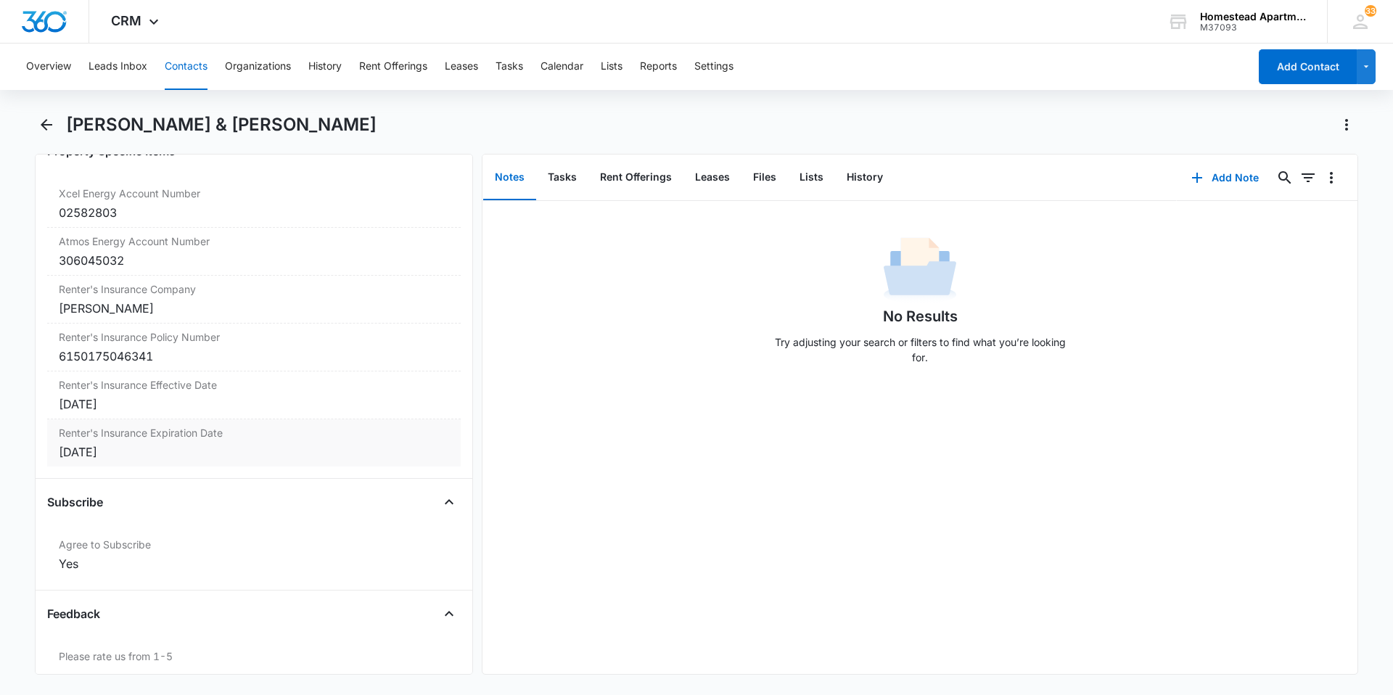
click at [137, 455] on div "[DATE]" at bounding box center [254, 451] width 390 height 17
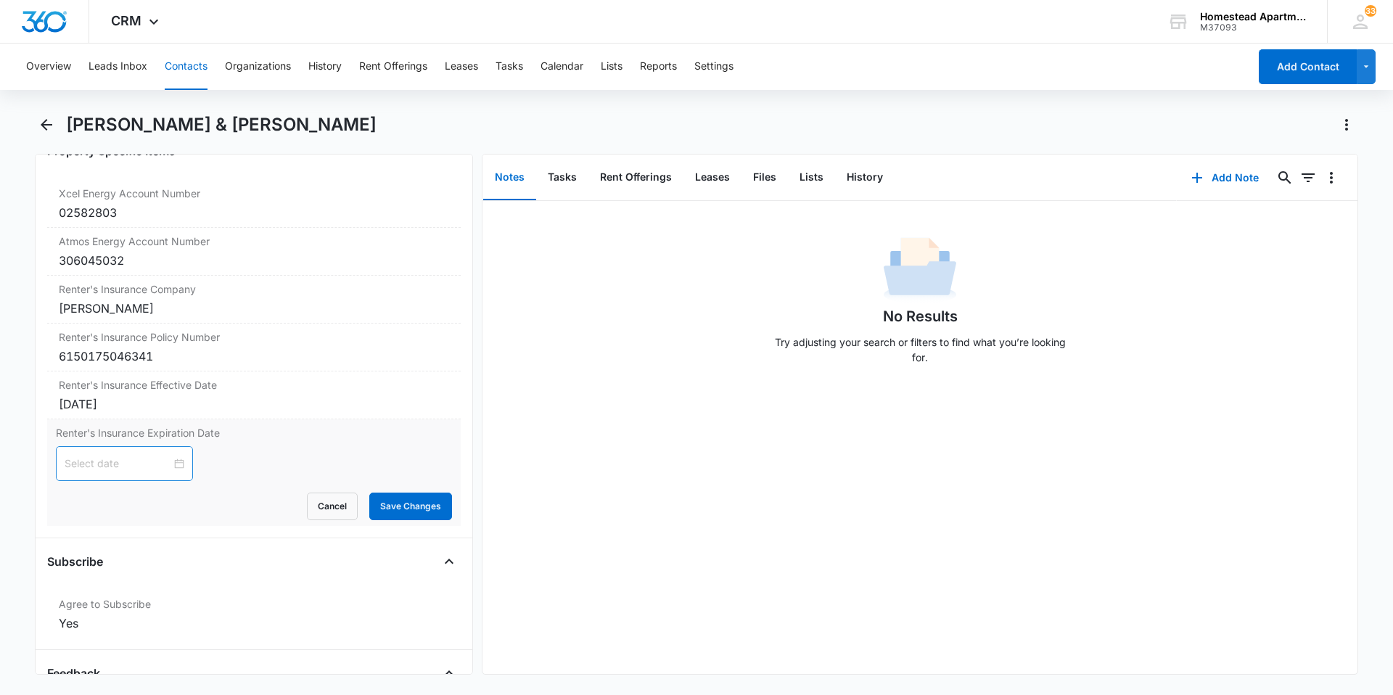
click at [167, 461] on div at bounding box center [125, 464] width 120 height 16
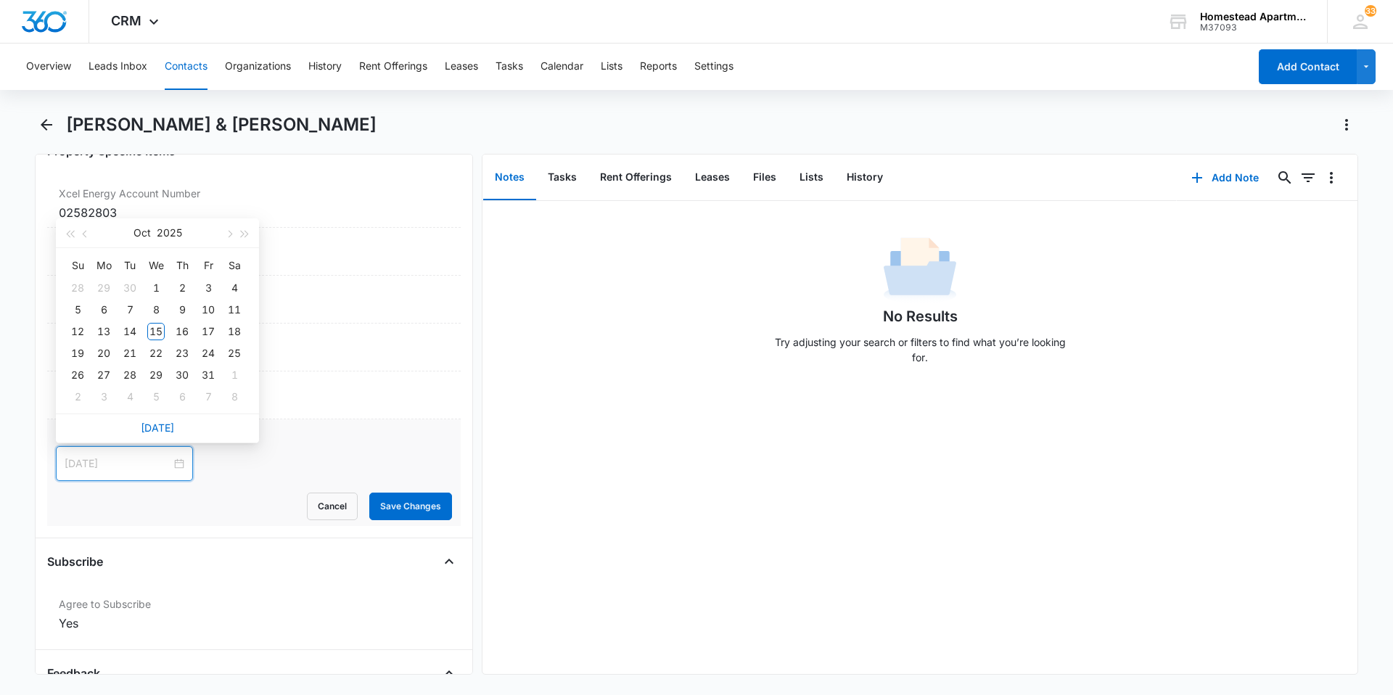
type input "[DATE]"
click at [242, 233] on span "button" at bounding box center [245, 234] width 7 height 7
click at [231, 229] on button "button" at bounding box center [229, 232] width 16 height 29
type input "[DATE]"
click at [77, 372] on div "29" at bounding box center [77, 375] width 17 height 17
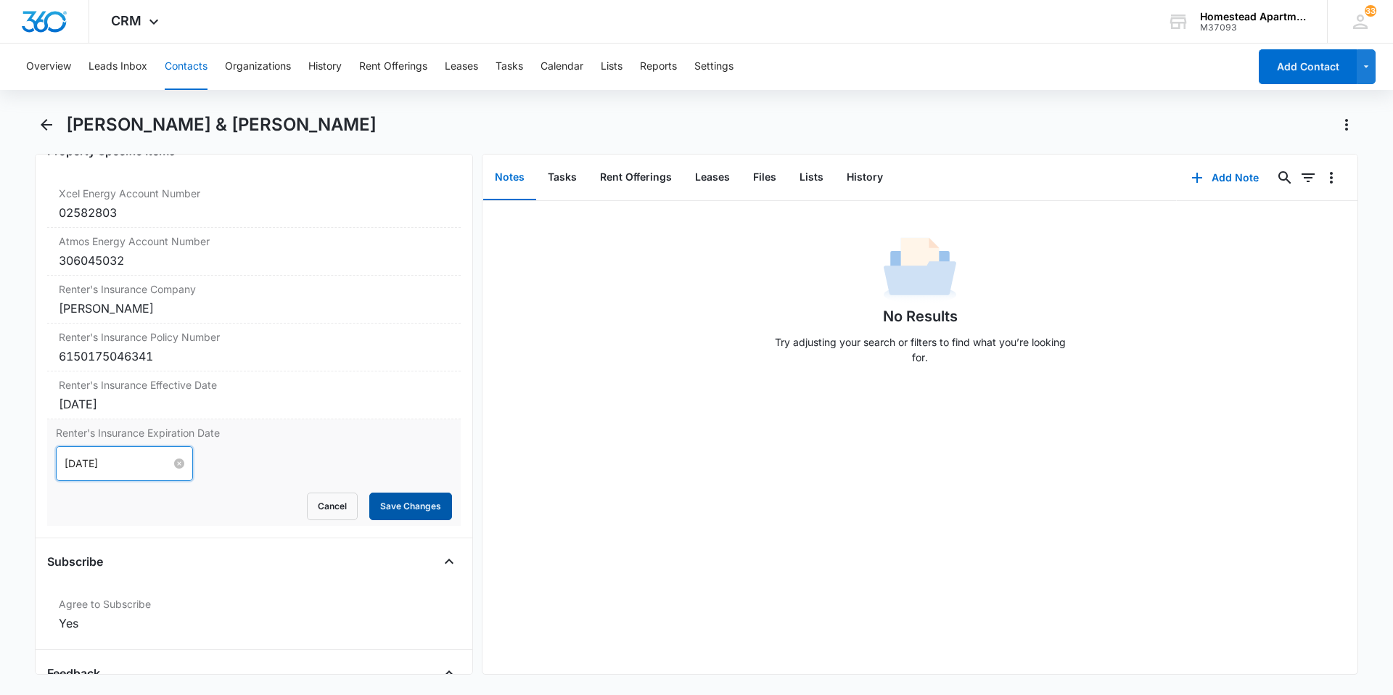
click at [409, 496] on button "Save Changes" at bounding box center [410, 507] width 83 height 28
